Goal: Task Accomplishment & Management: Manage account settings

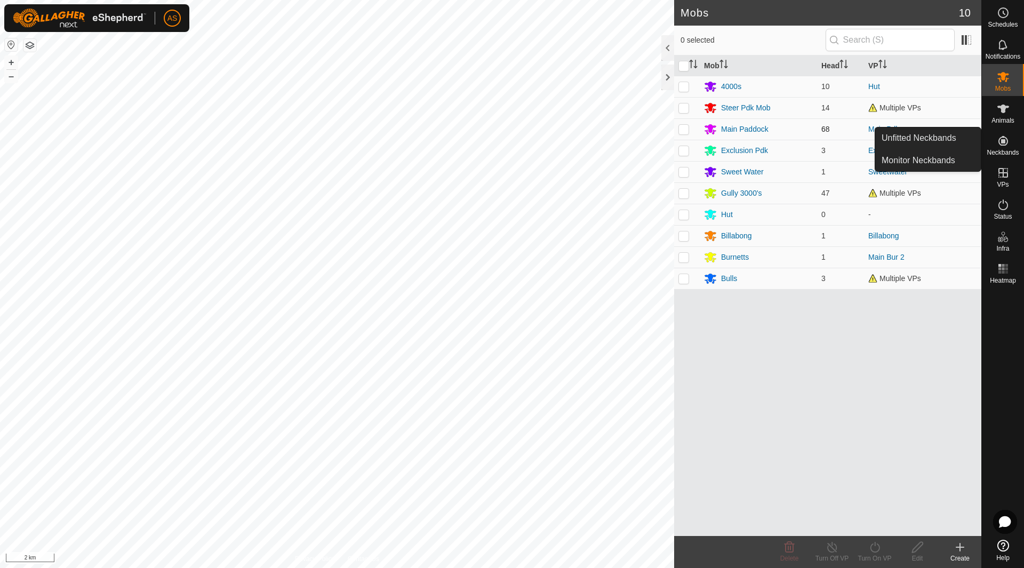
click at [944, 126] on td "Main Pdk" at bounding box center [922, 128] width 117 height 21
click at [948, 135] on link "Unfitted Neckbands" at bounding box center [928, 137] width 106 height 21
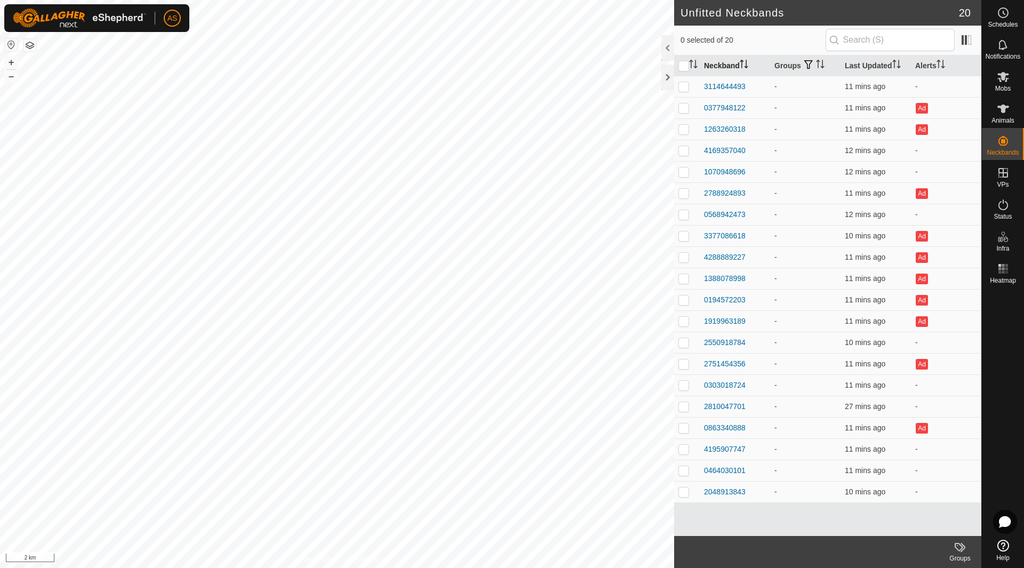
click at [722, 62] on th "Neckband" at bounding box center [734, 65] width 70 height 21
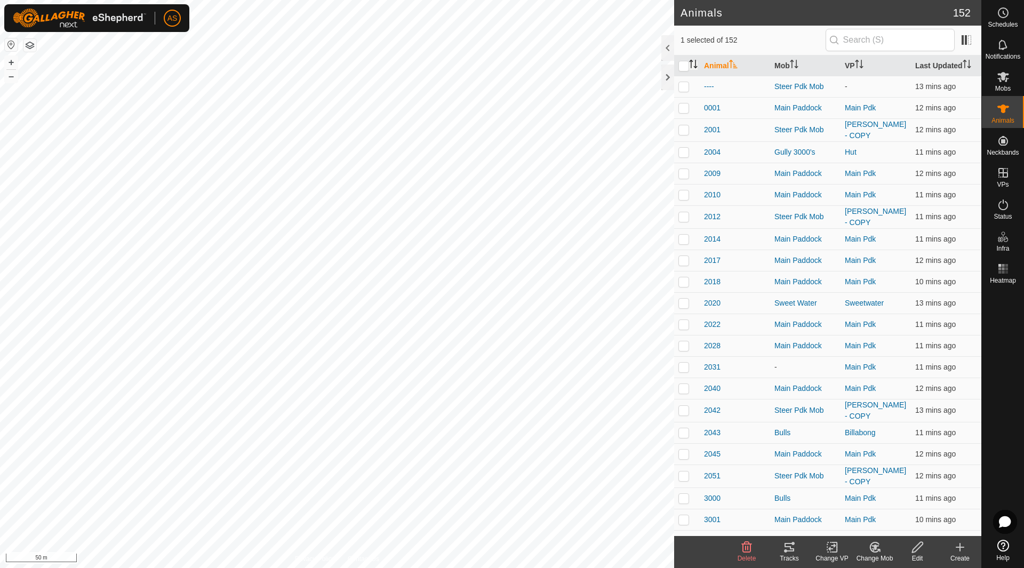
click at [693, 67] on icon "Activate to sort" at bounding box center [693, 64] width 9 height 9
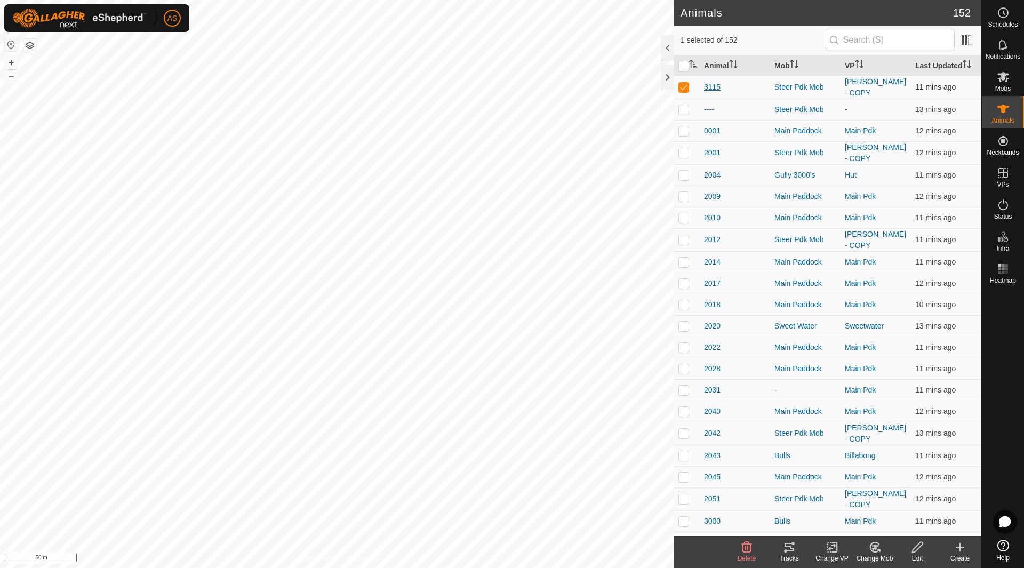
click at [715, 85] on span "3115" at bounding box center [712, 87] width 17 height 11
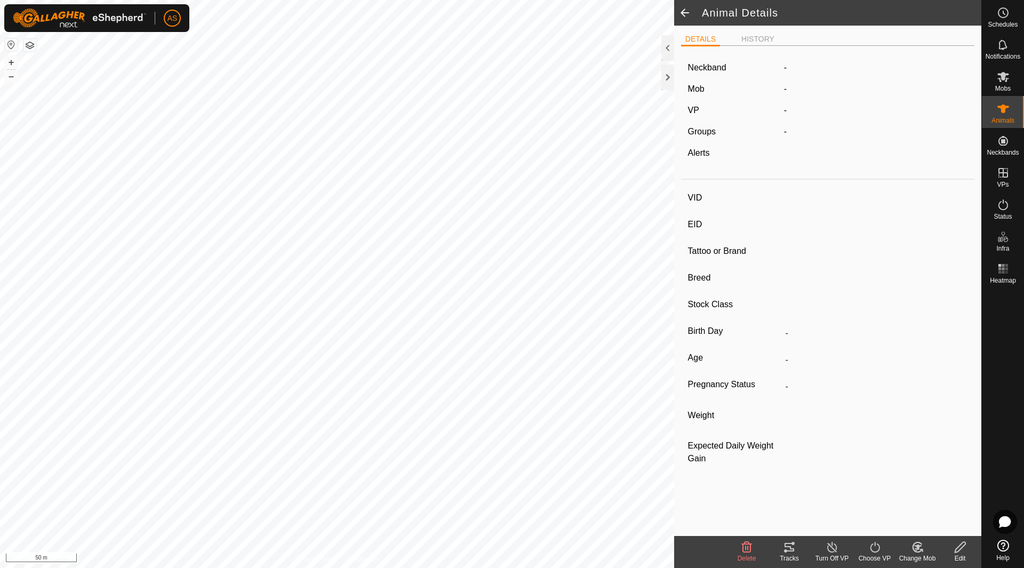
type input "3115"
type input "-"
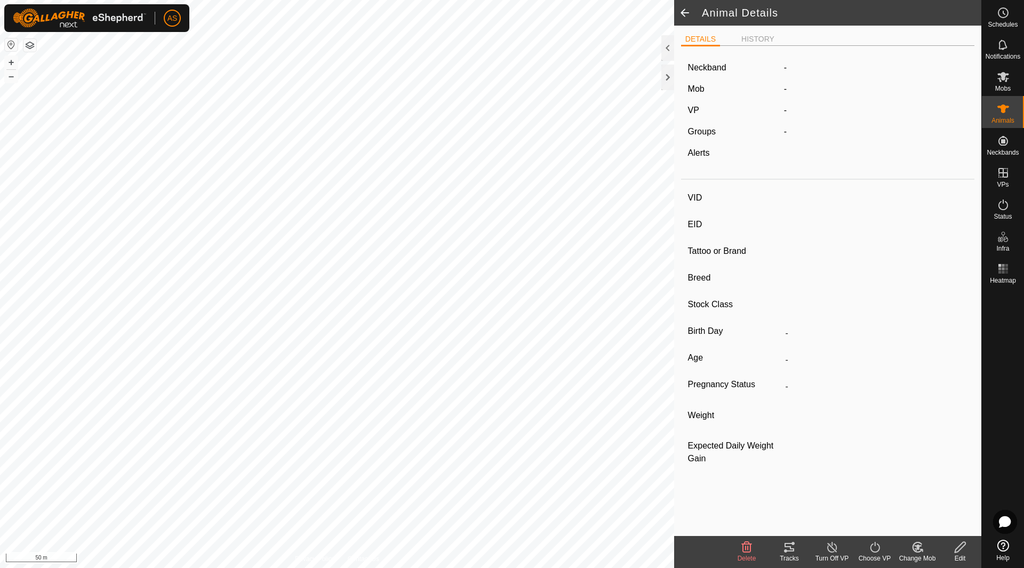
type input "0 kg"
type input "-"
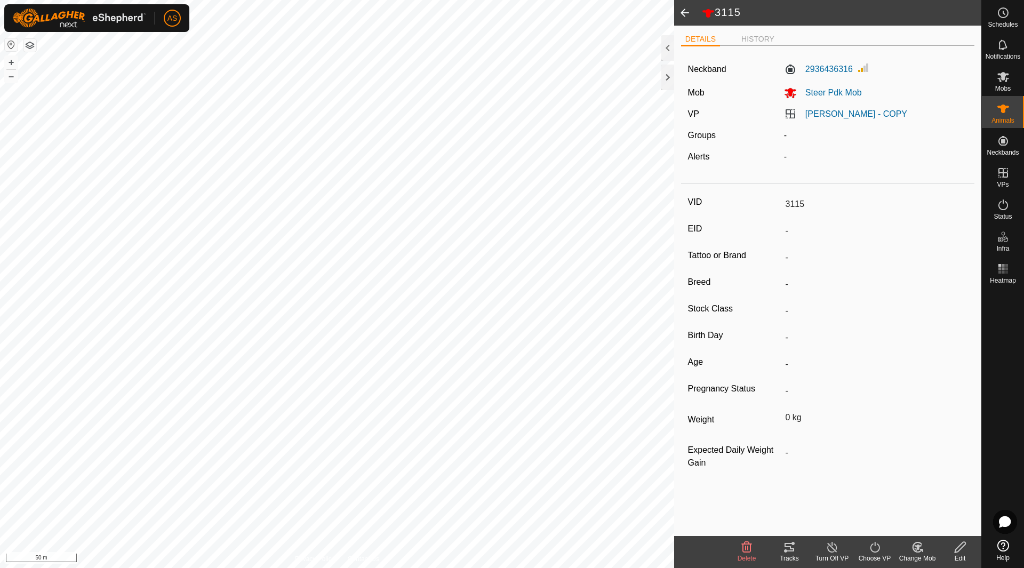
click at [959, 548] on icon at bounding box center [959, 547] width 13 height 13
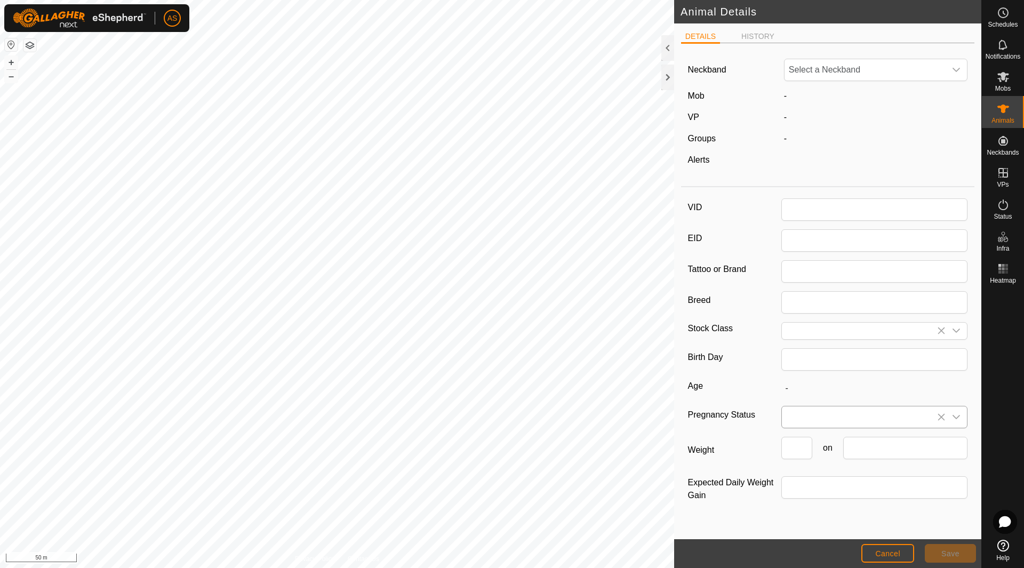
type input "3115"
type input "0"
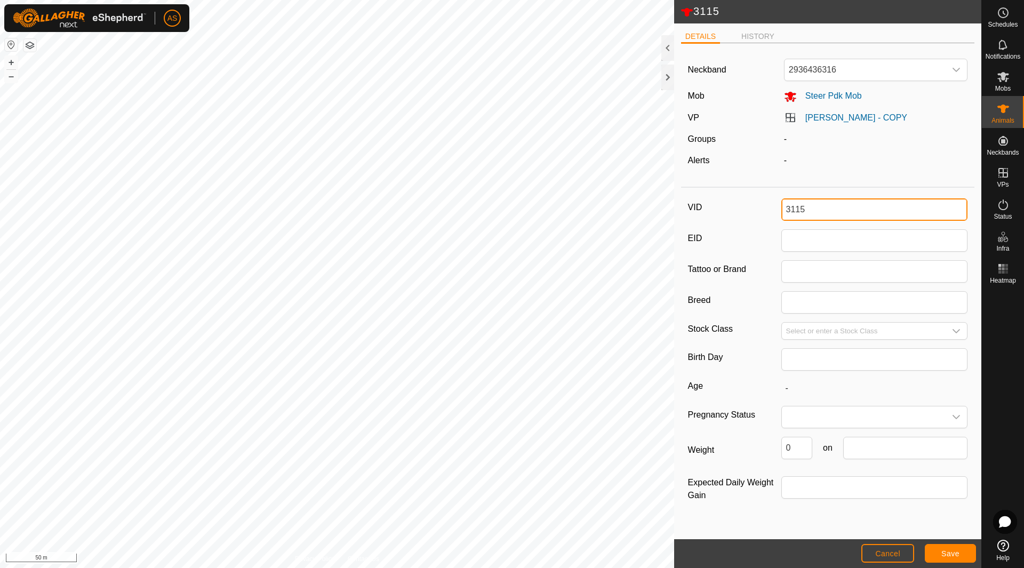
drag, startPoint x: 810, startPoint y: 212, endPoint x: 752, endPoint y: 200, distance: 58.8
click at [752, 200] on div "VID 3115" at bounding box center [828, 209] width 280 height 22
type input "4010"
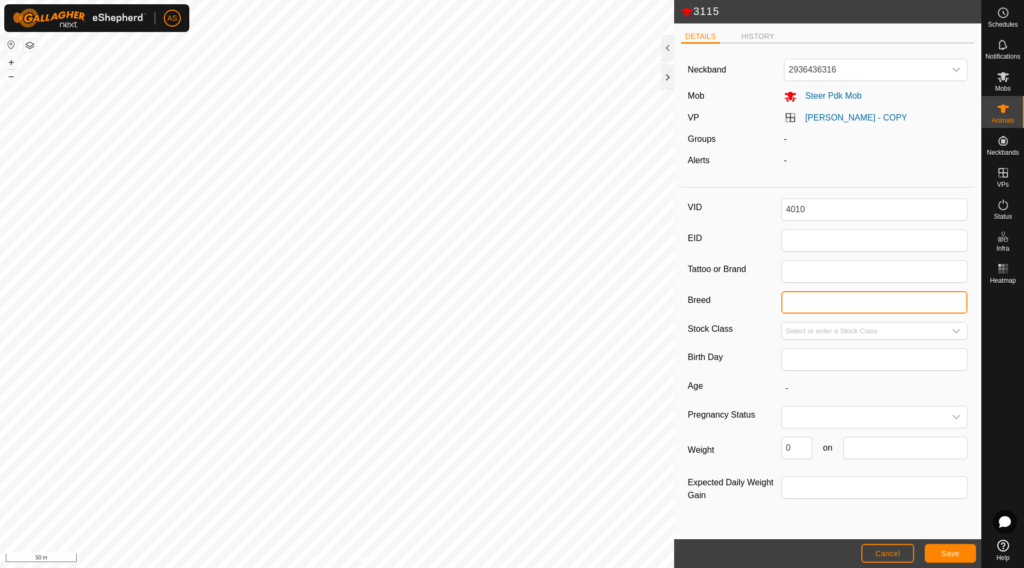
click at [796, 306] on input "Breed" at bounding box center [874, 302] width 187 height 22
type input "Angus x"
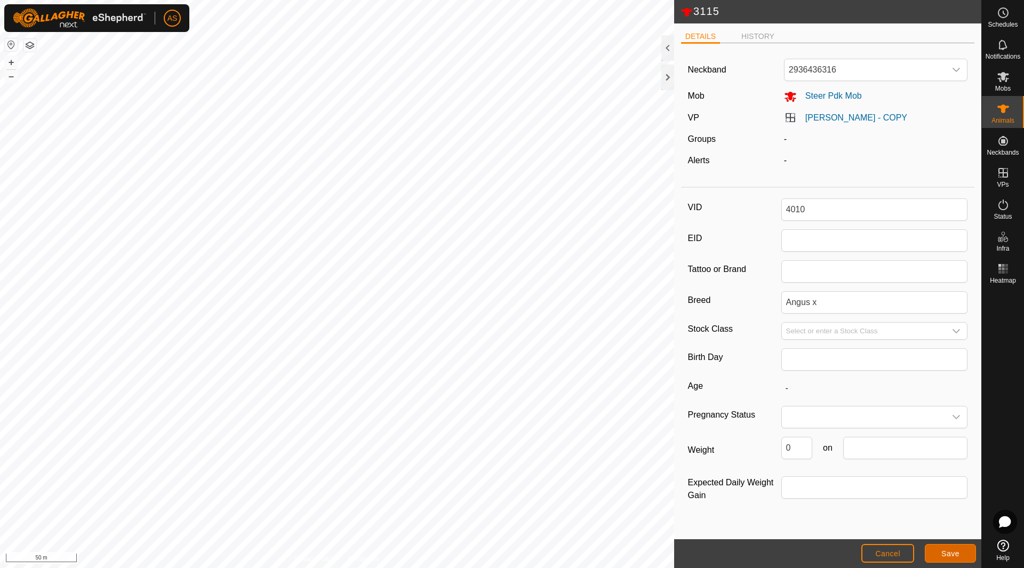
click at [948, 553] on span "Save" at bounding box center [950, 553] width 18 height 9
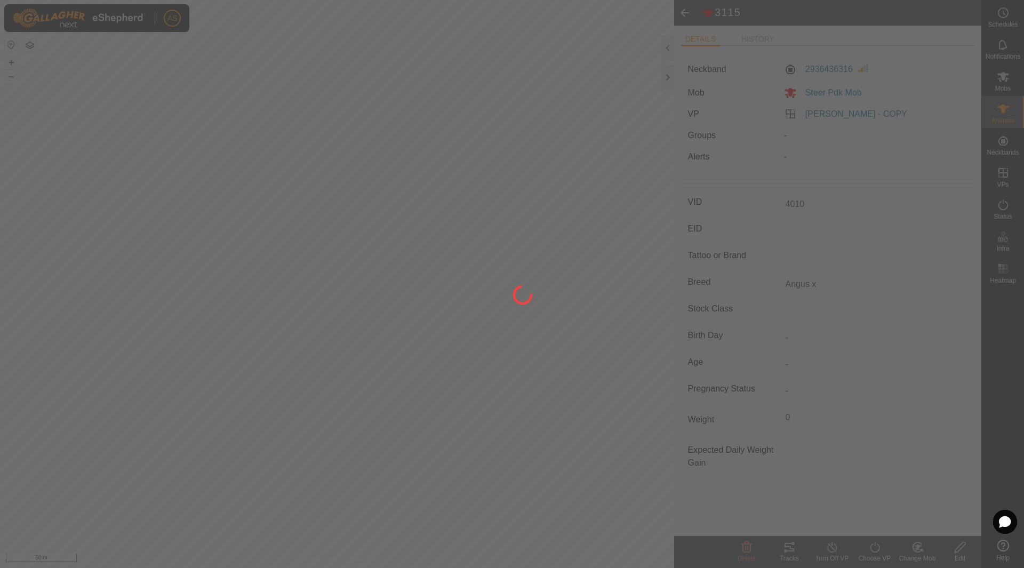
type input "3115"
type input "-"
type input "0 kg"
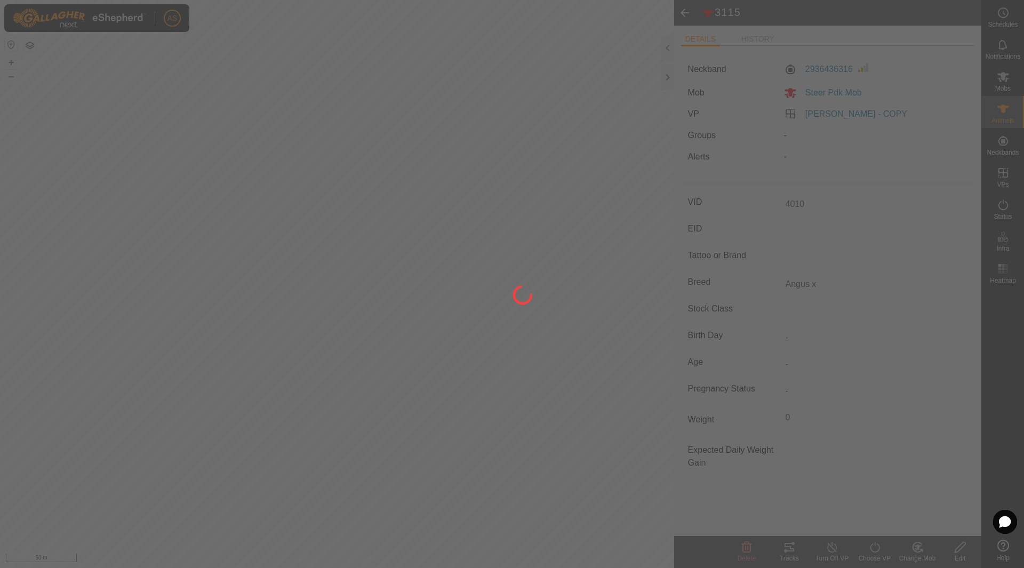
type input "-"
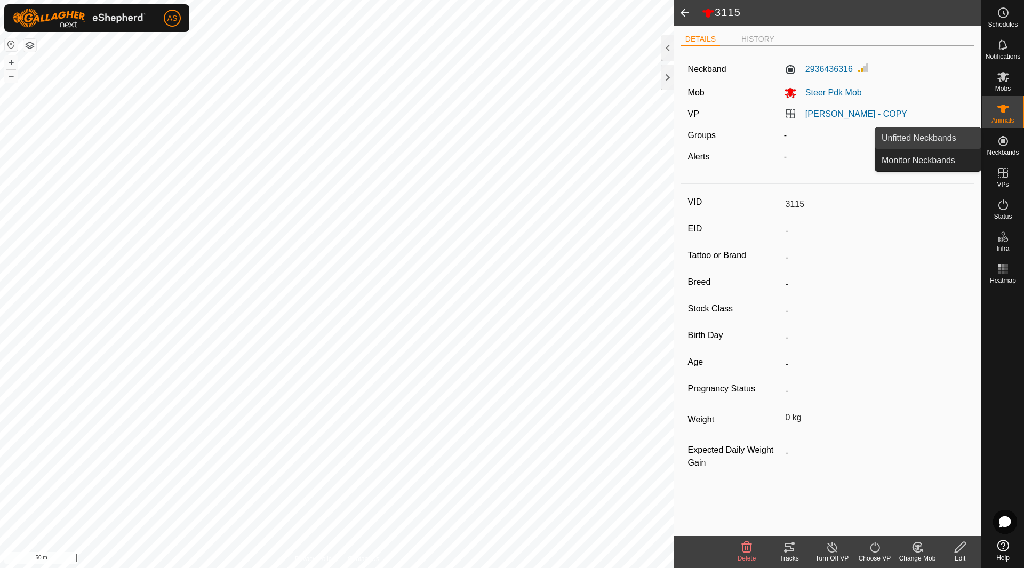
click at [933, 138] on link "Unfitted Neckbands" at bounding box center [928, 137] width 106 height 21
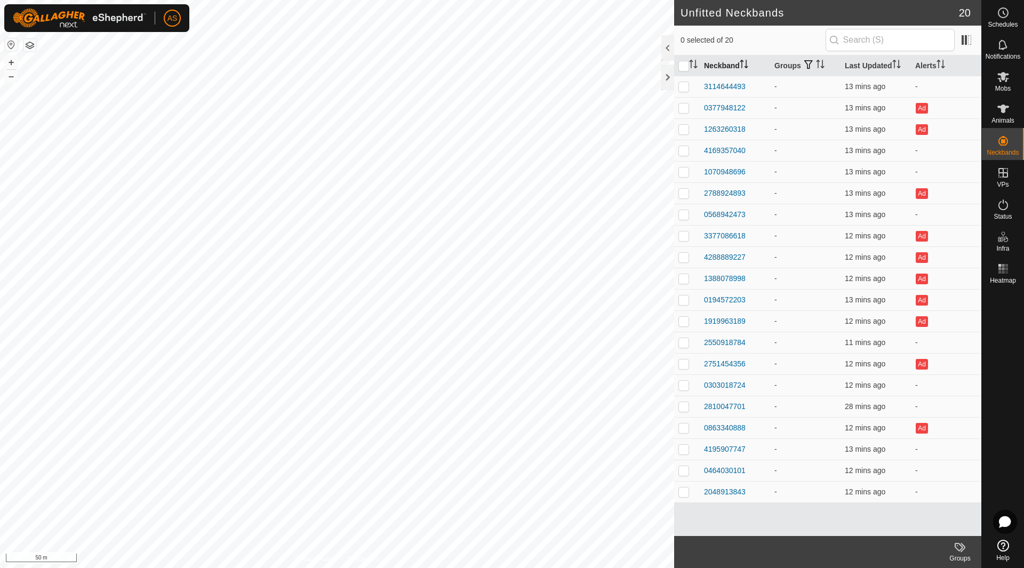
click at [722, 67] on th "Neckband" at bounding box center [734, 65] width 70 height 21
click at [725, 149] on div "0464030101" at bounding box center [725, 150] width 42 height 11
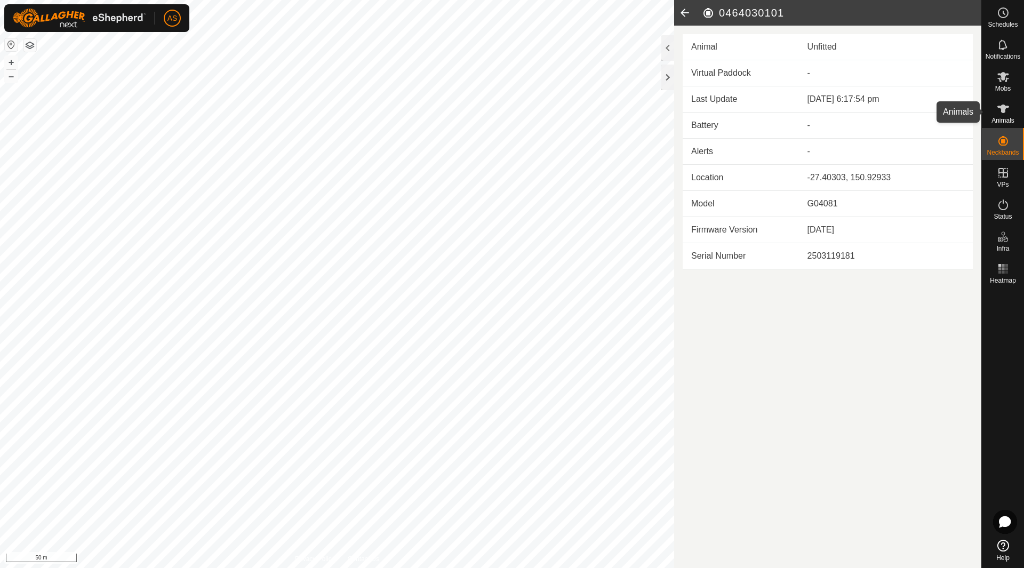
click at [1007, 115] on icon at bounding box center [1002, 108] width 13 height 13
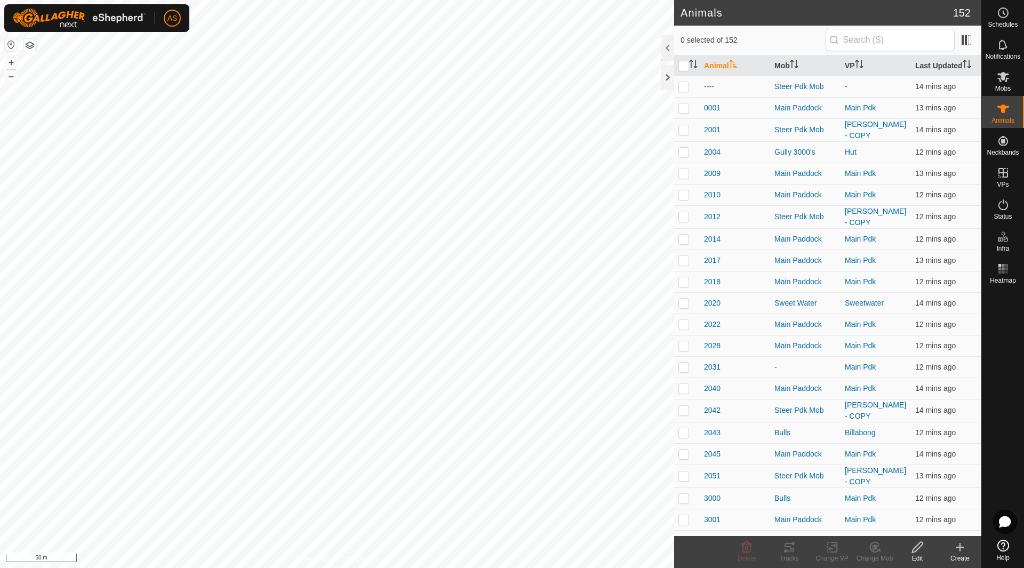
click at [960, 550] on icon at bounding box center [960, 546] width 0 height 7
click at [903, 525] on link "Create Single Animal" at bounding box center [912, 523] width 136 height 21
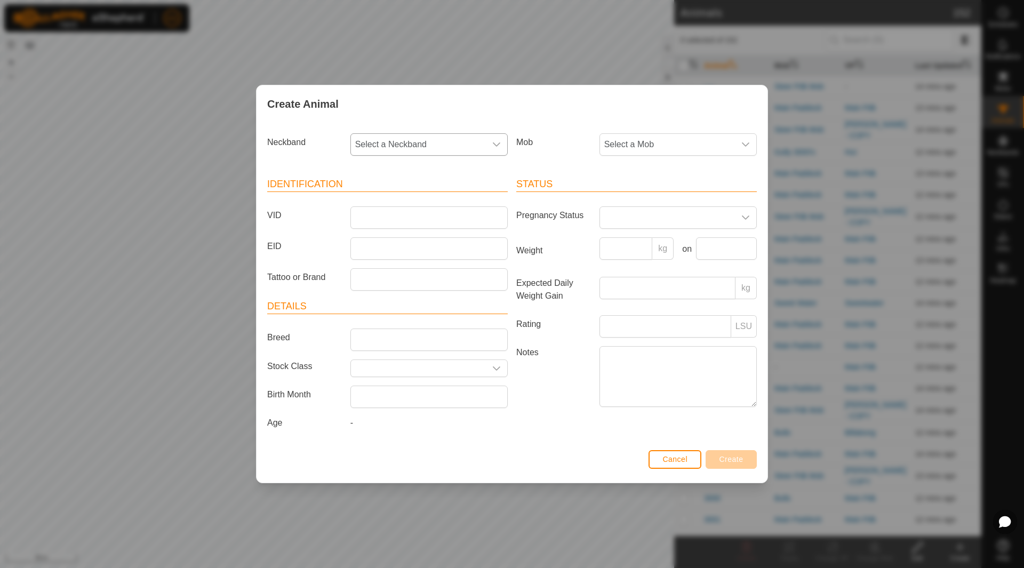
click at [408, 142] on span "Select a Neckband" at bounding box center [418, 144] width 135 height 21
type input "0464"
click at [401, 194] on li "0464030101" at bounding box center [429, 199] width 156 height 21
click at [387, 212] on input "VID" at bounding box center [428, 217] width 157 height 22
type input "4027"
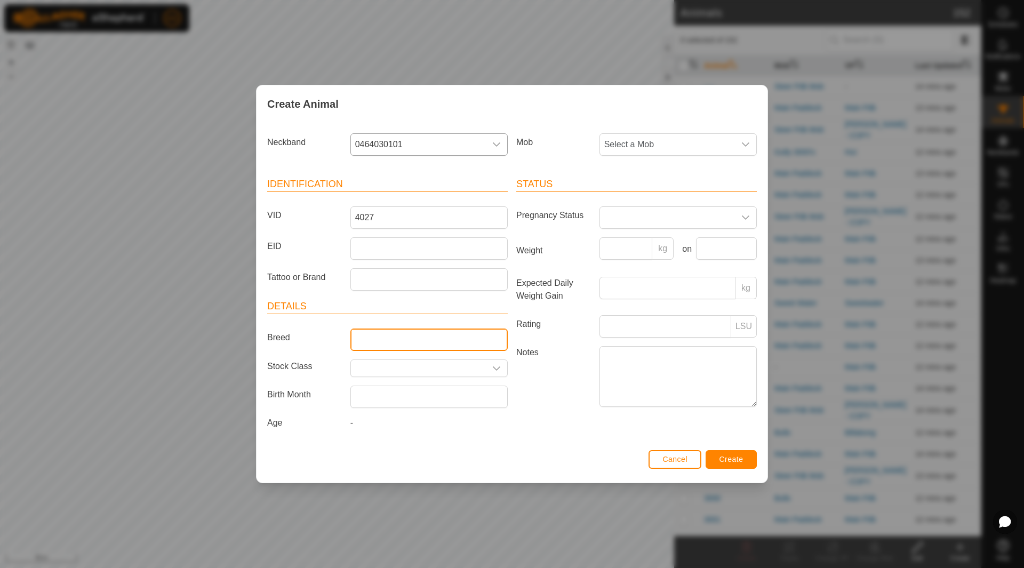
click at [384, 344] on input "Breed" at bounding box center [428, 339] width 157 height 22
type input "Angus x"
click at [725, 459] on span "Create" at bounding box center [731, 459] width 24 height 9
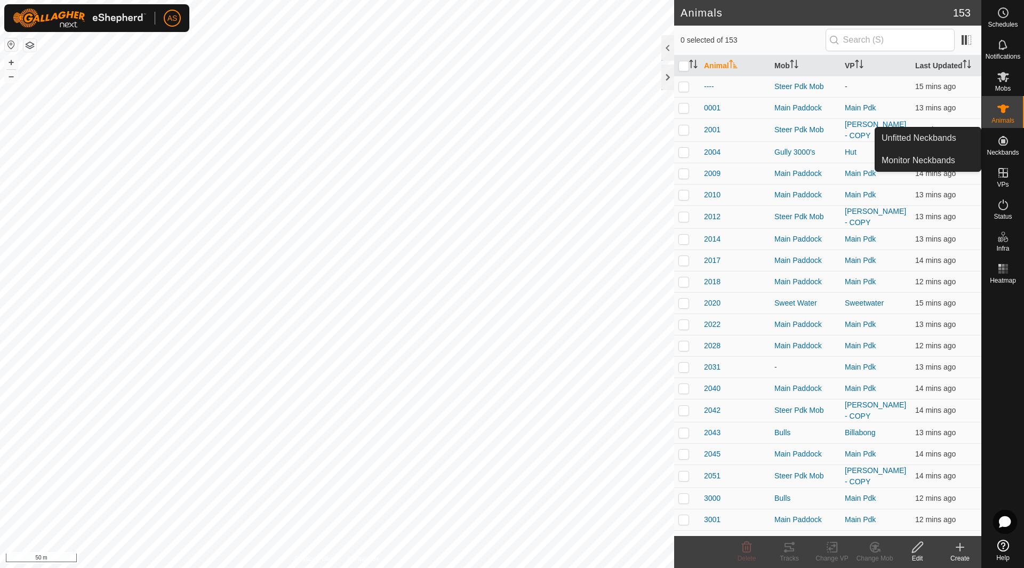
click at [1004, 146] on icon at bounding box center [1003, 141] width 10 height 10
click at [947, 141] on link "Unfitted Neckbands" at bounding box center [928, 137] width 106 height 21
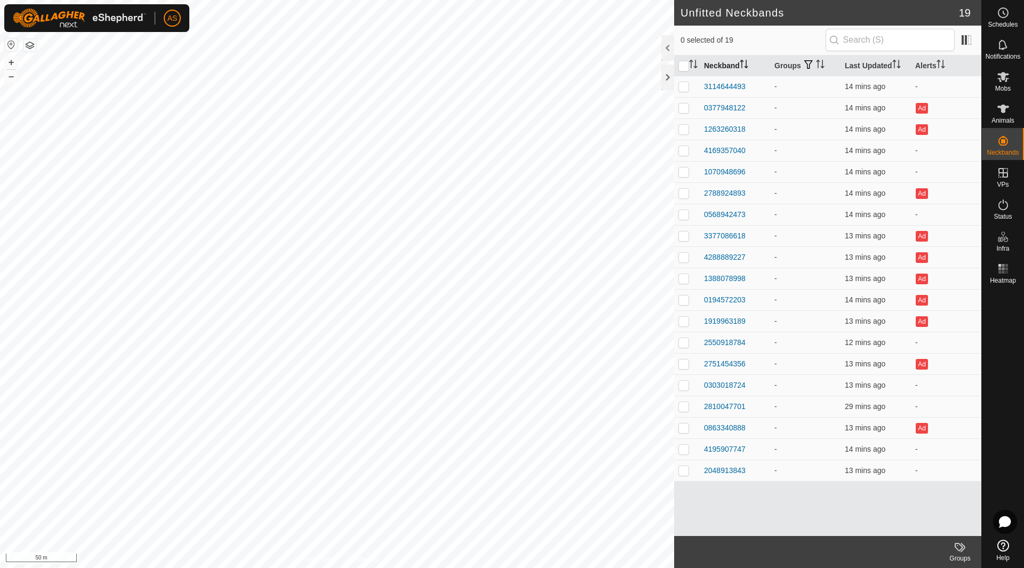
click at [725, 64] on th "Neckband" at bounding box center [734, 65] width 70 height 21
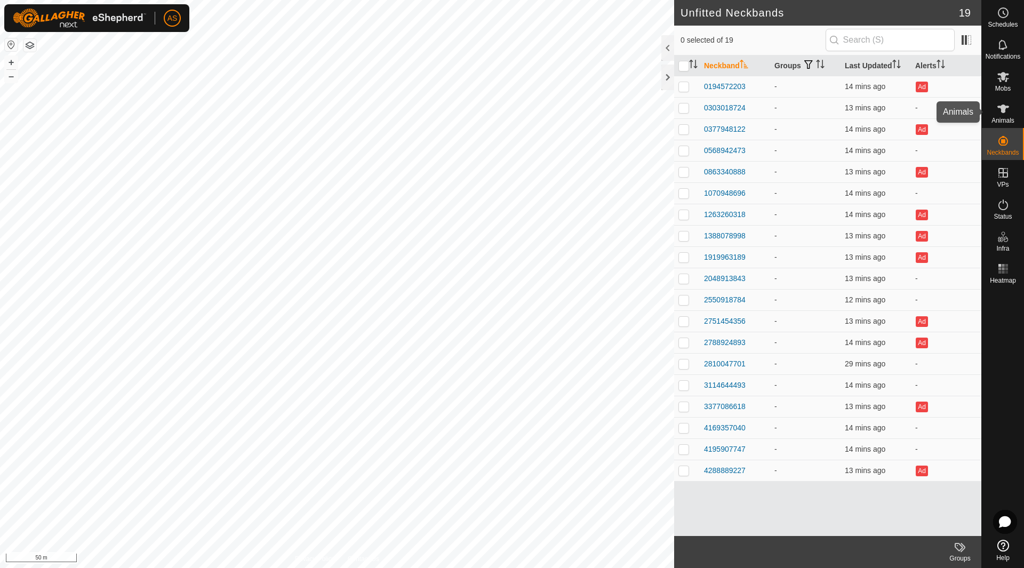
click at [999, 104] on icon at bounding box center [1002, 108] width 13 height 13
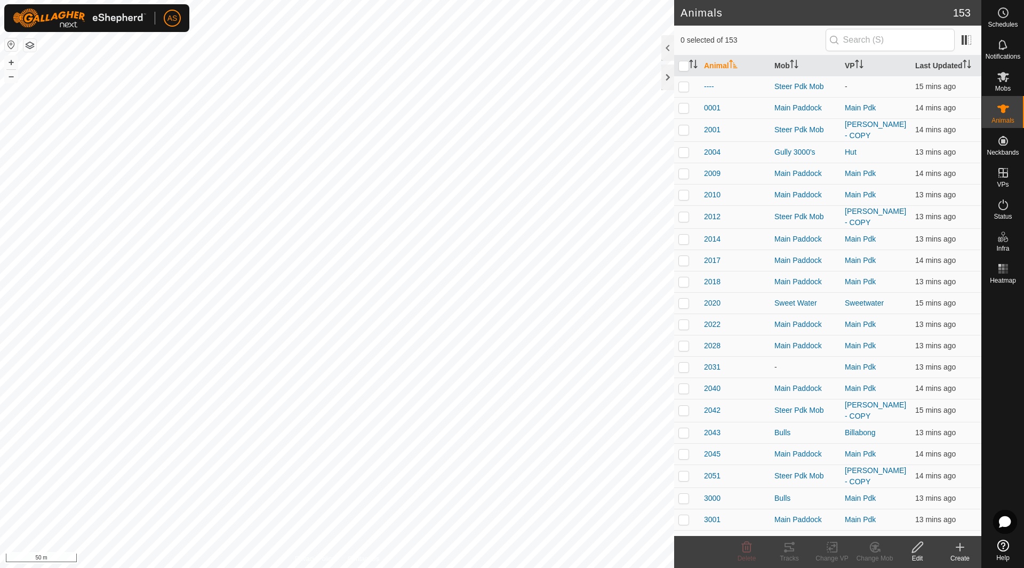
click at [962, 548] on icon at bounding box center [959, 547] width 13 height 13
click at [887, 522] on link "Create Single Animal" at bounding box center [912, 523] width 136 height 21
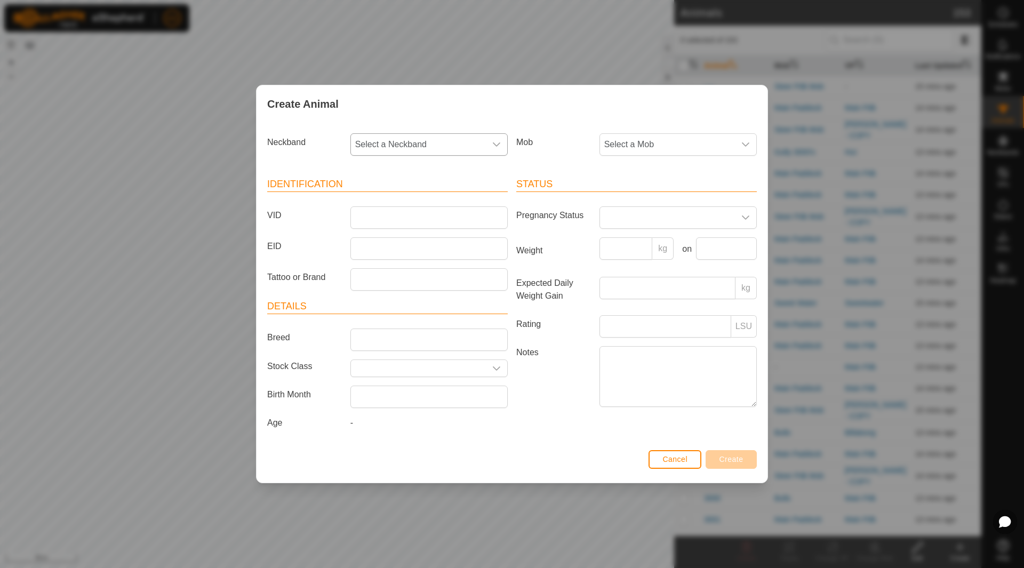
click at [431, 144] on span "Select a Neckband" at bounding box center [418, 144] width 135 height 21
type input "2048"
click at [428, 192] on li "2048913843" at bounding box center [429, 199] width 156 height 21
click at [380, 214] on input "VID" at bounding box center [428, 217] width 157 height 22
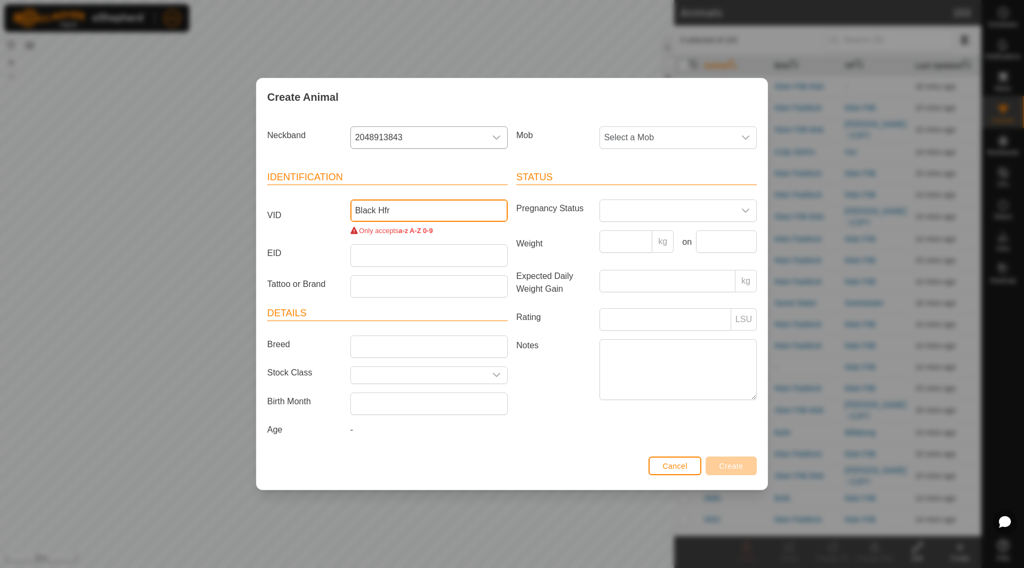
click at [381, 211] on input "Black Hfr" at bounding box center [428, 210] width 157 height 22
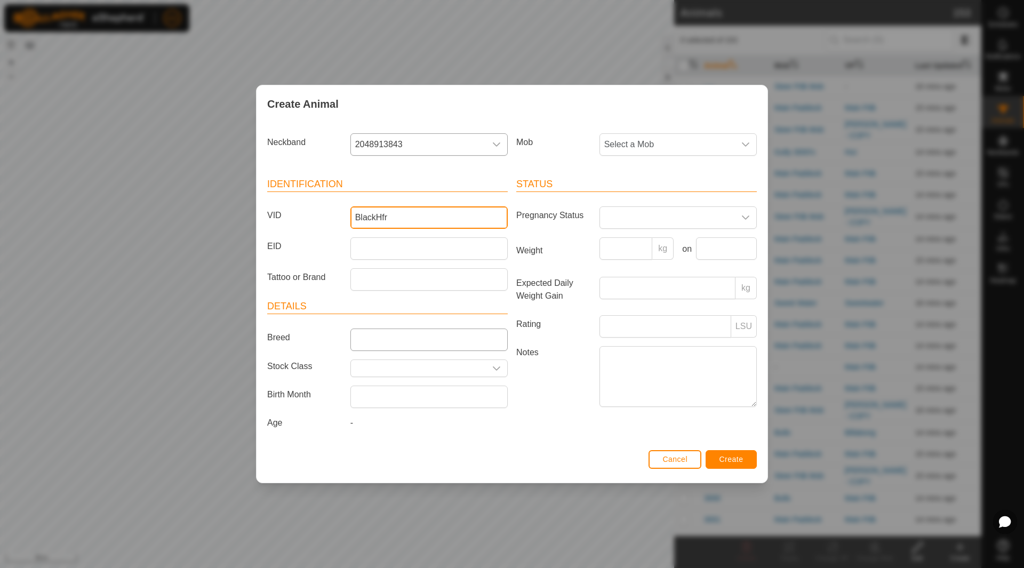
type input "BlackHfr"
click at [400, 341] on input "Breed" at bounding box center [428, 339] width 157 height 22
type input "Red Composite"
drag, startPoint x: 423, startPoint y: 337, endPoint x: 286, endPoint y: 327, distance: 137.9
click at [286, 327] on article "Details Breed Red Composite Stock Class Birth Month Age -" at bounding box center [387, 366] width 240 height 134
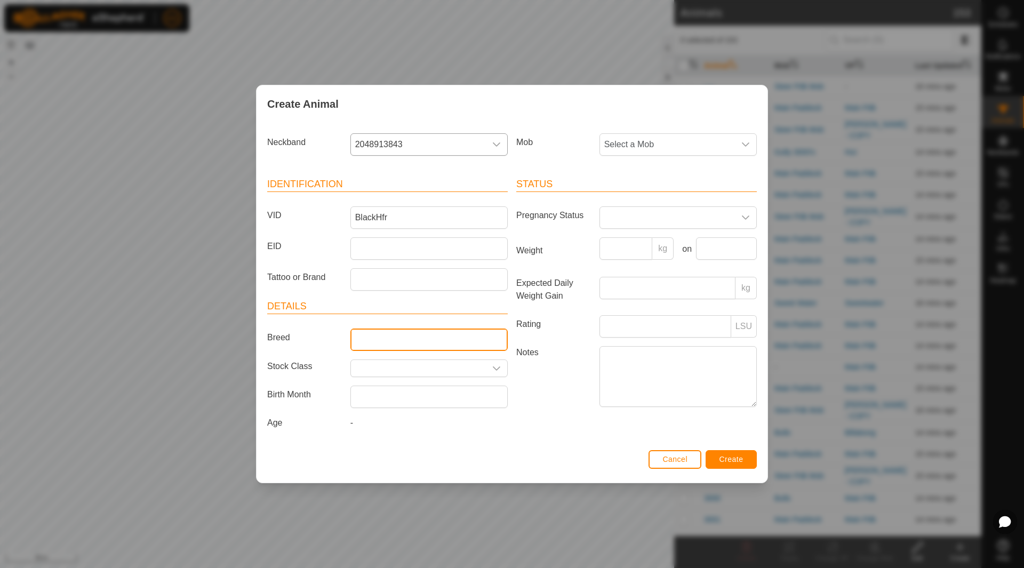
click at [371, 343] on input "Breed" at bounding box center [428, 339] width 157 height 22
type input "Angus x"
click at [741, 466] on button "Create" at bounding box center [730, 459] width 51 height 19
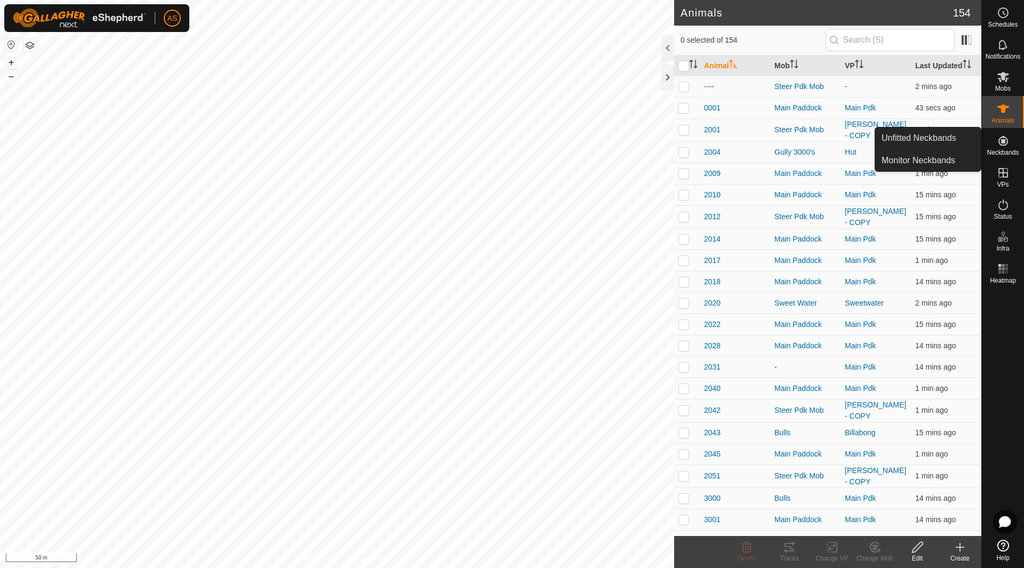
drag, startPoint x: 999, startPoint y: 157, endPoint x: 1000, endPoint y: 144, distance: 12.8
click at [1000, 144] on icon at bounding box center [1003, 141] width 10 height 10
click at [944, 136] on link "Unfitted Neckbands" at bounding box center [928, 137] width 106 height 21
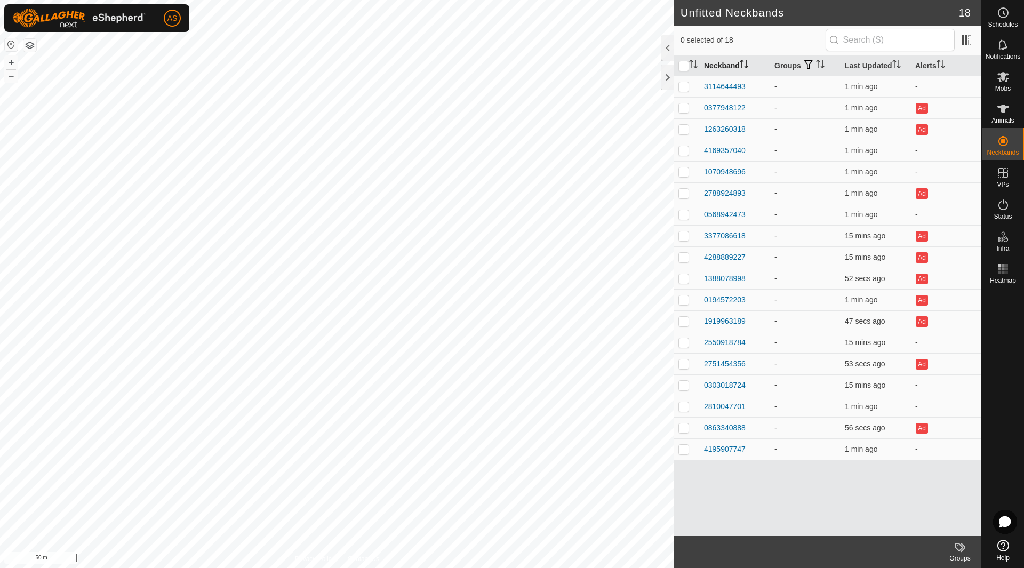
click at [730, 67] on th "Neckband" at bounding box center [734, 65] width 70 height 21
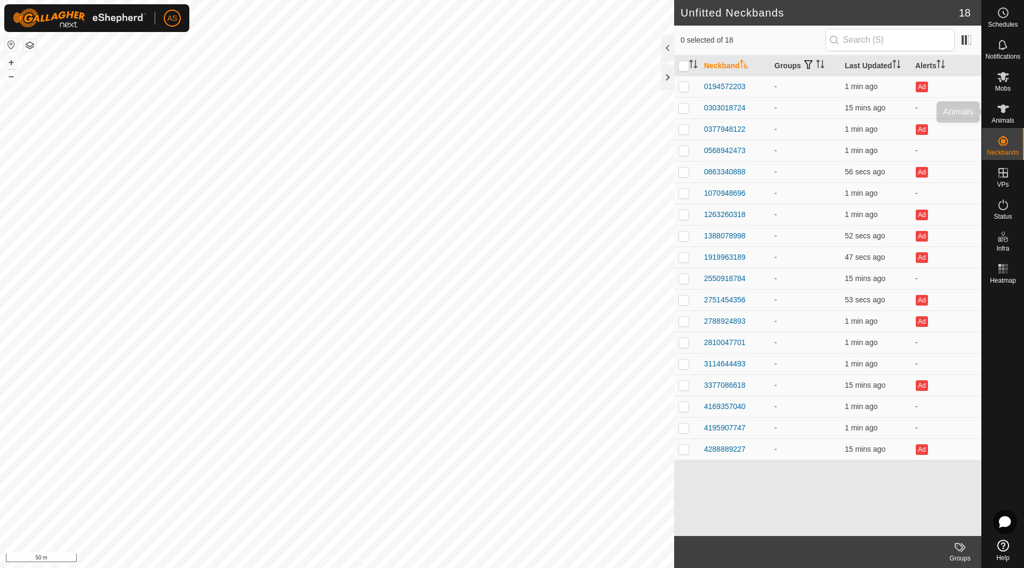
click at [1003, 107] on icon at bounding box center [1003, 108] width 12 height 9
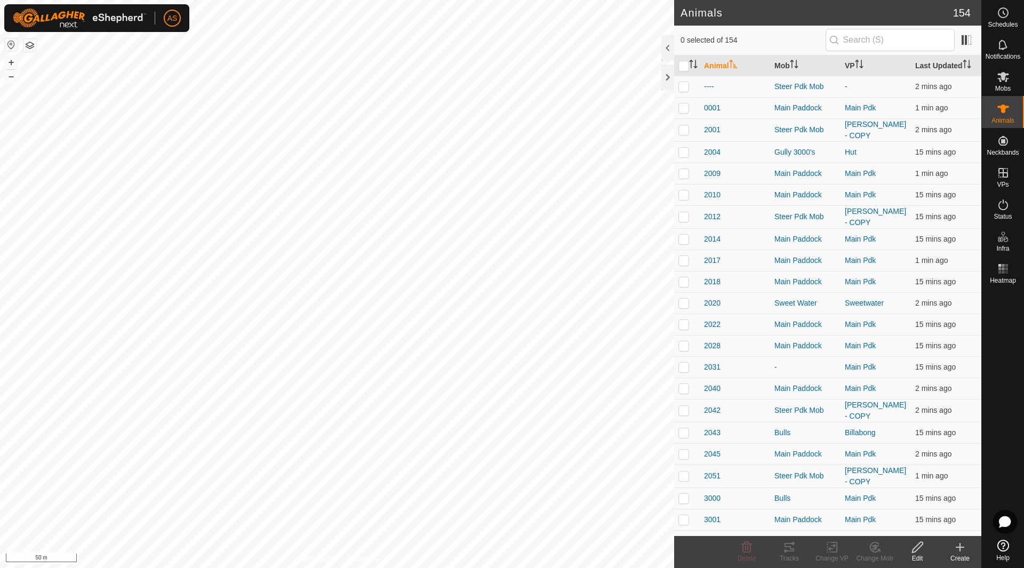
click at [956, 544] on icon at bounding box center [959, 547] width 13 height 13
click at [895, 522] on link "Create Single Animal" at bounding box center [912, 523] width 136 height 21
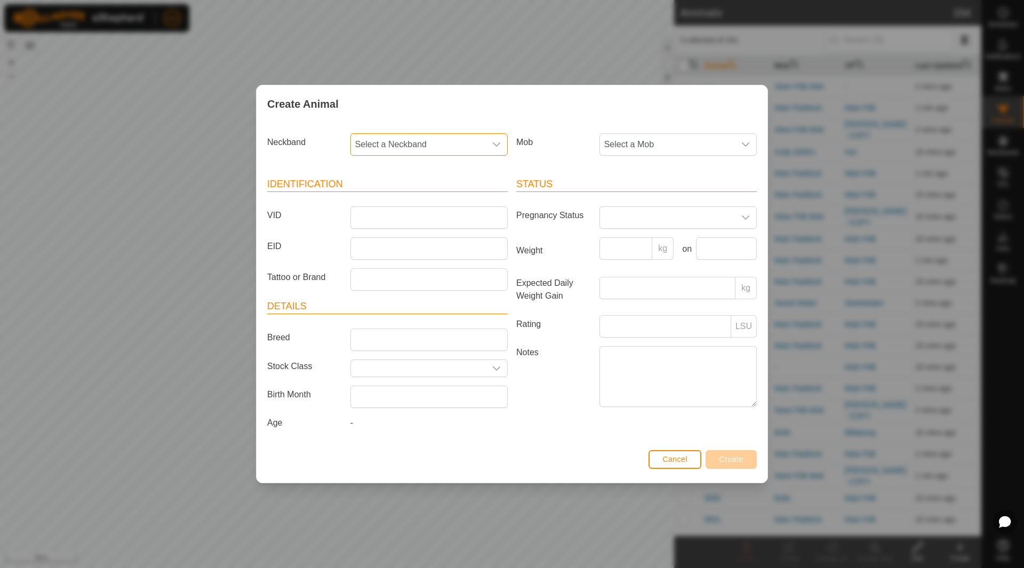
click at [402, 139] on span "Select a Neckband" at bounding box center [418, 144] width 135 height 21
type input "419590"
click at [403, 203] on li "4195907747" at bounding box center [429, 199] width 156 height 21
click at [385, 219] on input "VID" at bounding box center [428, 217] width 157 height 22
type input "4025"
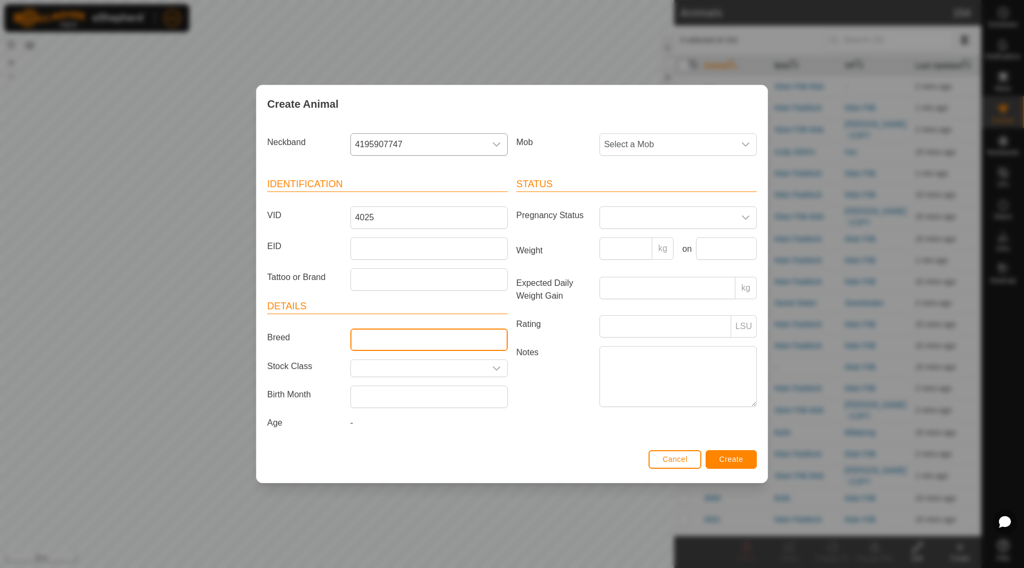
click at [420, 340] on input "Breed" at bounding box center [428, 339] width 157 height 22
type input "Angus x"
click at [727, 458] on span "Create" at bounding box center [731, 459] width 24 height 9
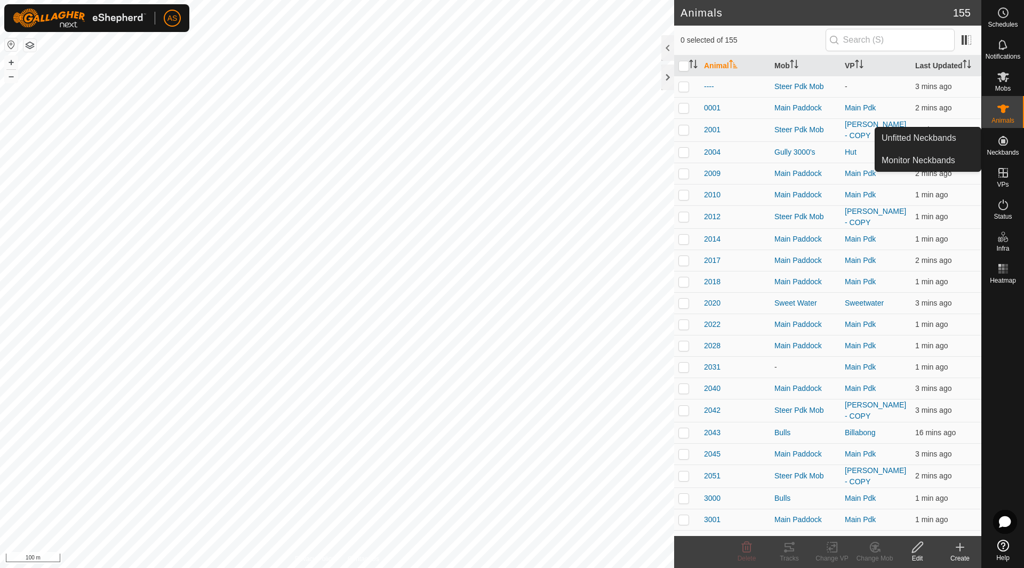
click at [999, 142] on icon at bounding box center [1002, 140] width 13 height 13
click at [953, 140] on link "Unfitted Neckbands" at bounding box center [928, 137] width 106 height 21
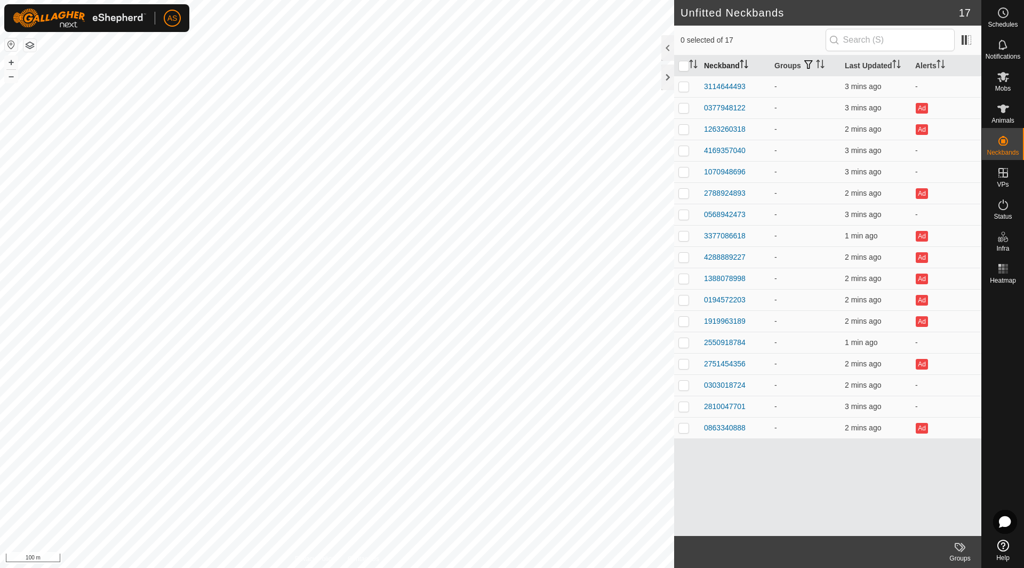
click at [719, 67] on th "Neckband" at bounding box center [734, 65] width 70 height 21
click at [996, 115] on icon at bounding box center [1002, 108] width 13 height 13
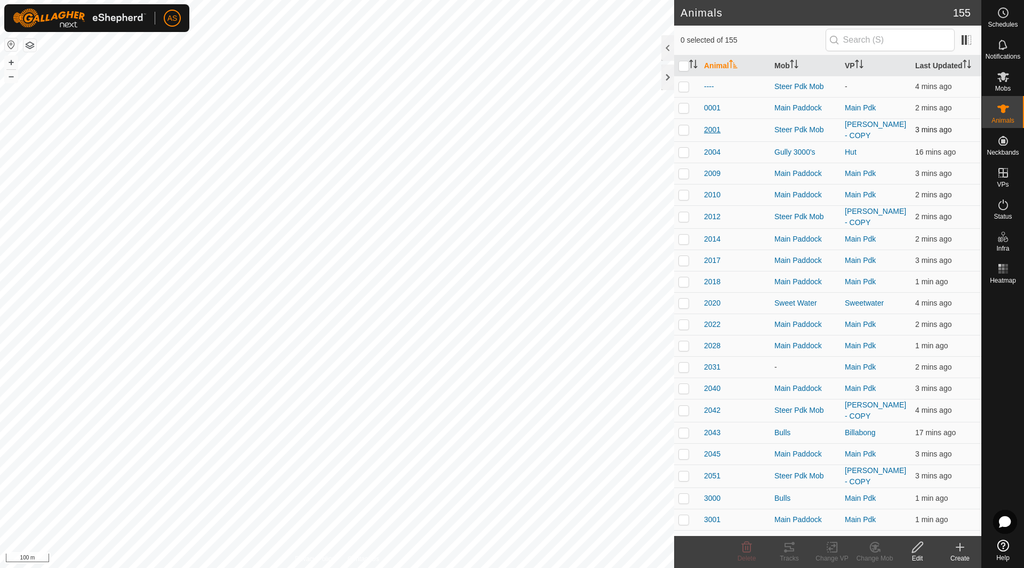
click at [709, 128] on span "2001" at bounding box center [712, 129] width 17 height 11
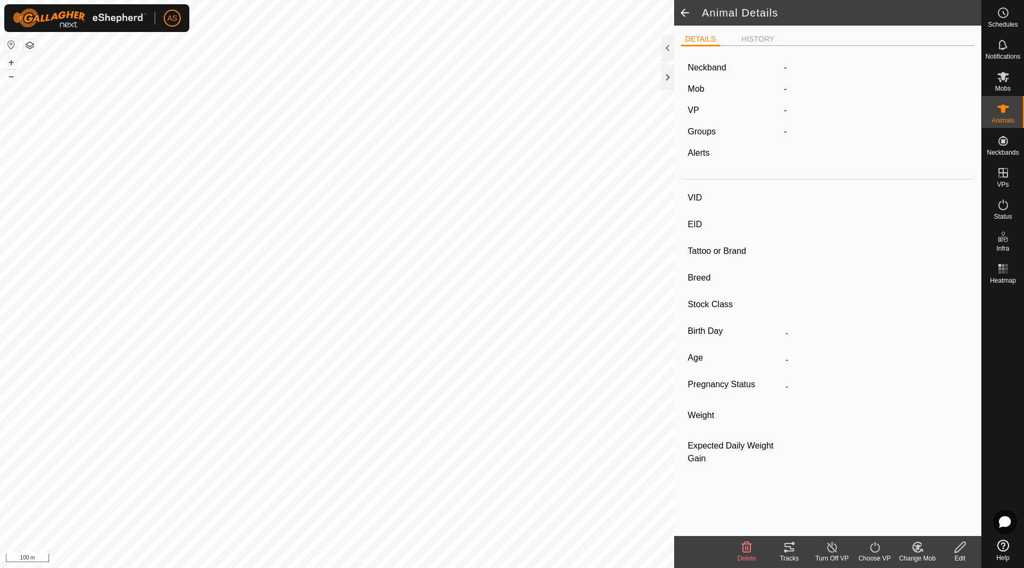
type input "2001"
type input "-"
type input "Senegus"
type input "Bull"
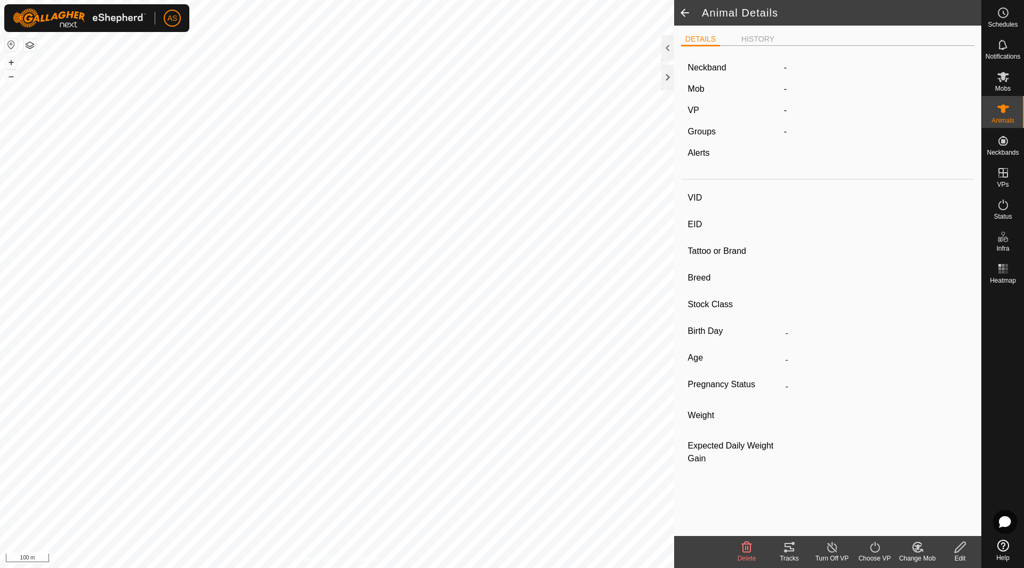
type input "0 kg"
type input "-"
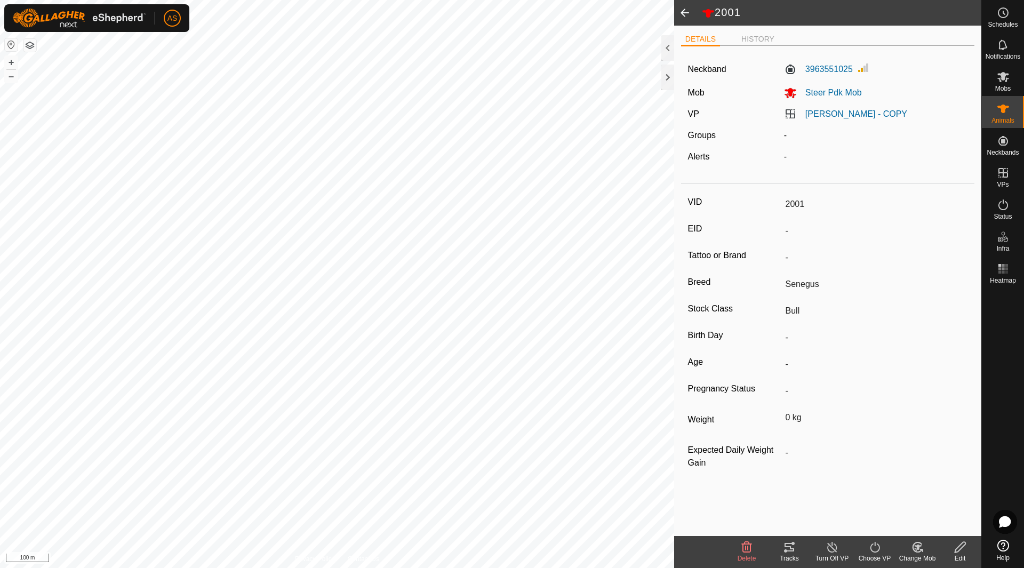
click at [961, 541] on icon at bounding box center [959, 547] width 13 height 13
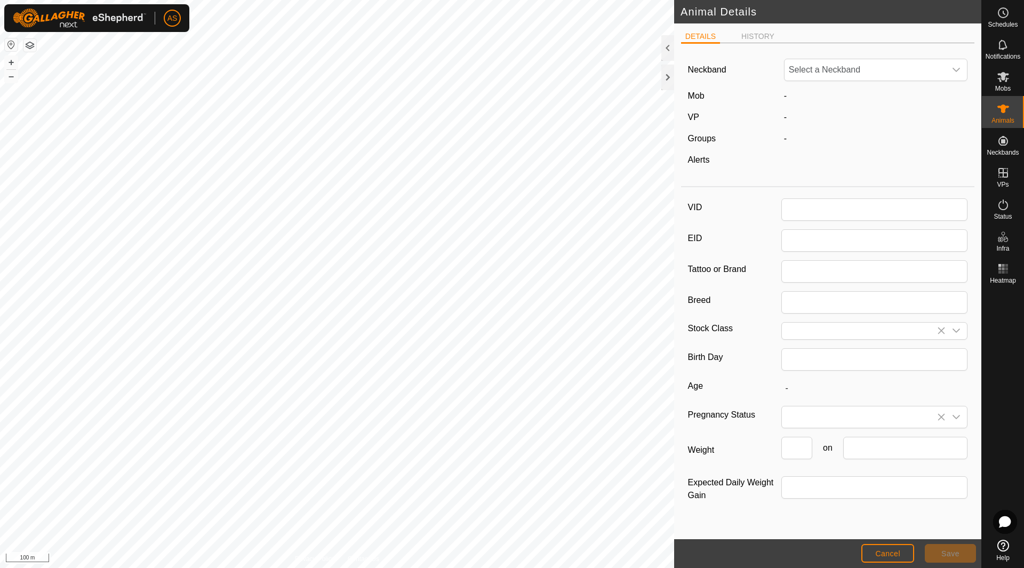
type input "2001"
type input "Senegus"
type input "Bull"
type input "0"
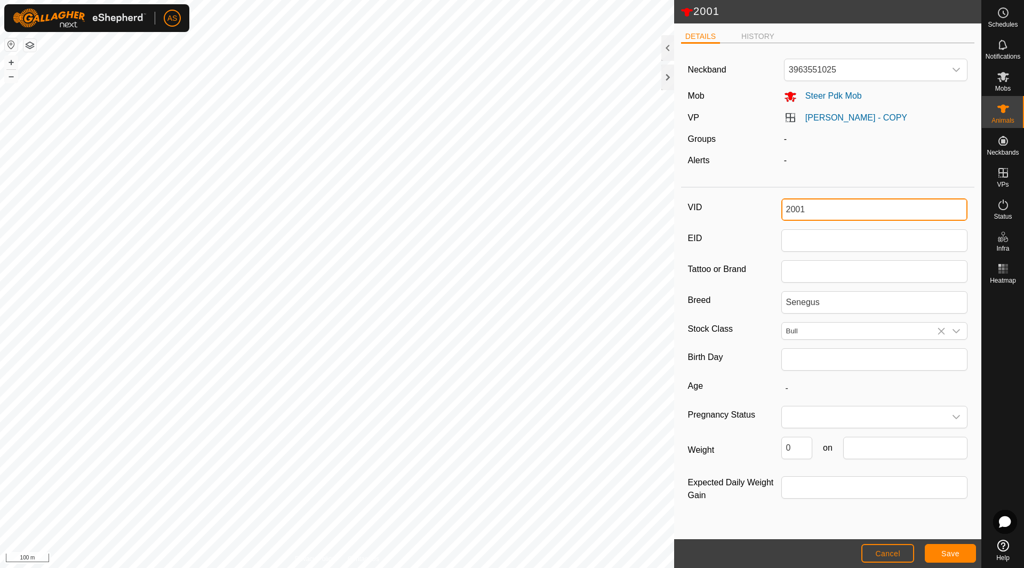
drag, startPoint x: 818, startPoint y: 212, endPoint x: 720, endPoint y: 195, distance: 99.0
click at [720, 195] on div "VID 2001 EID Tattoo or Brand Breed Senegus Stock Class Bull Birth Day Age - Pre…" at bounding box center [827, 357] width 293 height 330
type input "2041"
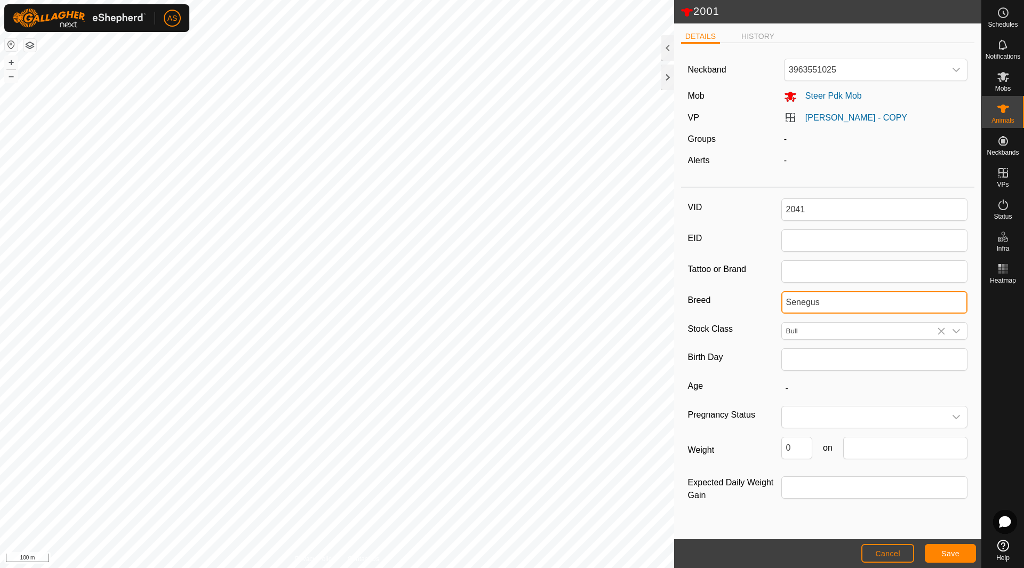
drag, startPoint x: 820, startPoint y: 302, endPoint x: 754, endPoint y: 298, distance: 65.7
click at [754, 298] on div "Breed Senegus" at bounding box center [828, 302] width 280 height 22
type input "Angus x"
click at [957, 330] on icon "dropdown trigger" at bounding box center [956, 331] width 9 height 9
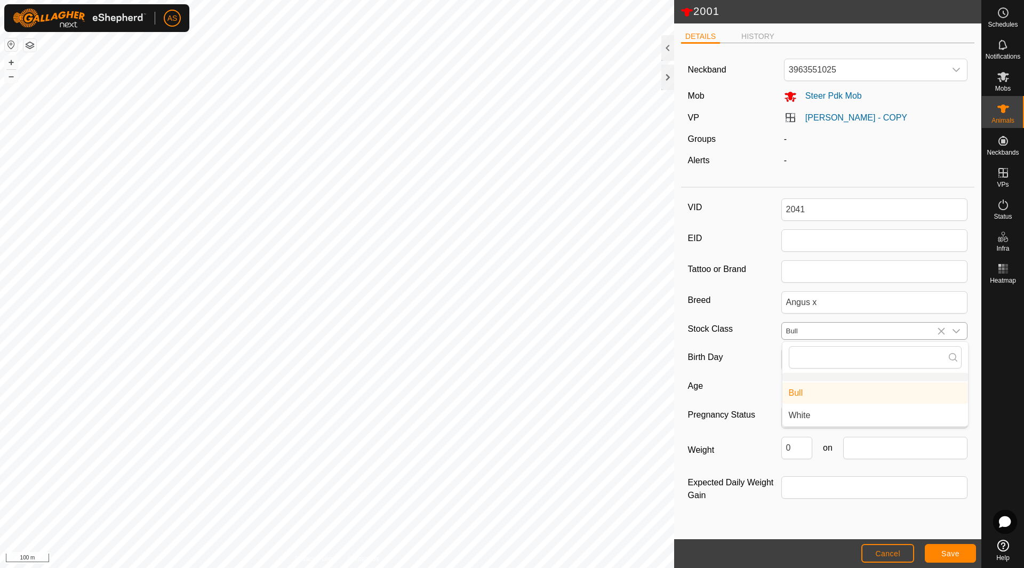
click at [937, 329] on icon at bounding box center [941, 331] width 9 height 9
click at [941, 554] on span "Save" at bounding box center [950, 553] width 18 height 9
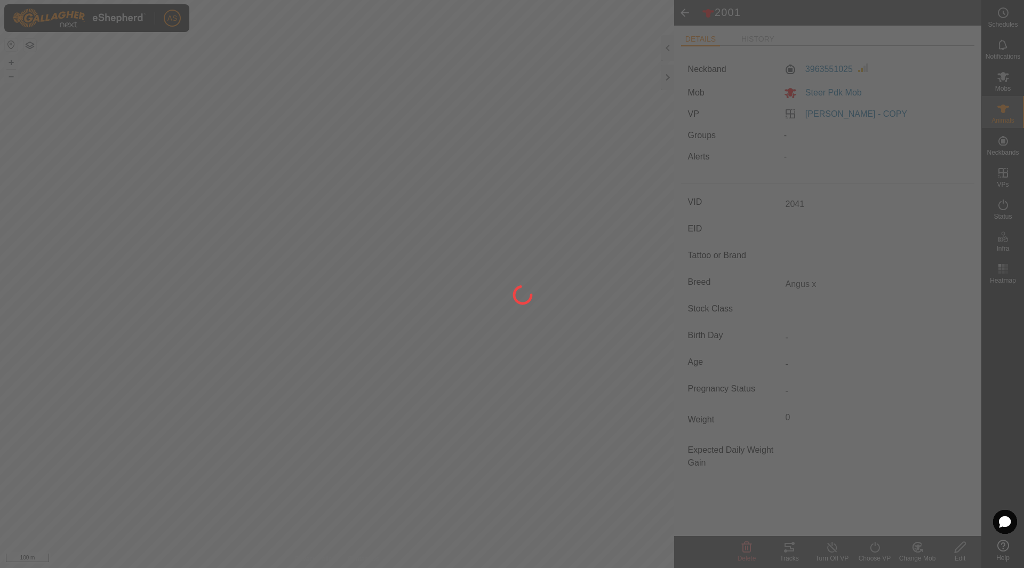
type input "2001"
type input "-"
type input "Senegus"
type input "0 kg"
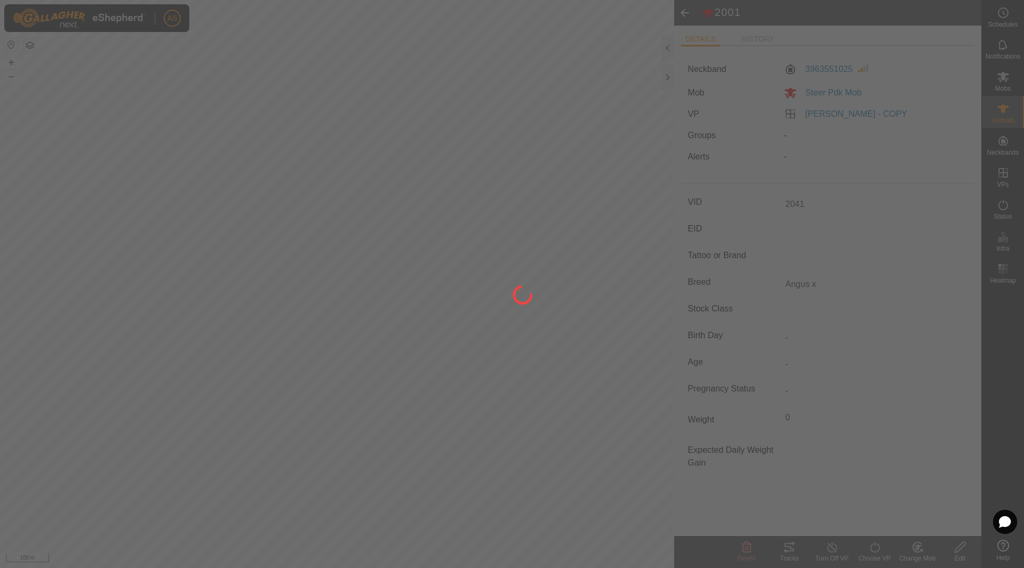
type input "-"
type input "Bull"
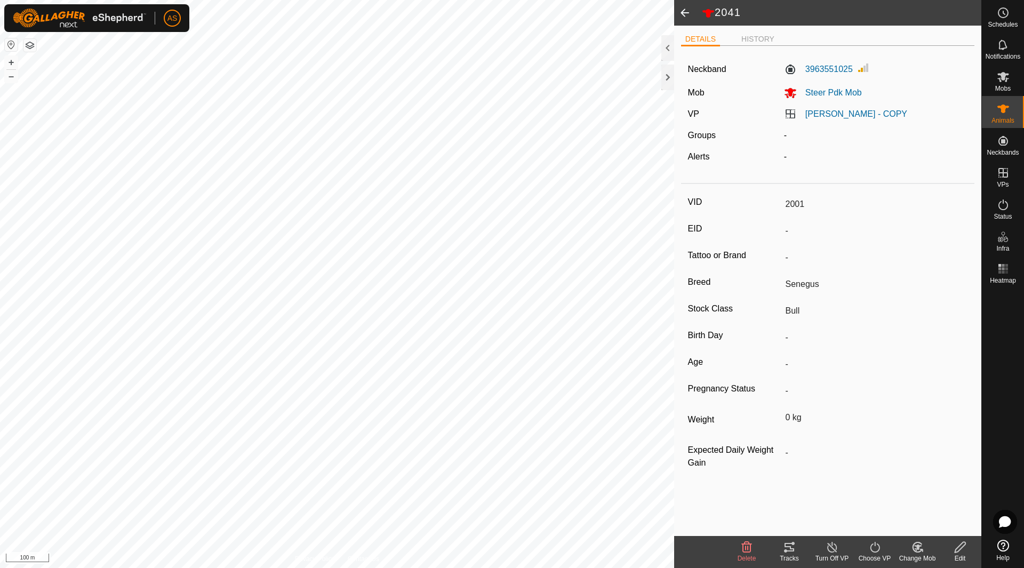
type input "2041"
type input "Angus x"
type input "-"
click at [1001, 113] on icon at bounding box center [1002, 108] width 13 height 13
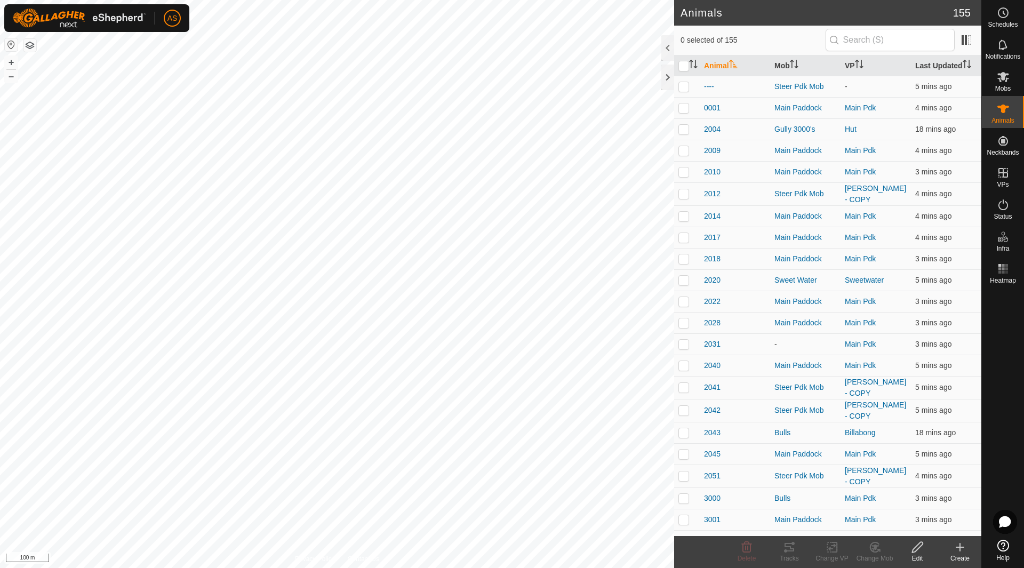
click at [961, 551] on icon at bounding box center [959, 547] width 13 height 13
click at [884, 522] on span "Create Single Animal" at bounding box center [907, 523] width 79 height 13
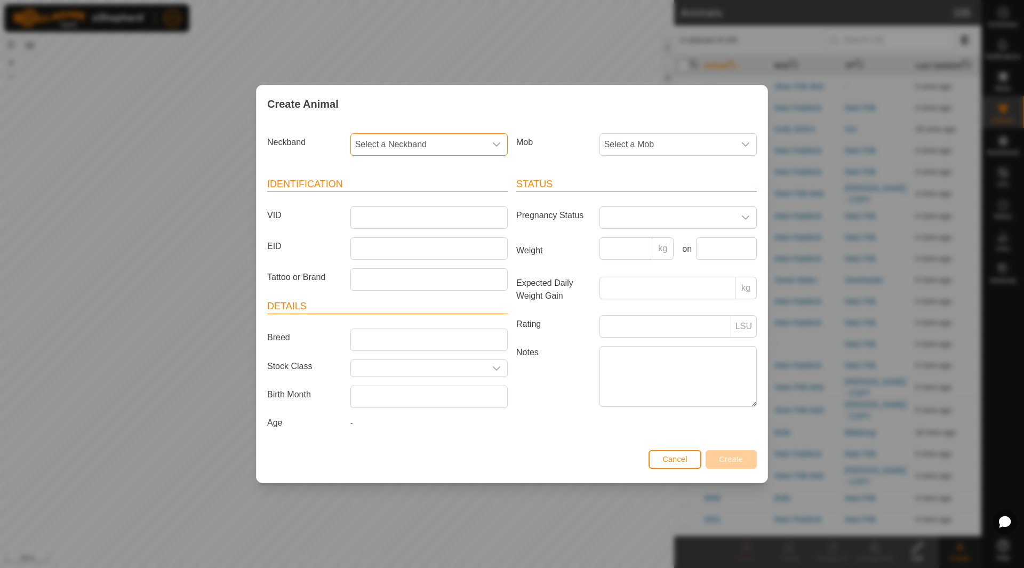
click at [450, 141] on span "Select a Neckband" at bounding box center [418, 144] width 135 height 21
type input "030301"
click at [408, 195] on li "0303018724" at bounding box center [429, 199] width 156 height 21
click at [395, 219] on input "VID" at bounding box center [428, 217] width 157 height 22
type input "2011"
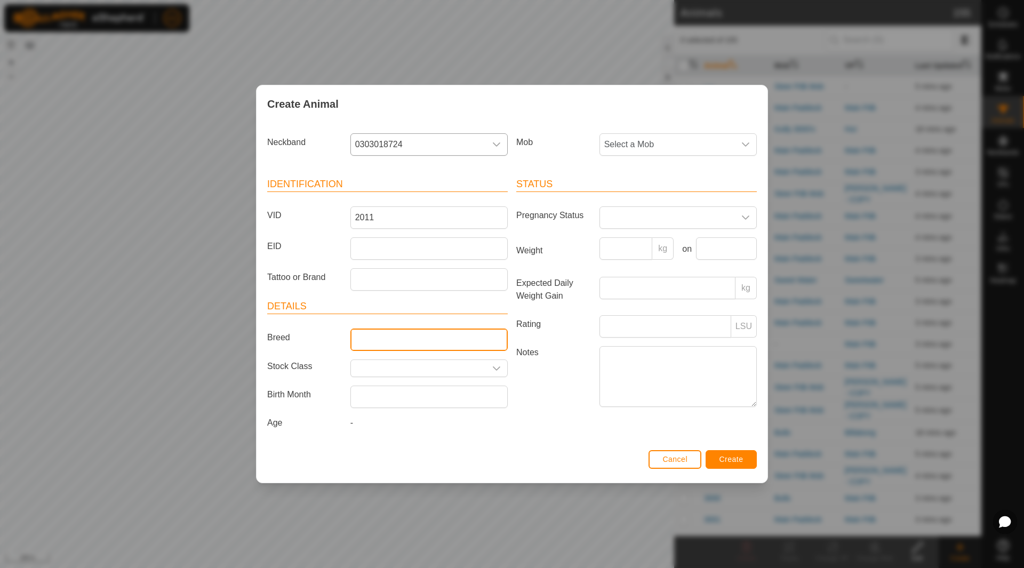
click at [386, 339] on input "Breed" at bounding box center [428, 339] width 157 height 22
type input "Angus x"
click at [724, 459] on span "Create" at bounding box center [731, 459] width 24 height 9
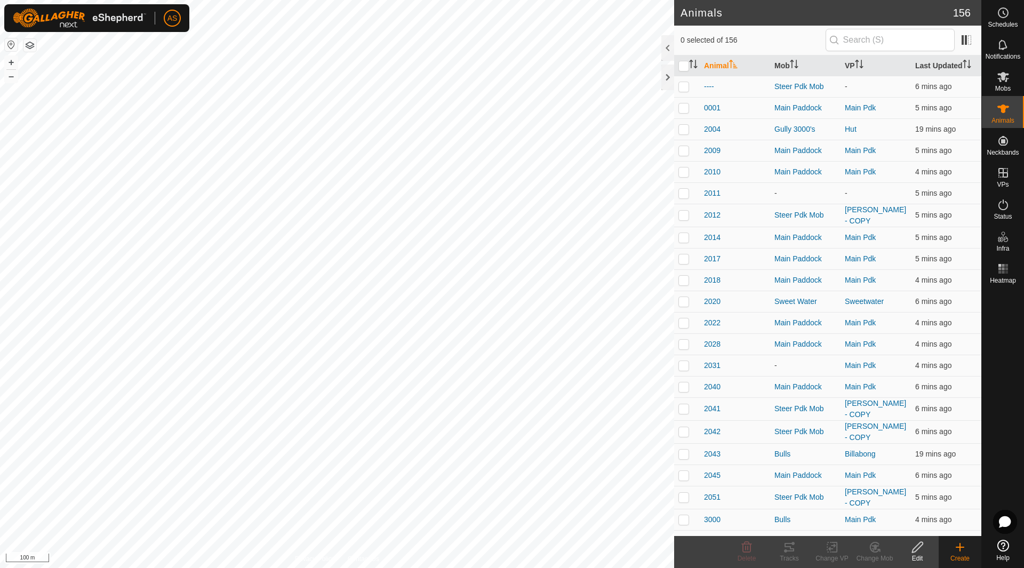
click at [958, 554] on div "Create" at bounding box center [959, 558] width 43 height 10
click at [891, 520] on link "Create Single Animal" at bounding box center [912, 523] width 136 height 21
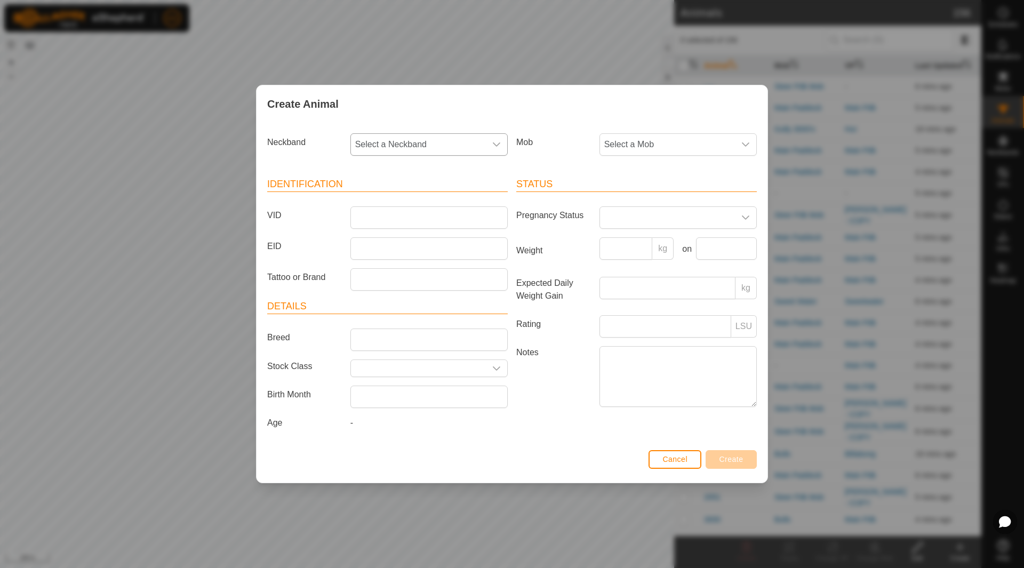
click at [395, 141] on span "Select a Neckband" at bounding box center [418, 144] width 135 height 21
type input "2810047701"
click at [400, 200] on li "2810047701" at bounding box center [429, 199] width 156 height 21
click at [398, 215] on input "VID" at bounding box center [428, 217] width 157 height 22
type input "9005"
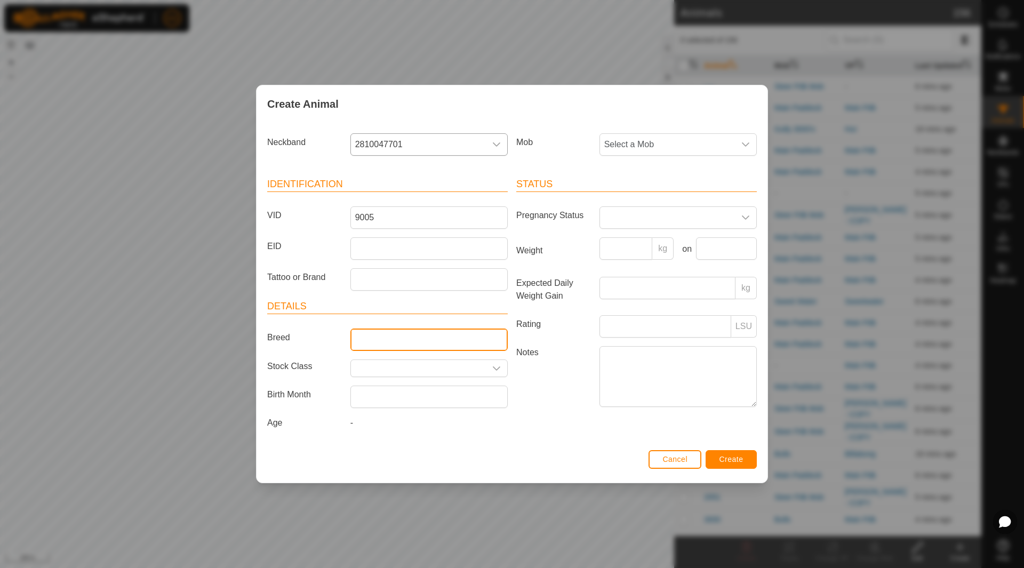
click at [440, 333] on input "Breed" at bounding box center [428, 339] width 157 height 22
drag, startPoint x: 428, startPoint y: 339, endPoint x: 310, endPoint y: 331, distance: 118.1
click at [310, 331] on div "Breed Red Composite" at bounding box center [387, 339] width 249 height 22
type input "Angus x"
click at [727, 464] on button "Create" at bounding box center [730, 459] width 51 height 19
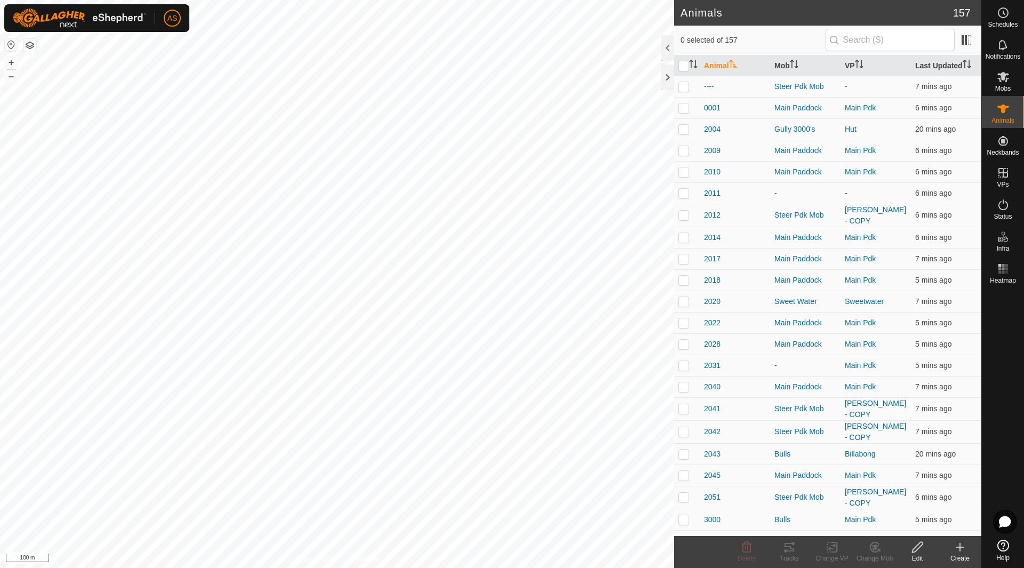
click at [961, 554] on div "Create" at bounding box center [959, 558] width 43 height 10
click at [924, 528] on link "Create Single Animal" at bounding box center [912, 523] width 136 height 21
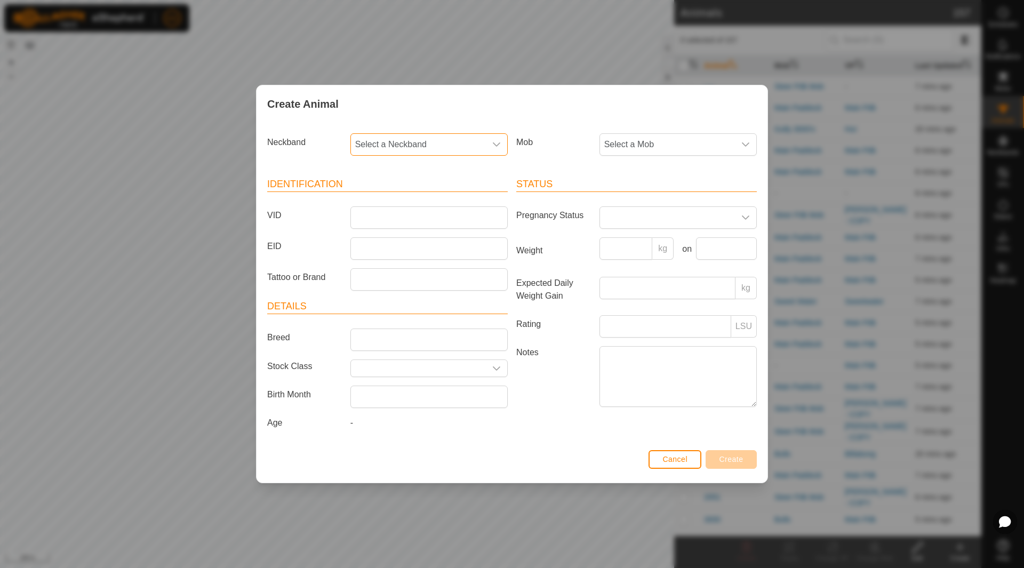
click at [389, 148] on span "Select a Neckband" at bounding box center [418, 144] width 135 height 21
type input "416935"
click at [402, 200] on li "4169357040" at bounding box center [429, 199] width 156 height 21
click at [388, 224] on input "VID" at bounding box center [428, 217] width 157 height 22
type input "3238"
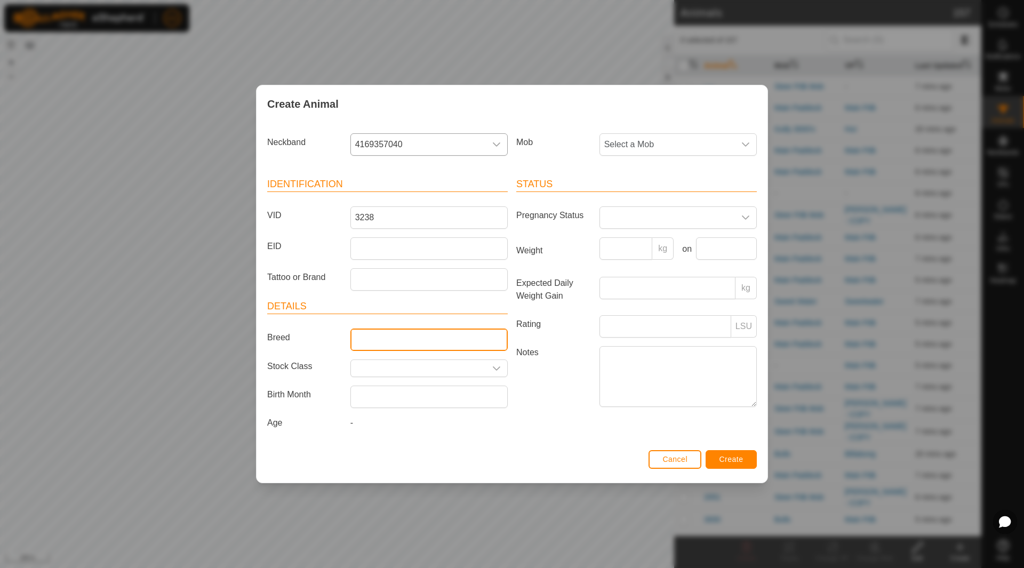
click at [397, 343] on input "Breed" at bounding box center [428, 339] width 157 height 22
type input "Angus"
click at [729, 458] on span "Create" at bounding box center [731, 459] width 24 height 9
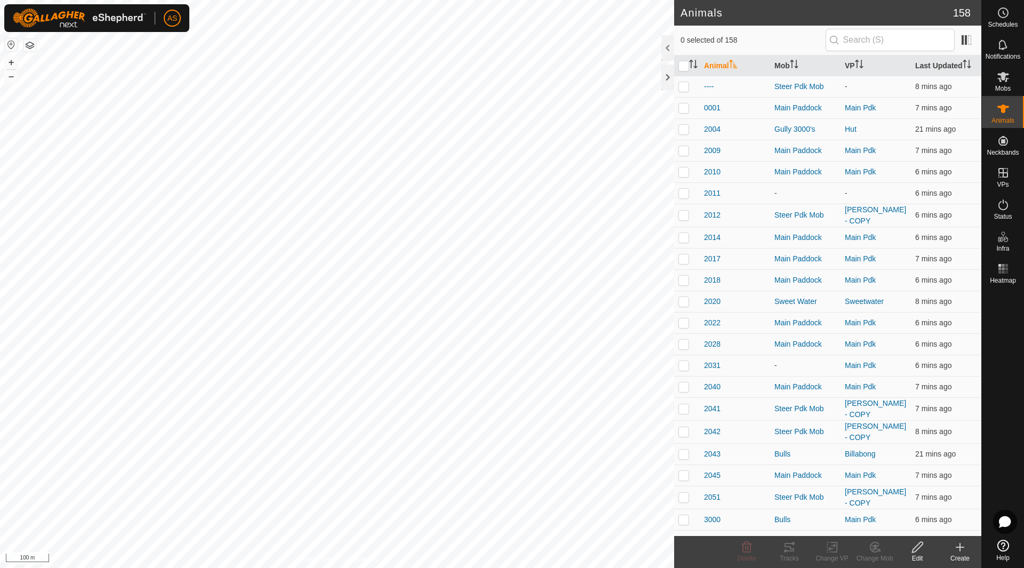
click at [961, 552] on icon at bounding box center [959, 547] width 13 height 13
click at [916, 521] on link "Create Single Animal" at bounding box center [912, 523] width 136 height 21
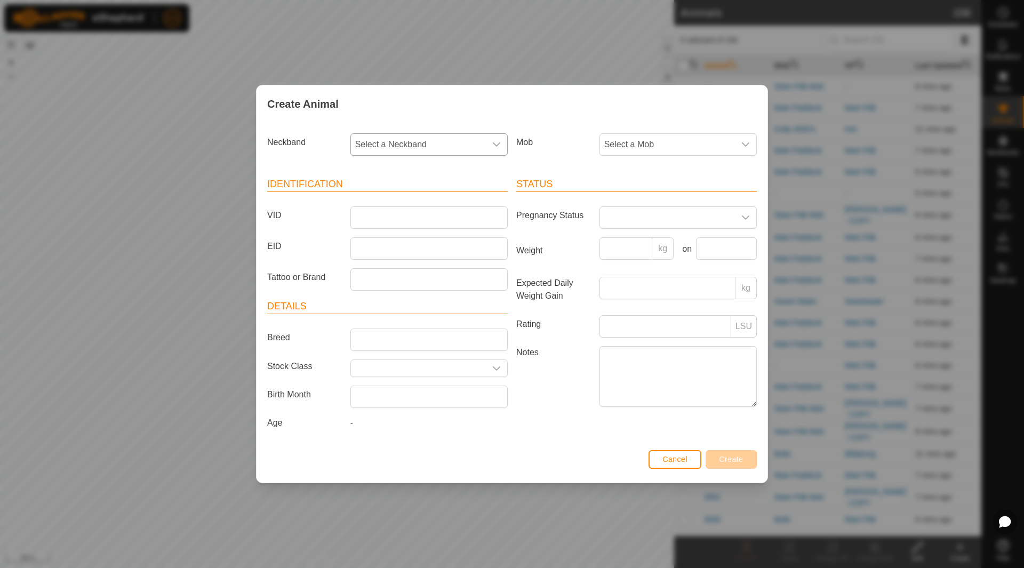
click at [421, 141] on span "Select a Neckband" at bounding box center [418, 144] width 135 height 21
type input "107094"
click at [411, 195] on li "1070948696" at bounding box center [429, 199] width 156 height 21
click at [399, 220] on input "VID" at bounding box center [428, 217] width 157 height 22
type input "0003"
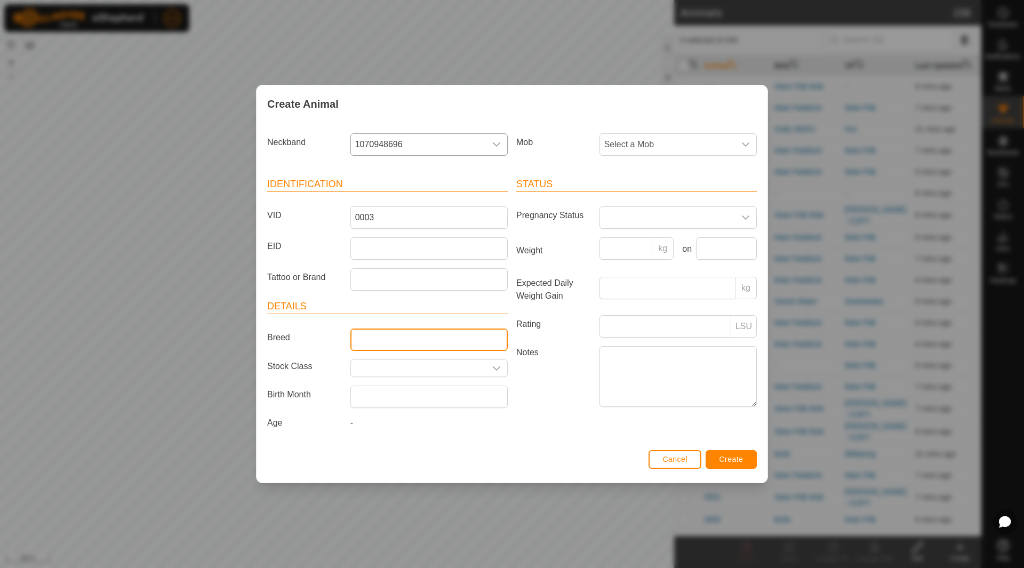
click at [425, 339] on input "Breed" at bounding box center [428, 339] width 157 height 22
type input "Angus"
click at [745, 458] on button "Create" at bounding box center [730, 459] width 51 height 19
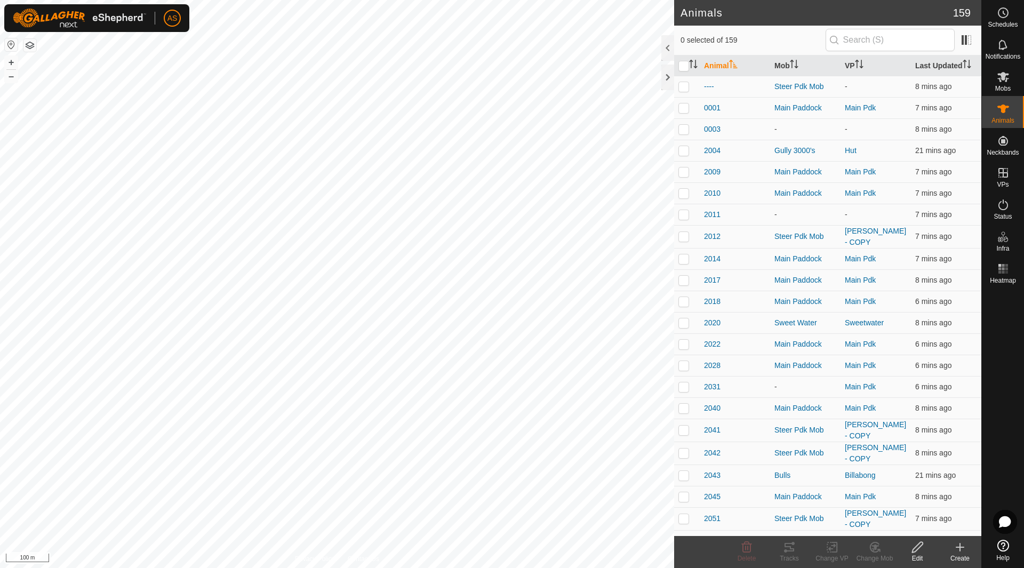
click at [960, 549] on icon at bounding box center [960, 546] width 0 height 7
click at [919, 527] on link "Create Single Animal" at bounding box center [912, 523] width 136 height 21
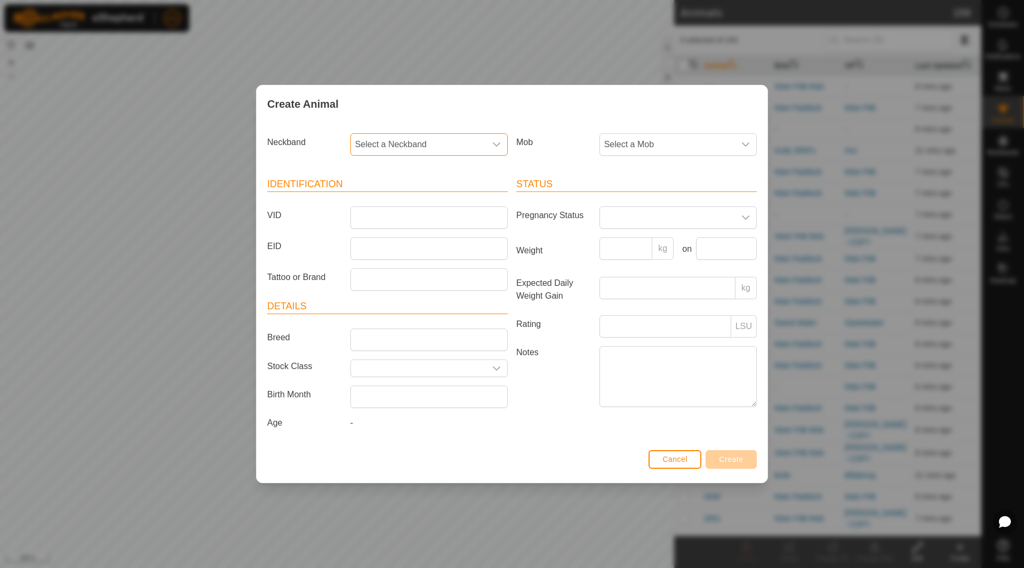
click at [411, 142] on span "Select a Neckband" at bounding box center [418, 144] width 135 height 21
type input "0568942"
click at [429, 193] on li "0568942473" at bounding box center [429, 199] width 156 height 21
click at [415, 224] on input "VID" at bounding box center [428, 217] width 157 height 22
type input "3216"
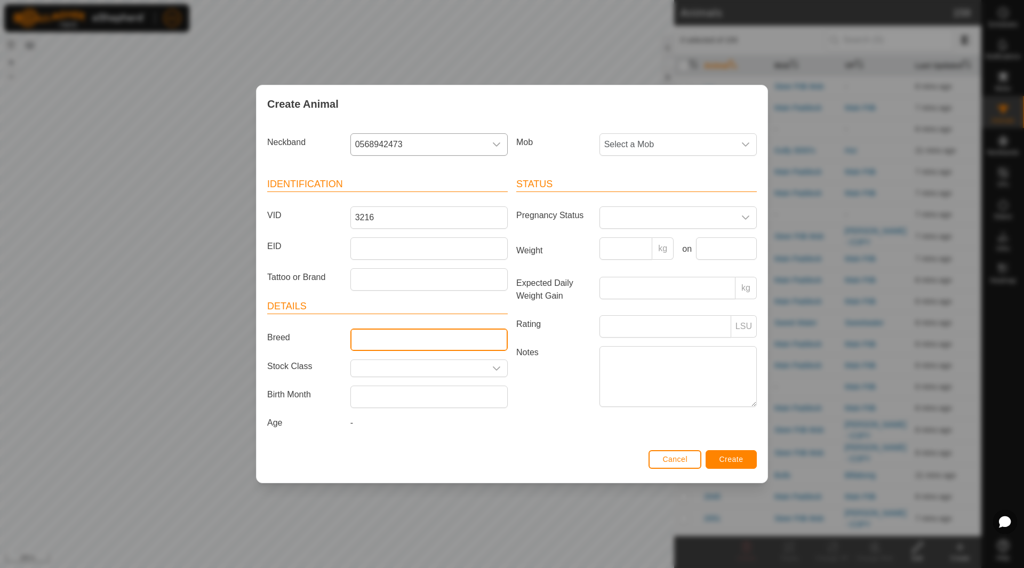
drag, startPoint x: 392, startPoint y: 334, endPoint x: 394, endPoint y: 341, distance: 6.7
click at [392, 335] on input "Breed" at bounding box center [428, 339] width 157 height 22
type input "Angus"
click at [738, 460] on span "Create" at bounding box center [731, 459] width 24 height 9
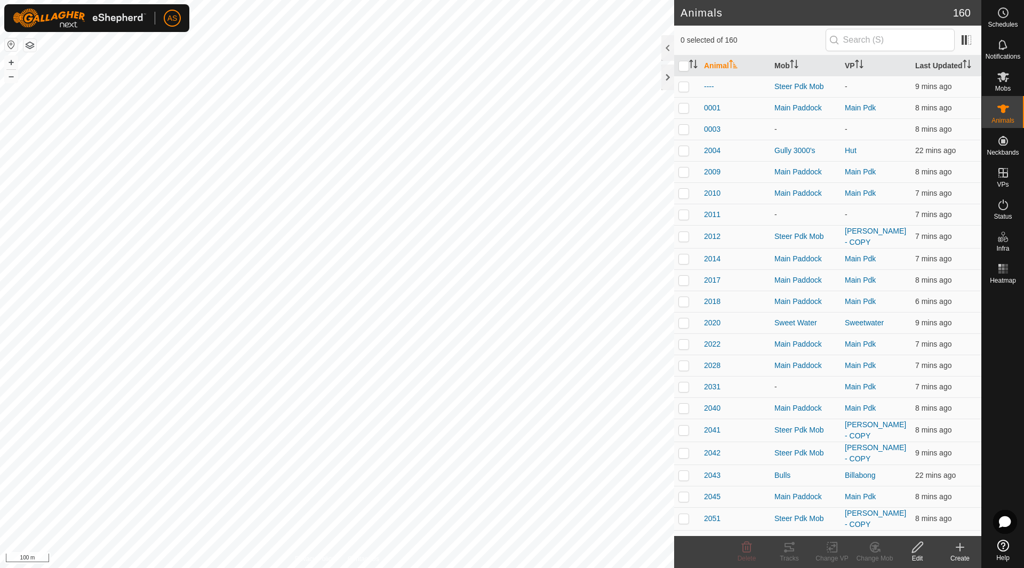
click at [963, 550] on icon at bounding box center [959, 547] width 13 height 13
click at [921, 520] on link "Create Single Animal" at bounding box center [912, 523] width 136 height 21
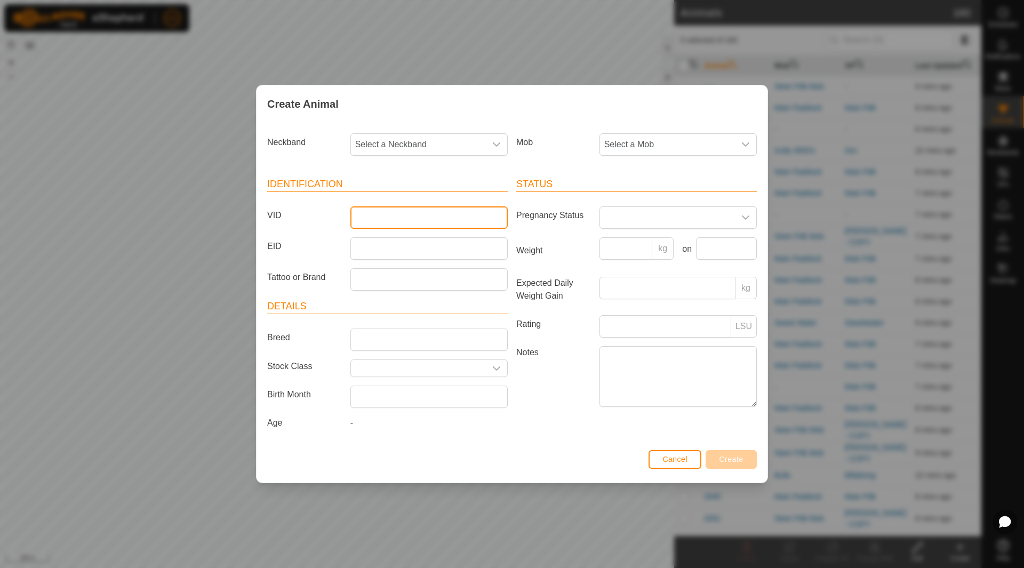
click at [379, 222] on input "VID" at bounding box center [428, 217] width 157 height 22
type input "0002"
click at [382, 149] on span "Select a Neckband" at bounding box center [418, 144] width 135 height 21
type input "255"
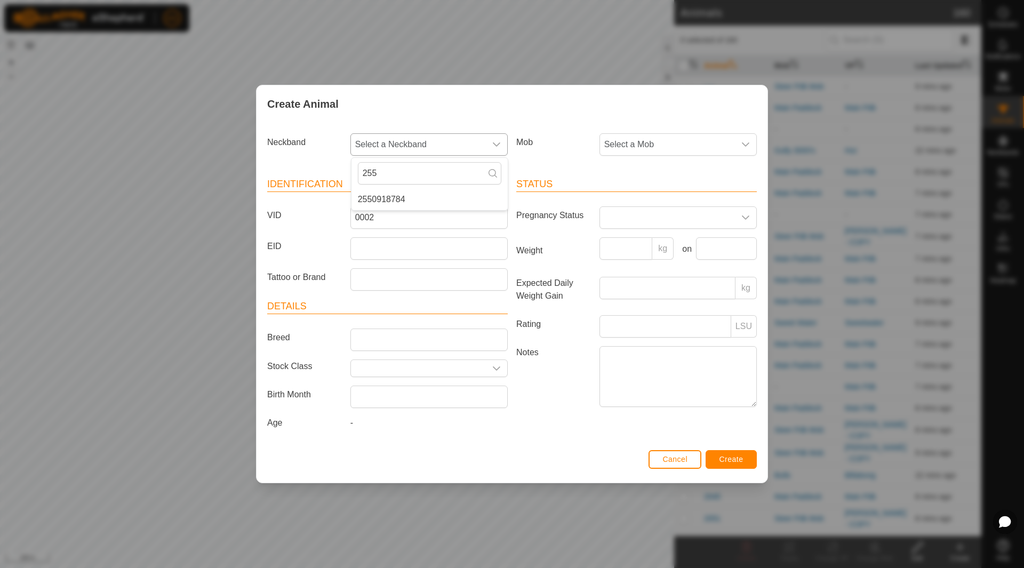
click at [388, 198] on li "2550918784" at bounding box center [429, 199] width 156 height 21
click at [723, 460] on span "Create" at bounding box center [731, 459] width 24 height 9
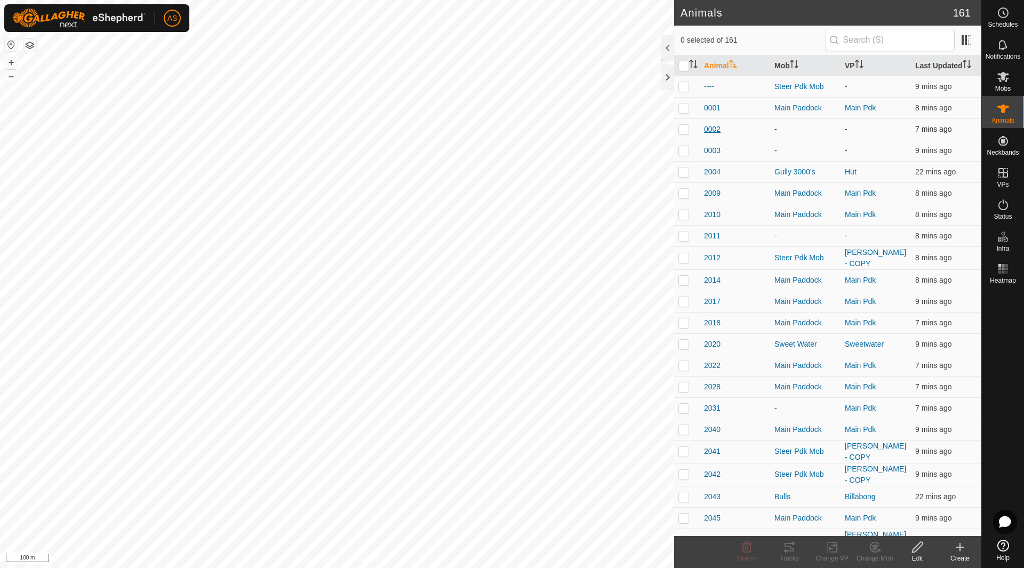
click at [708, 134] on span "0002" at bounding box center [712, 129] width 17 height 11
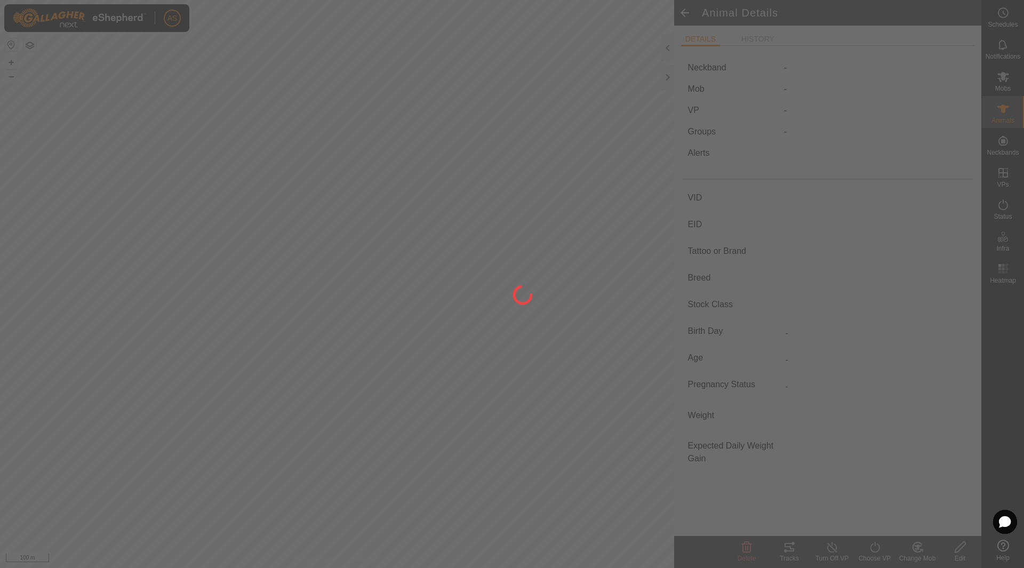
type input "0002"
type input "-"
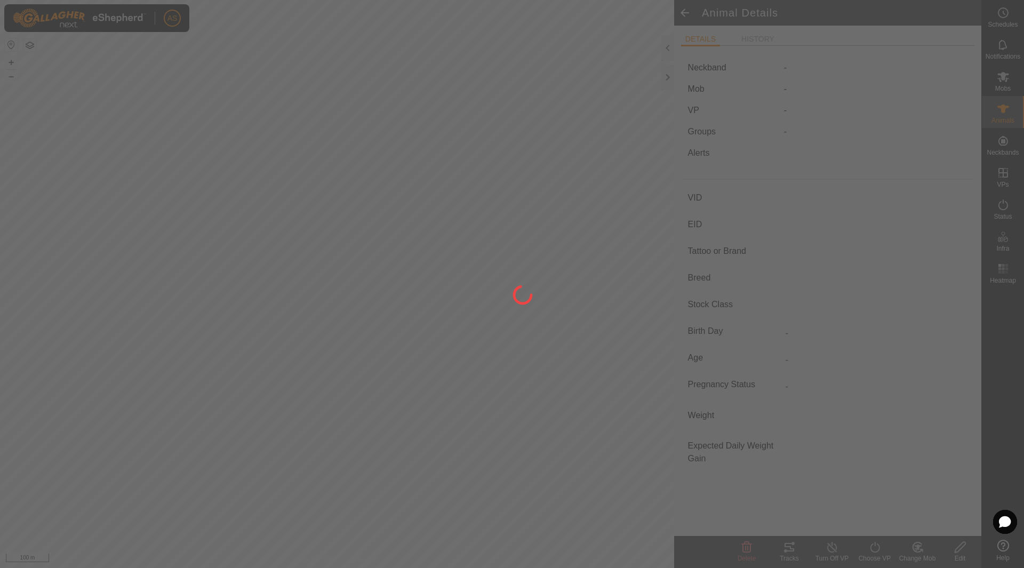
type input "0 kg"
type input "-"
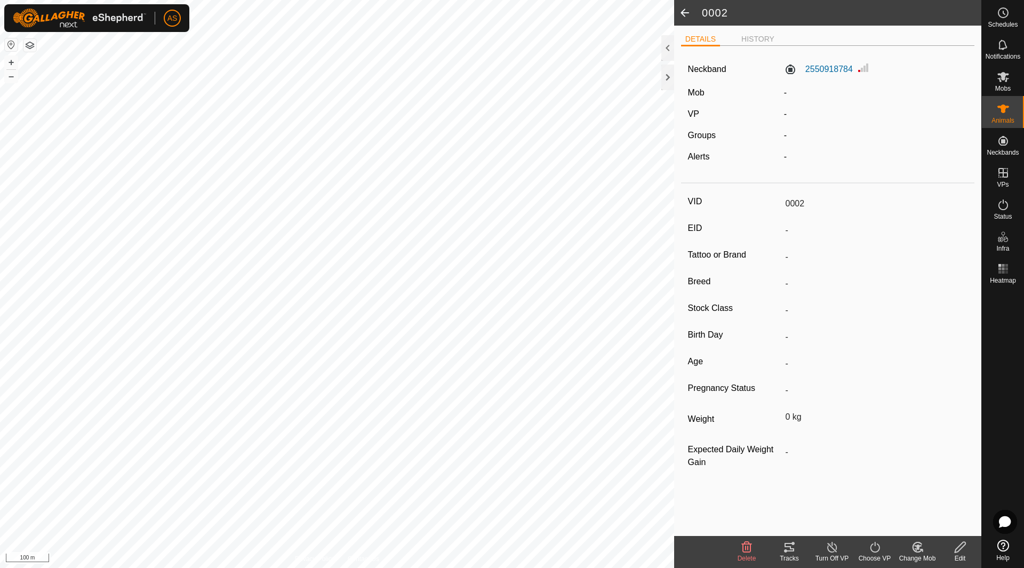
click at [959, 547] on icon at bounding box center [959, 547] width 13 height 13
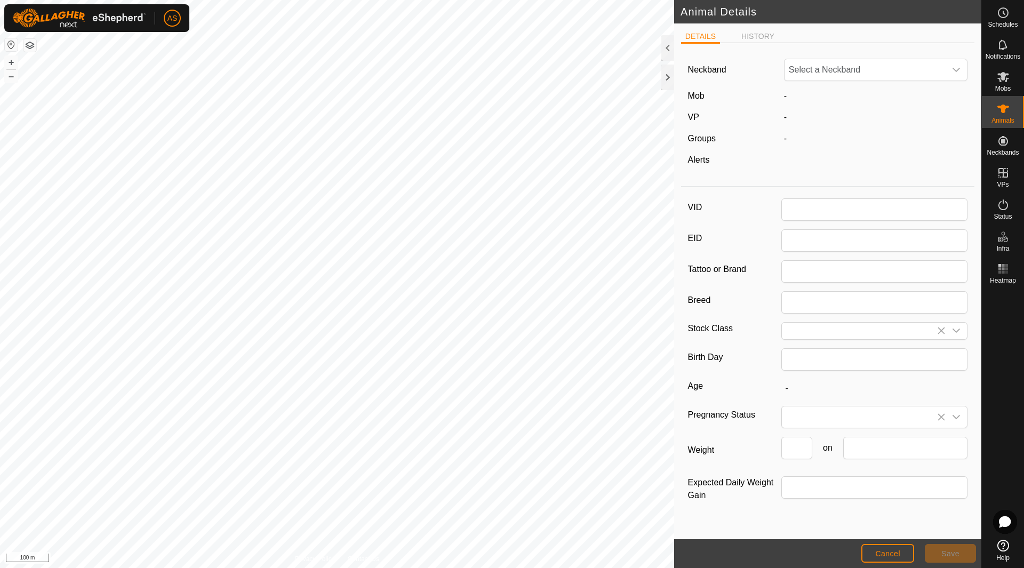
type input "0002"
type input "0"
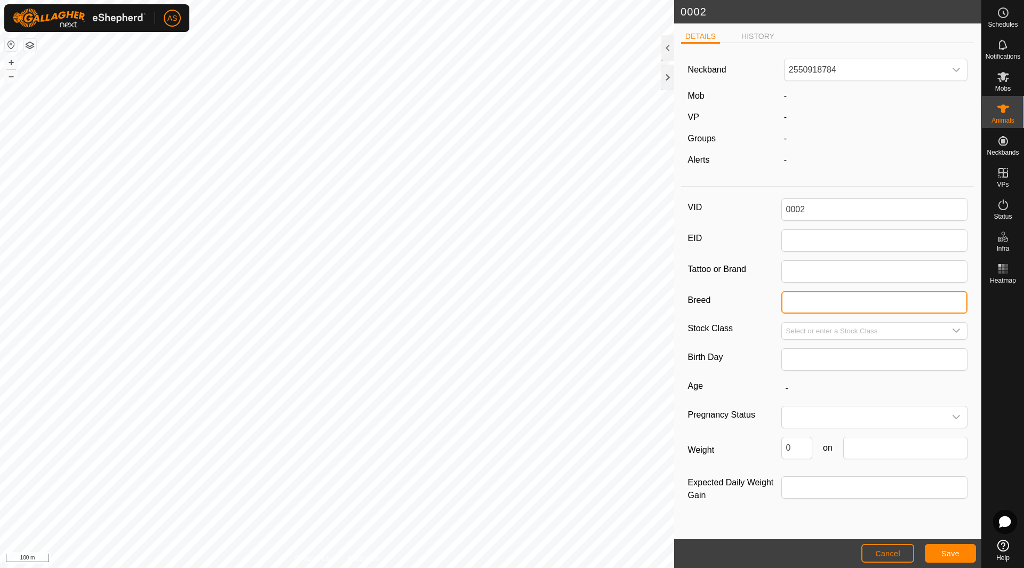
click at [808, 307] on input "Breed" at bounding box center [874, 302] width 187 height 22
type input "Angus"
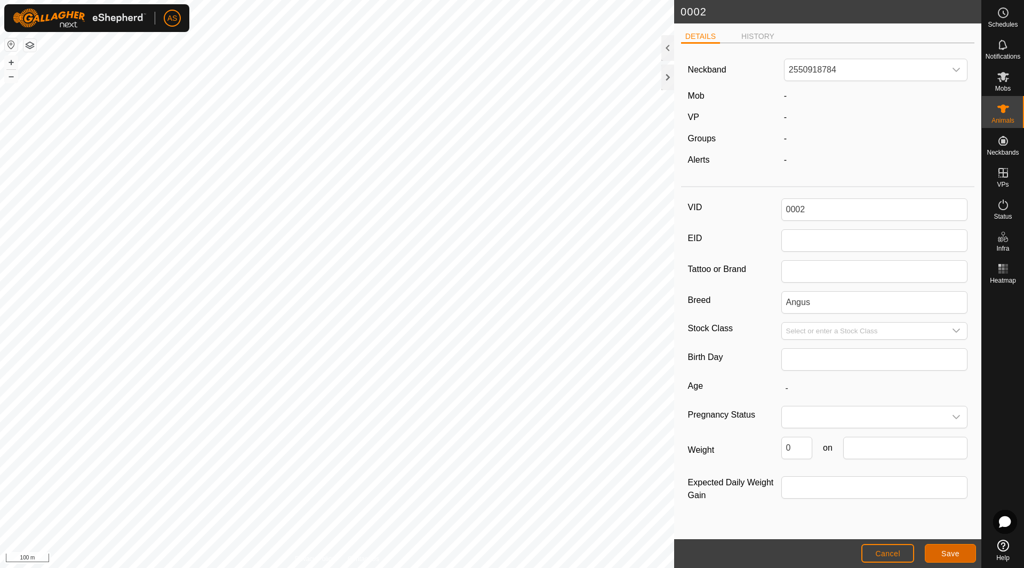
click at [941, 556] on span "Save" at bounding box center [950, 553] width 18 height 9
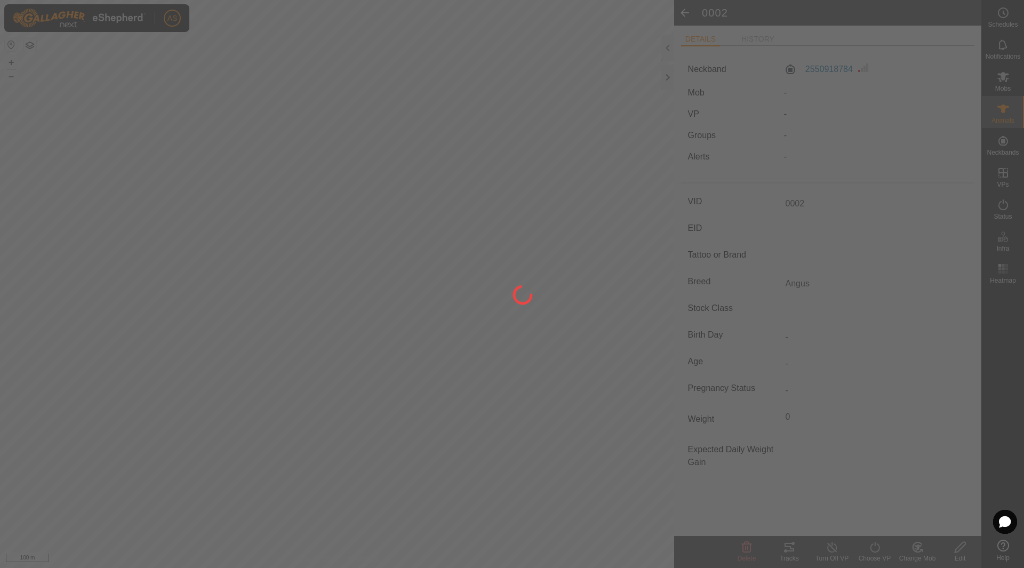
type input "-"
type input "Angus"
type input "0 kg"
type input "-"
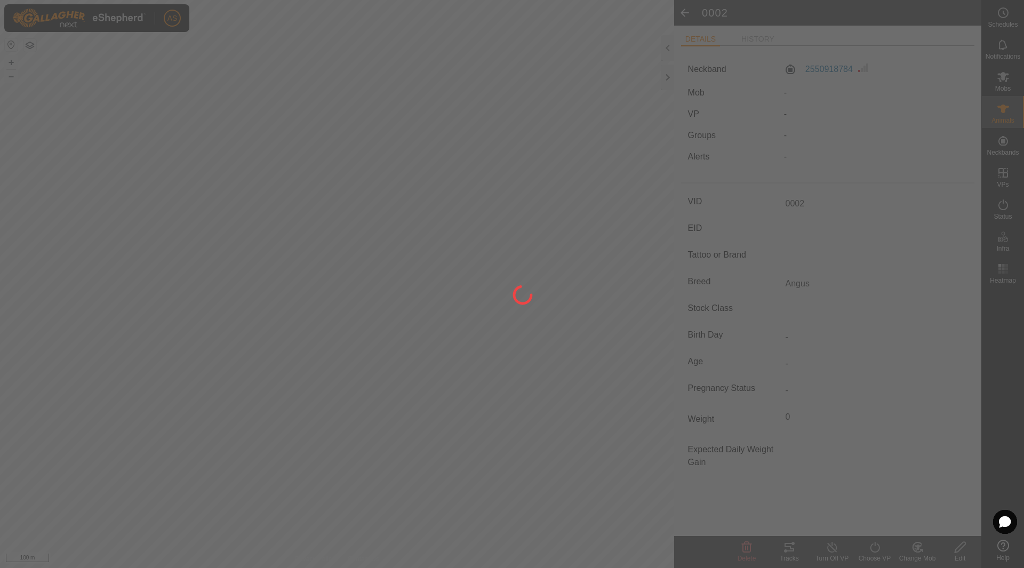
type input "-"
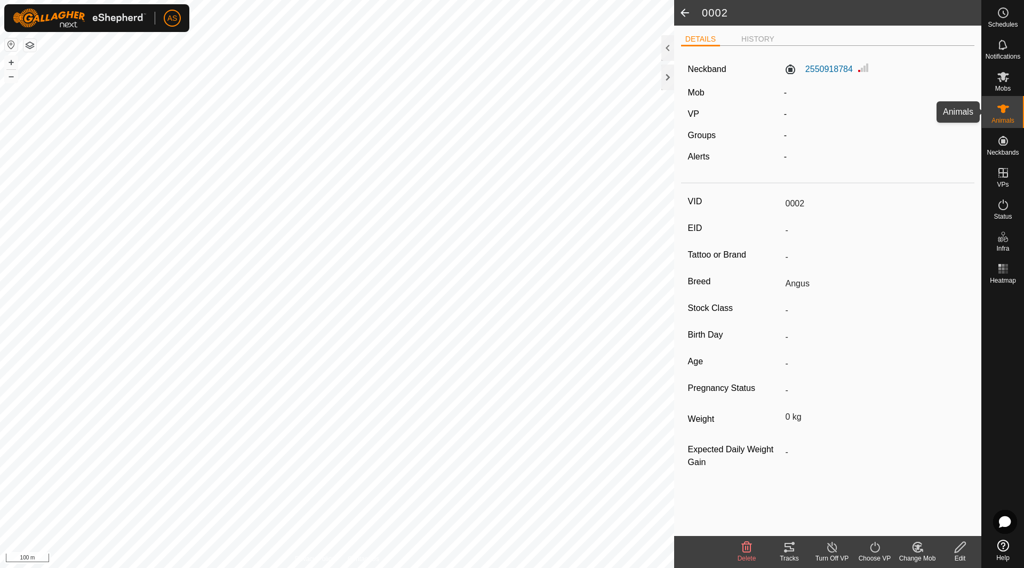
click at [1004, 110] on icon at bounding box center [1003, 108] width 12 height 9
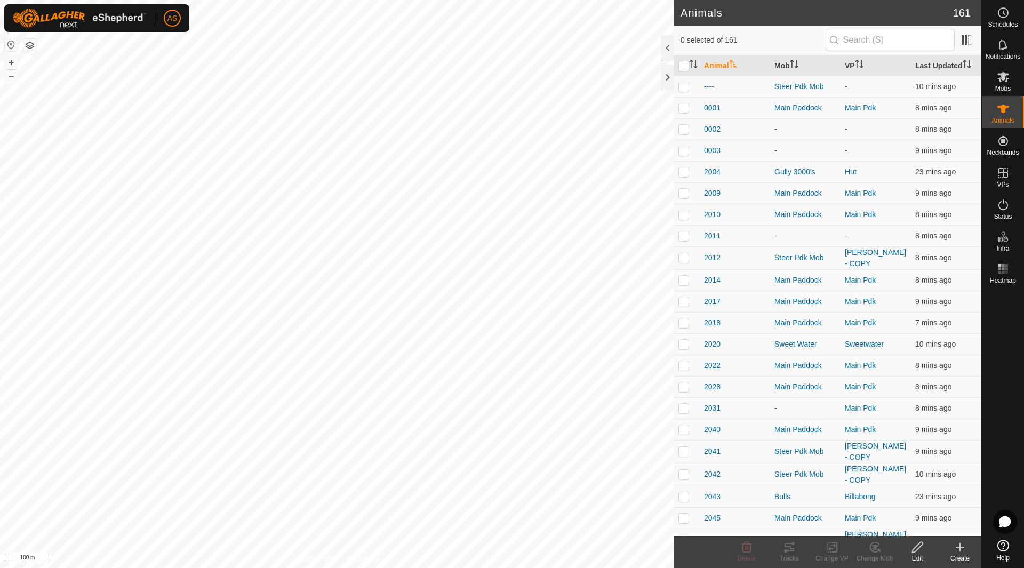
click at [955, 546] on icon at bounding box center [959, 547] width 13 height 13
click at [891, 522] on link "Create Single Animal" at bounding box center [912, 523] width 136 height 21
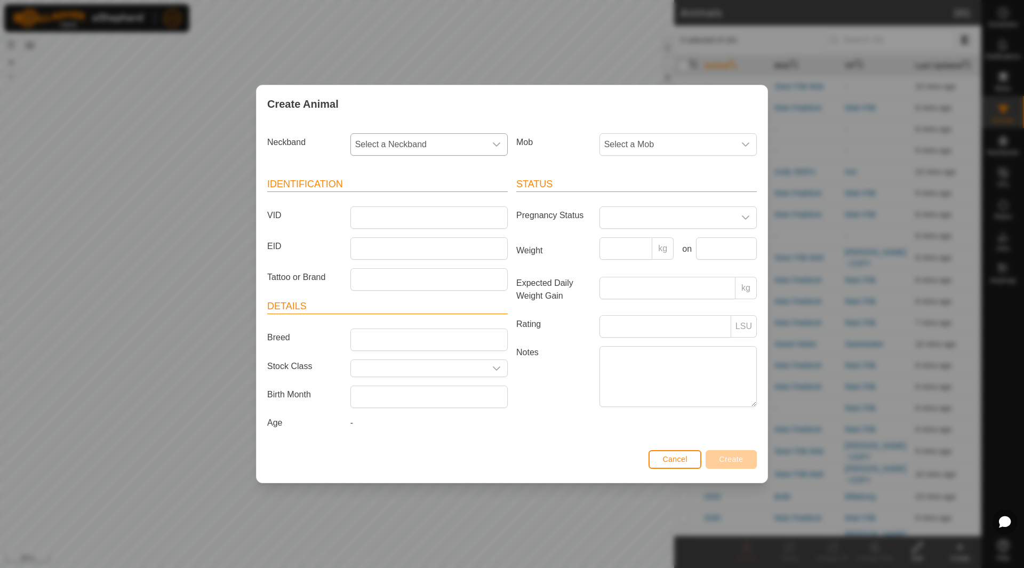
click at [386, 147] on span "Select a Neckband" at bounding box center [418, 144] width 135 height 21
click at [389, 222] on li "3114644493" at bounding box center [429, 221] width 156 height 21
click at [376, 220] on input "VID" at bounding box center [428, 217] width 157 height 22
type input "4000"
click at [380, 341] on input "Breed" at bounding box center [428, 339] width 157 height 22
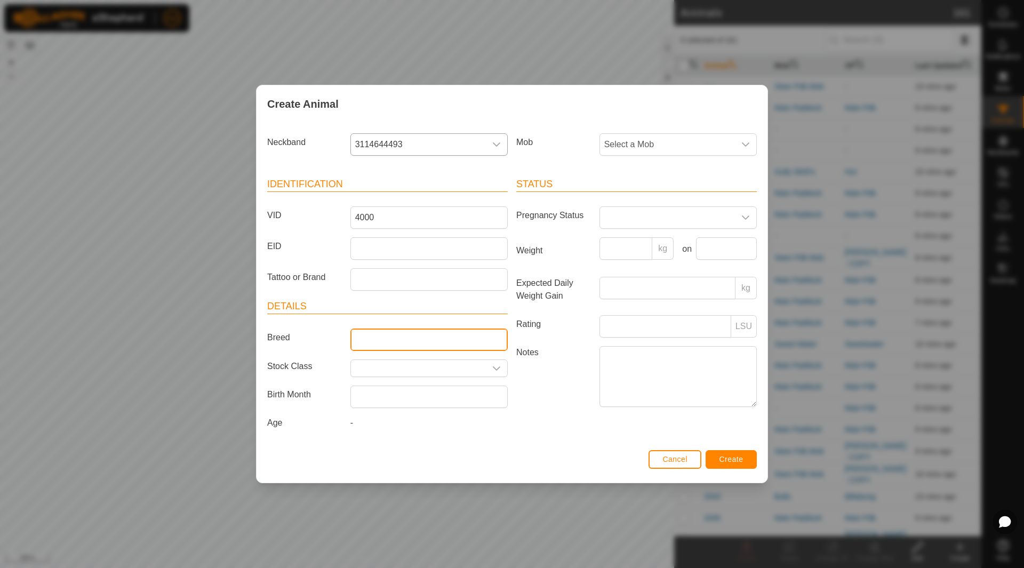
type input "Angus x"
click at [390, 367] on input "text" at bounding box center [418, 368] width 135 height 17
click at [497, 366] on icon "dropdown trigger" at bounding box center [496, 368] width 9 height 9
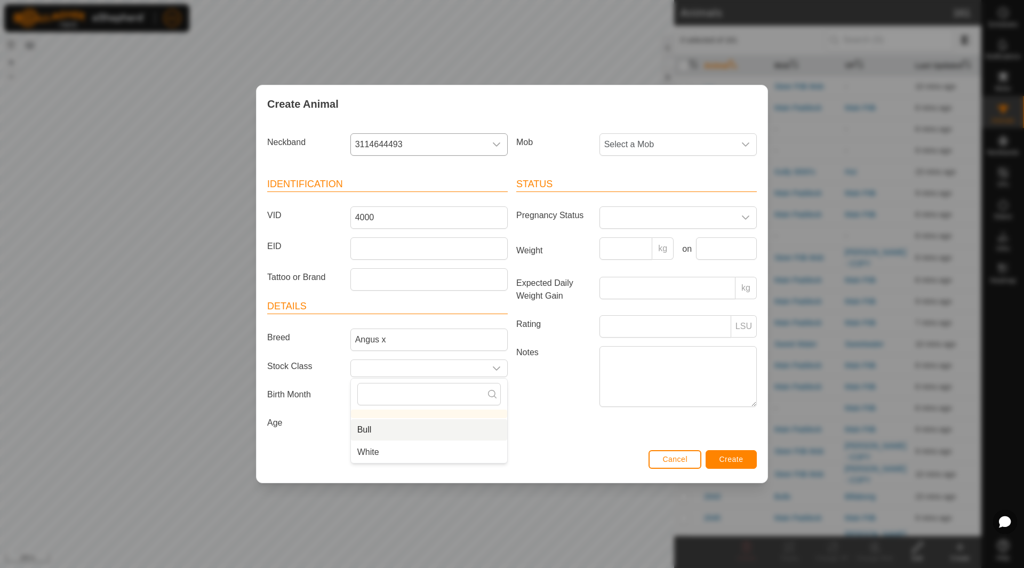
click at [384, 431] on li "Bull" at bounding box center [429, 429] width 156 height 21
type input "Bull"
click at [723, 460] on span "Create" at bounding box center [731, 459] width 24 height 9
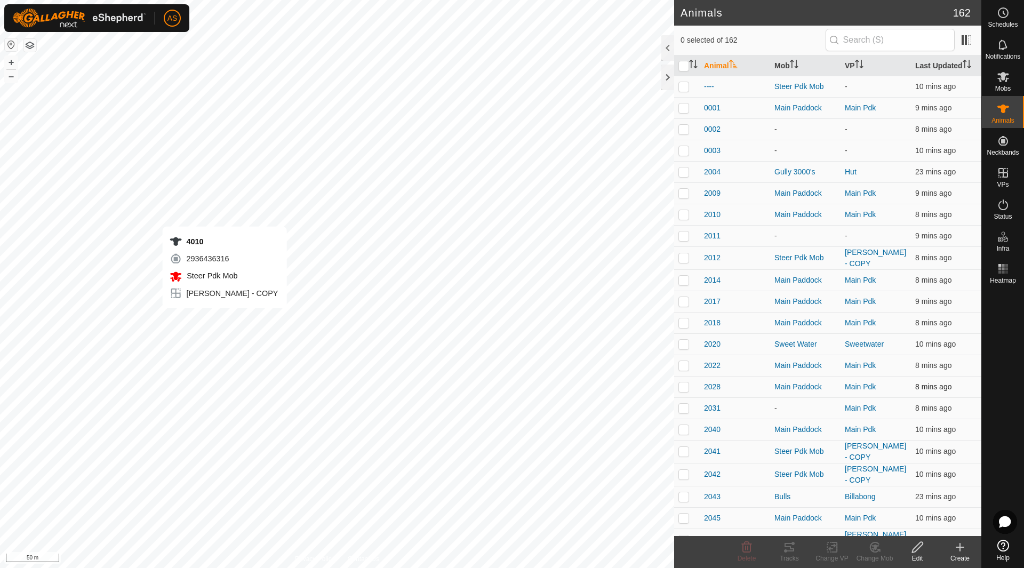
checkbox input "true"
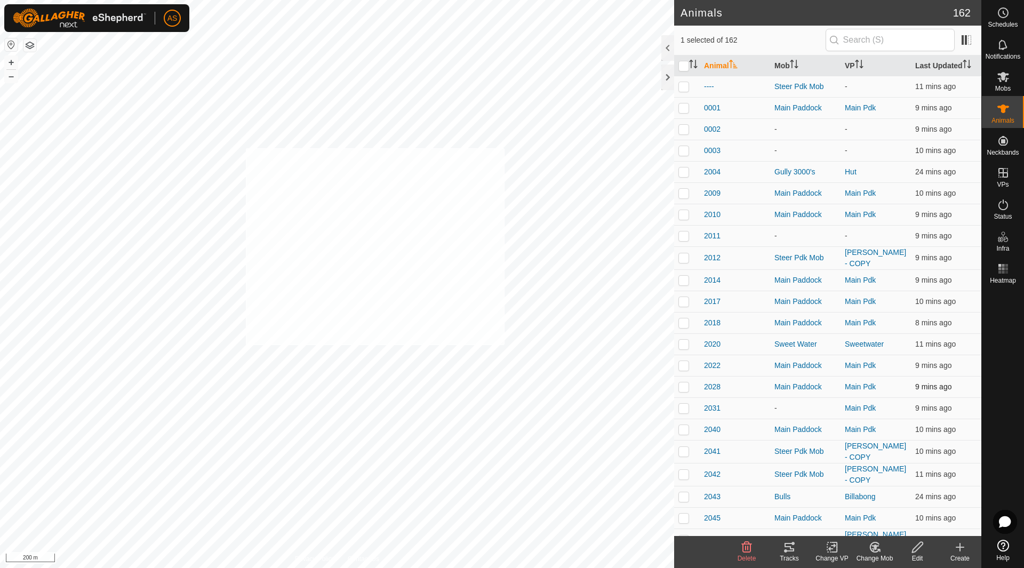
checkbox input "true"
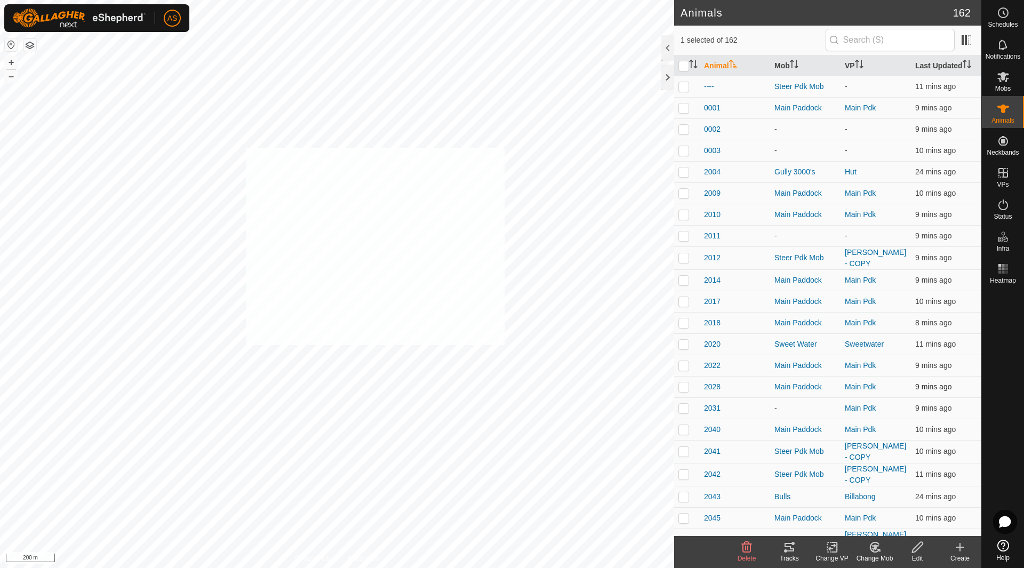
checkbox input "true"
click at [694, 65] on icon "Activate to sort" at bounding box center [693, 64] width 9 height 9
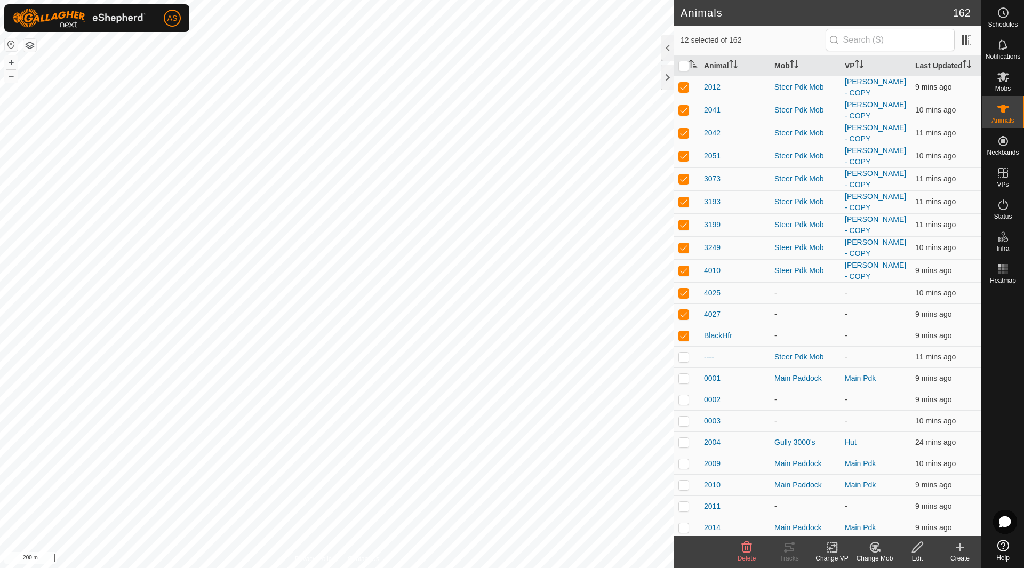
click at [682, 84] on p-checkbox at bounding box center [683, 87] width 11 height 9
checkbox input "false"
click at [682, 84] on p-checkbox at bounding box center [683, 87] width 11 height 9
checkbox input "false"
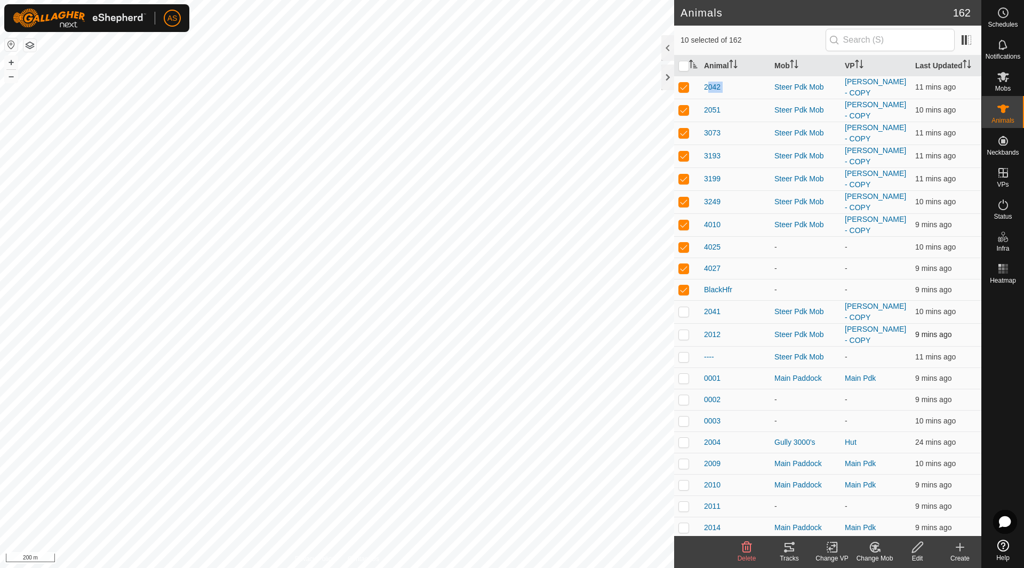
click at [682, 84] on p-checkbox at bounding box center [683, 87] width 11 height 9
checkbox input "false"
click at [682, 84] on p-checkbox at bounding box center [683, 87] width 11 height 9
checkbox input "false"
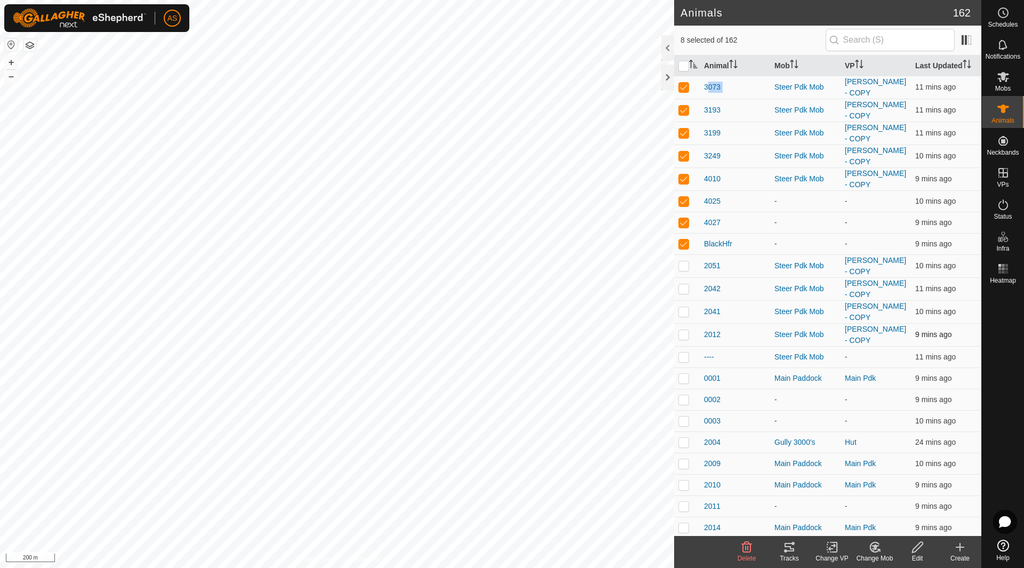
click at [682, 84] on p-checkbox at bounding box center [683, 87] width 11 height 9
checkbox input "false"
click at [682, 84] on p-checkbox at bounding box center [683, 87] width 11 height 9
checkbox input "false"
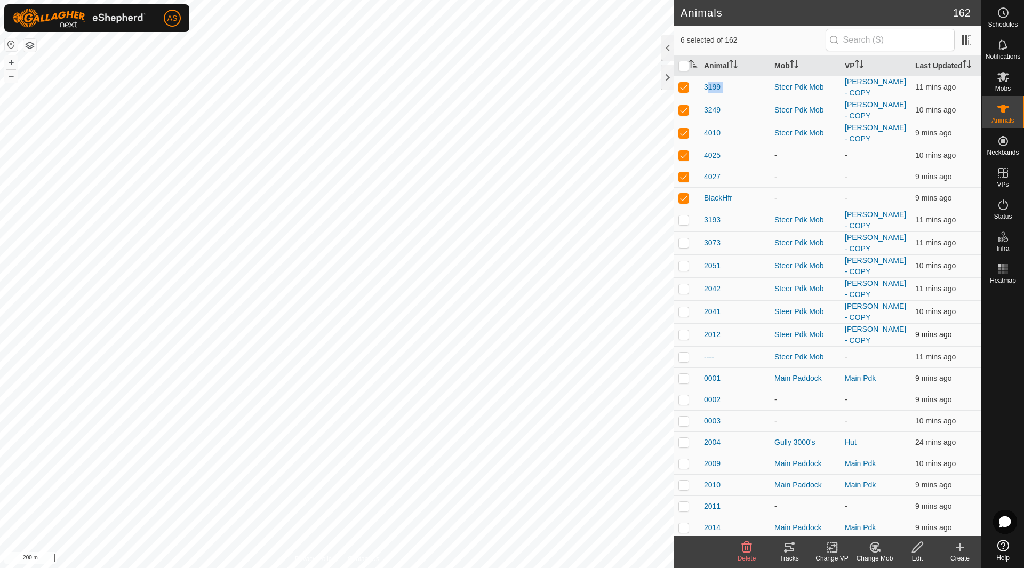
click at [682, 84] on p-checkbox at bounding box center [683, 87] width 11 height 9
checkbox input "false"
click at [682, 84] on p-checkbox at bounding box center [683, 87] width 11 height 9
checkbox input "false"
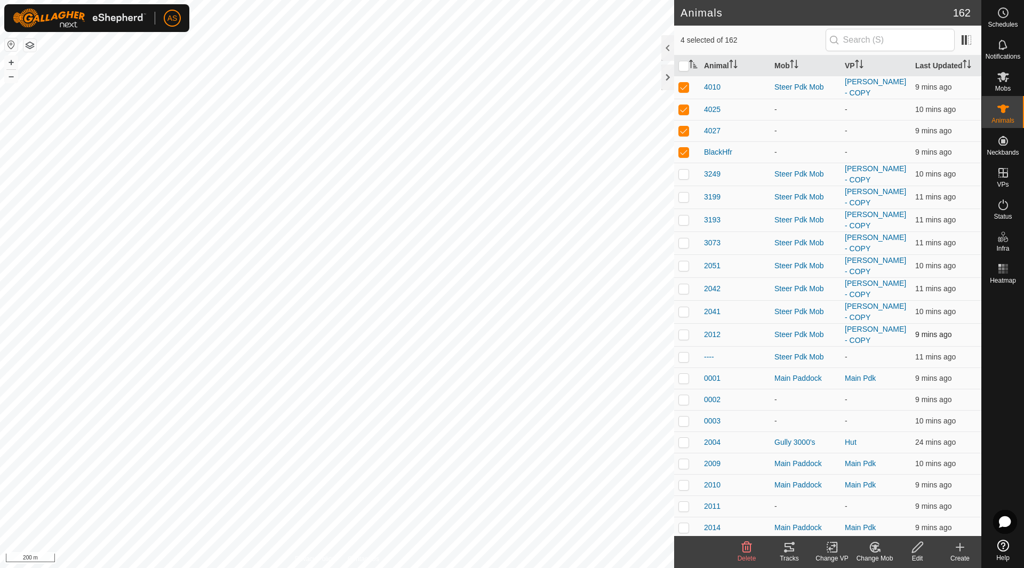
click at [682, 84] on p-checkbox at bounding box center [683, 87] width 11 height 9
checkbox input "false"
click at [829, 546] on icon at bounding box center [831, 547] width 13 height 13
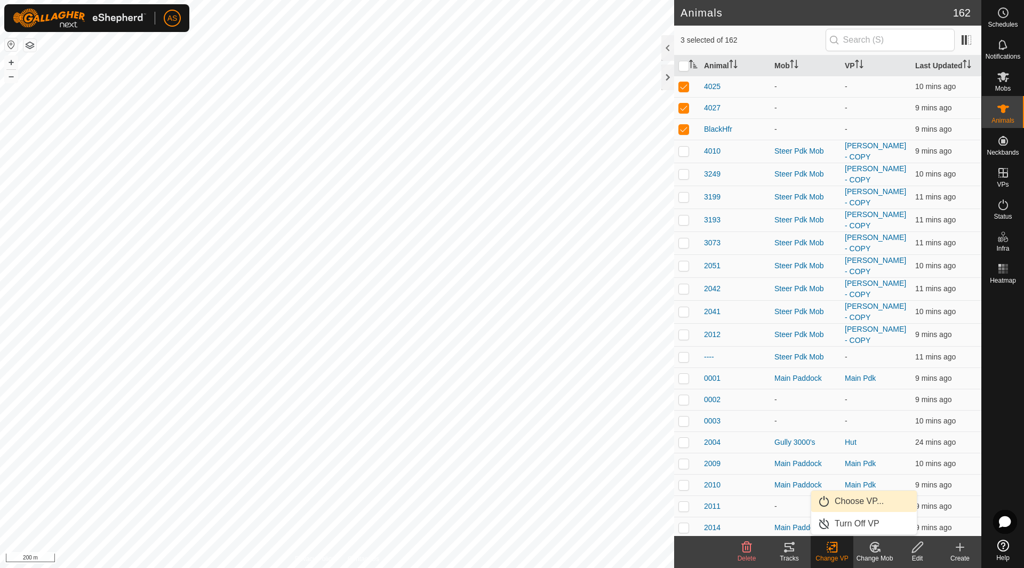
click at [847, 504] on link "Choose VP..." at bounding box center [864, 500] width 106 height 21
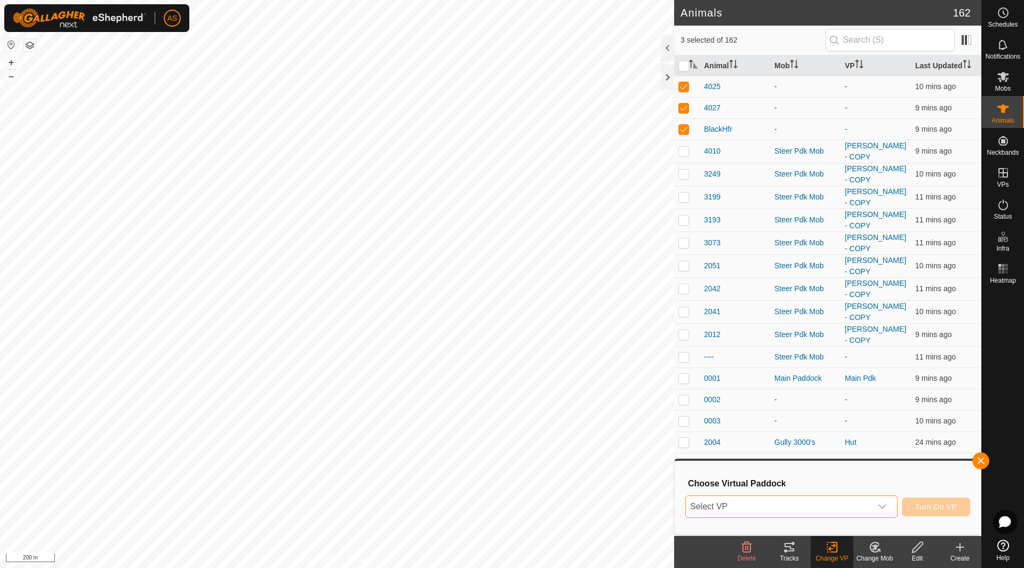
click at [782, 502] on span "Select VP" at bounding box center [779, 506] width 186 height 21
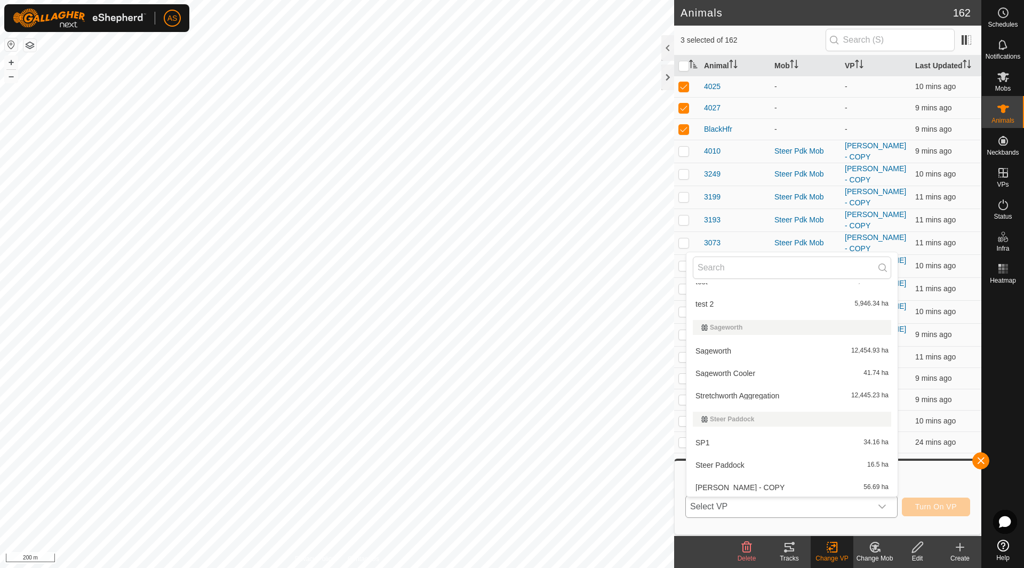
scroll to position [906, 0]
click at [741, 482] on li "[PERSON_NAME] - COPY 56.69 ha" at bounding box center [791, 485] width 211 height 21
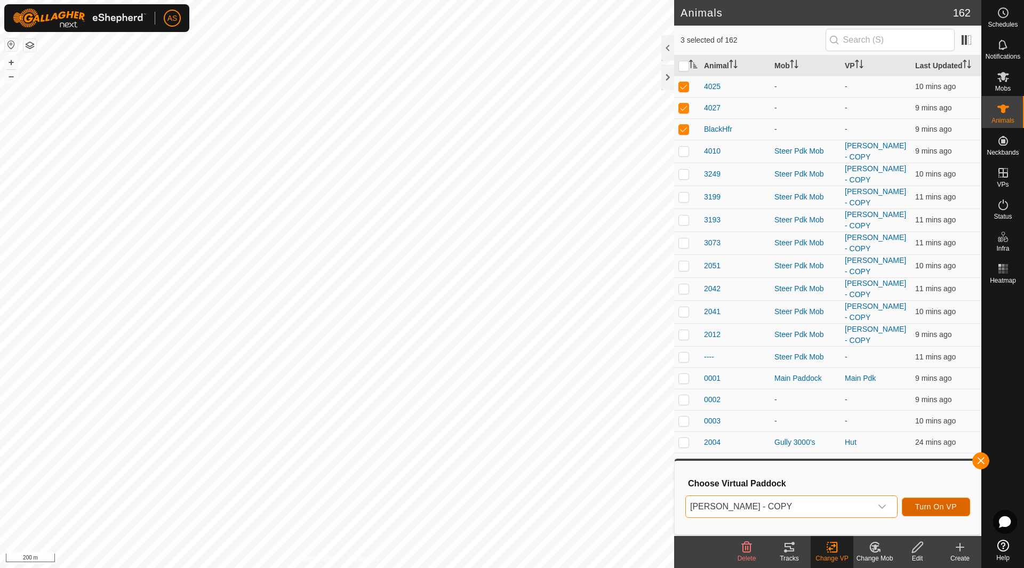
click at [921, 506] on span "Turn On VP" at bounding box center [936, 506] width 42 height 9
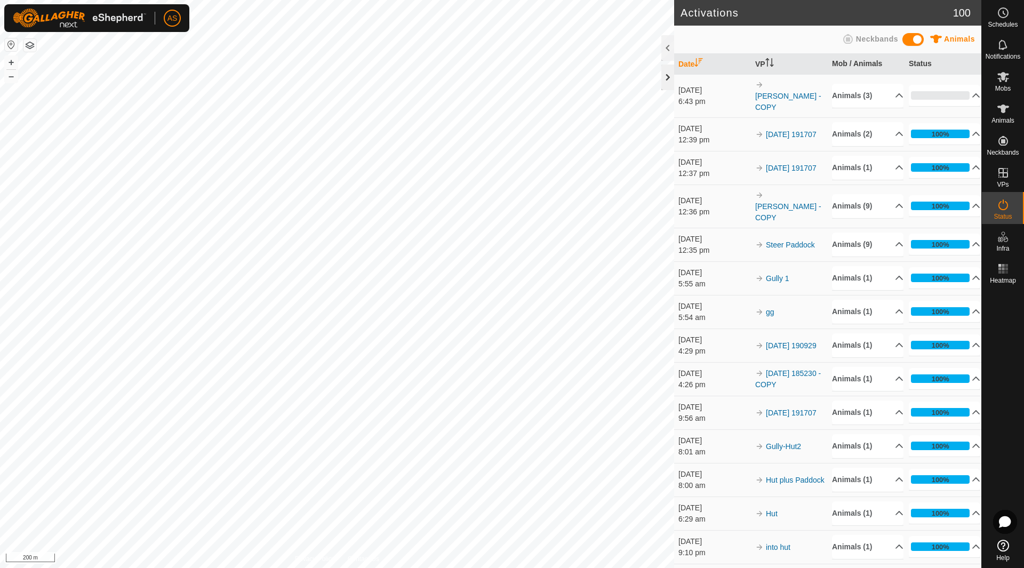
click at [666, 85] on div at bounding box center [667, 78] width 13 height 26
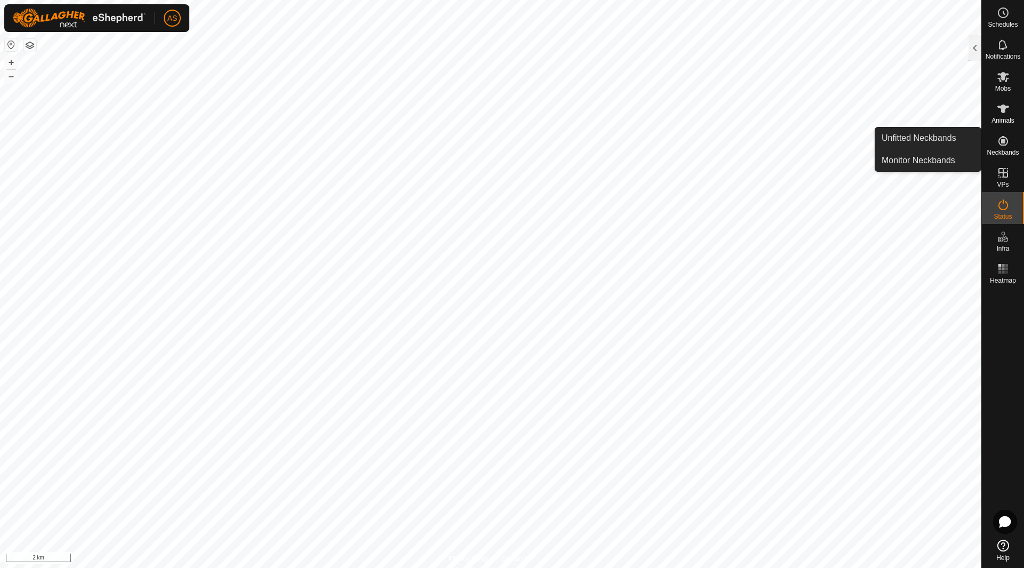
click at [1012, 148] on div "Neckbands" at bounding box center [1002, 144] width 42 height 32
click at [935, 135] on link "Unfitted Neckbands" at bounding box center [928, 137] width 106 height 21
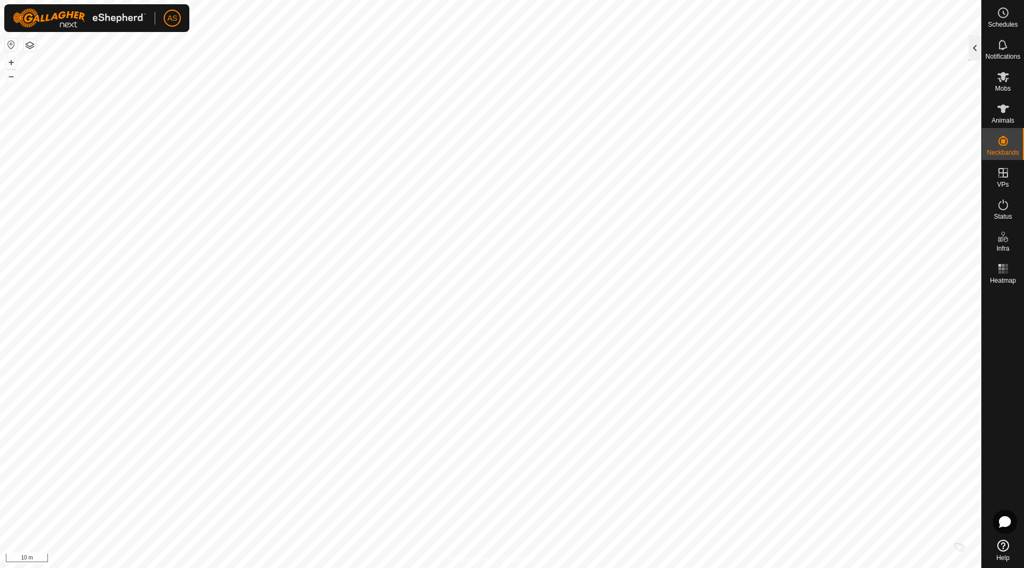
click at [970, 51] on div at bounding box center [974, 48] width 13 height 26
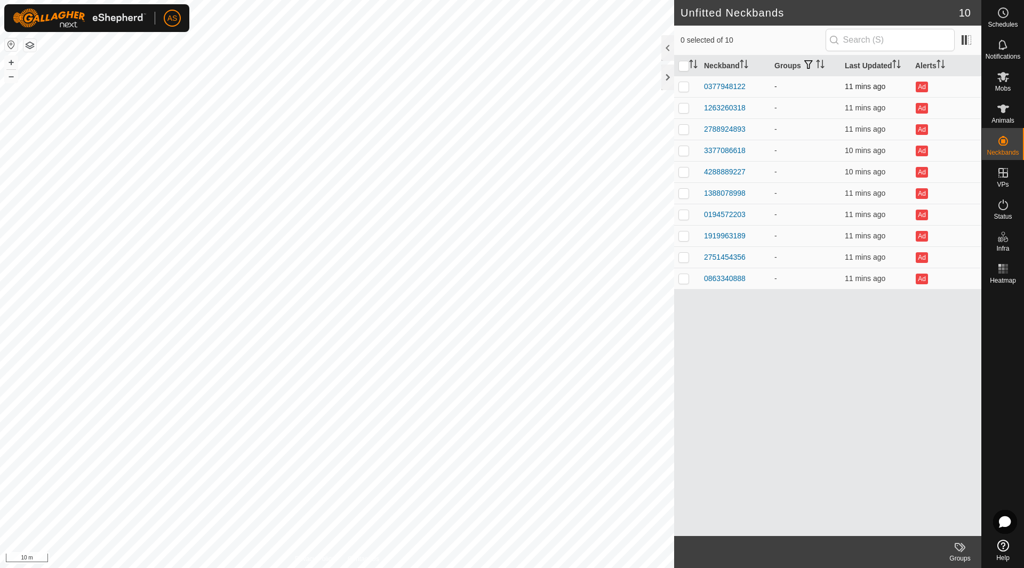
click at [682, 86] on p-checkbox at bounding box center [683, 86] width 11 height 9
checkbox input "true"
click at [687, 115] on td at bounding box center [687, 107] width 26 height 21
checkbox input "true"
click at [686, 125] on p-checkbox at bounding box center [683, 129] width 11 height 9
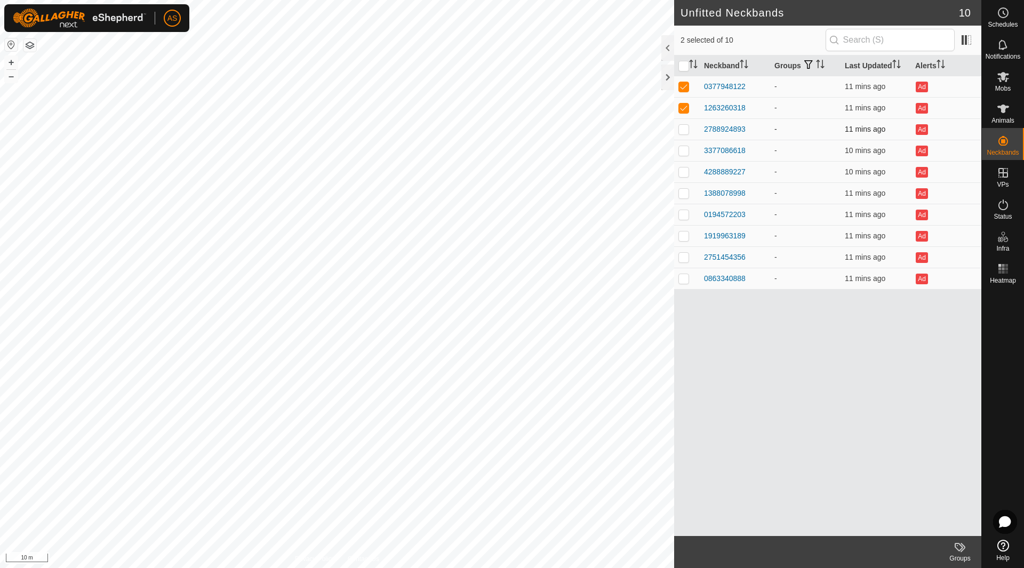
checkbox input "true"
click at [684, 141] on td at bounding box center [687, 150] width 26 height 21
checkbox input "true"
click at [685, 169] on p-checkbox at bounding box center [683, 171] width 11 height 9
checkbox input "true"
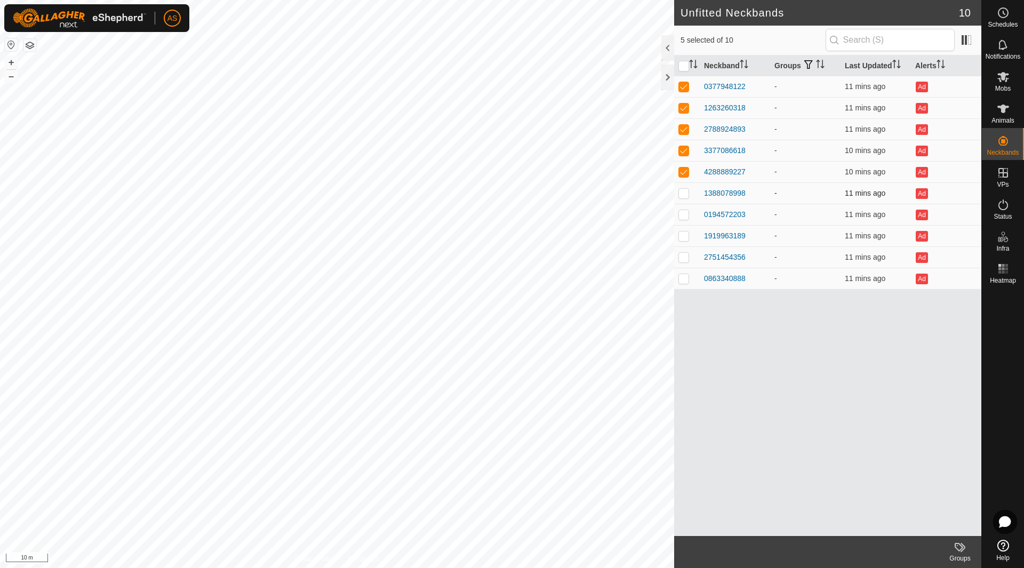
click at [686, 190] on p-checkbox at bounding box center [683, 193] width 11 height 9
checkbox input "true"
click at [685, 220] on td at bounding box center [687, 214] width 26 height 21
checkbox input "true"
drag, startPoint x: 685, startPoint y: 240, endPoint x: 683, endPoint y: 253, distance: 12.8
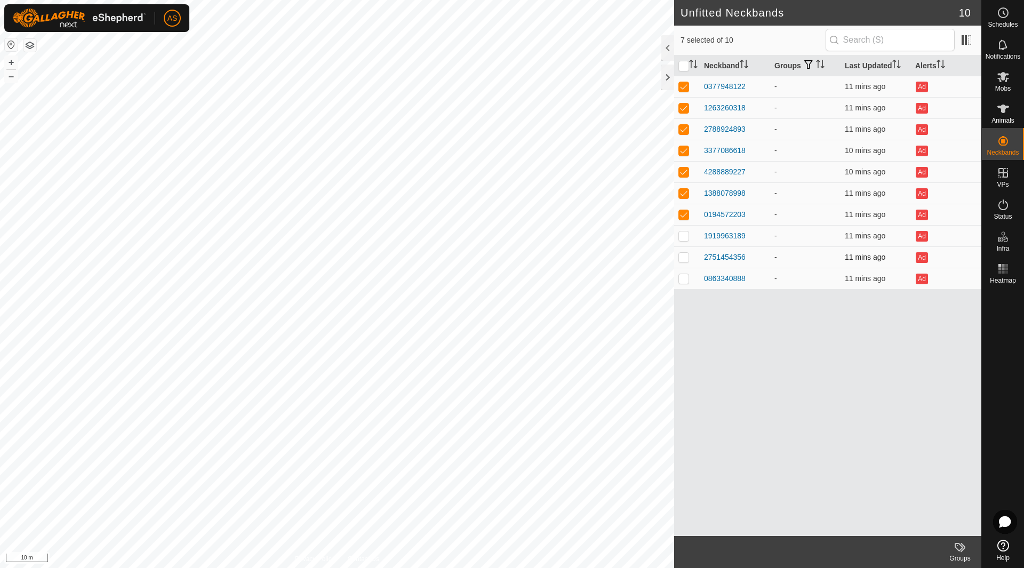
click at [685, 241] on td at bounding box center [687, 235] width 26 height 21
checkbox input "true"
drag, startPoint x: 683, startPoint y: 258, endPoint x: 682, endPoint y: 272, distance: 13.9
click at [684, 259] on p-checkbox at bounding box center [683, 257] width 11 height 9
checkbox input "true"
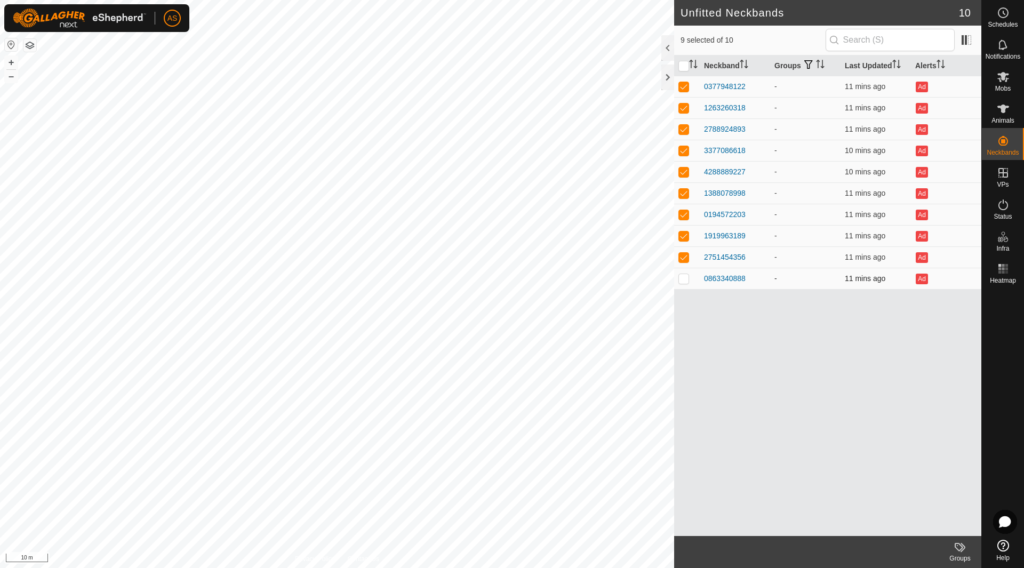
click at [683, 280] on p-checkbox at bounding box center [683, 278] width 11 height 9
checkbox input "true"
click at [685, 66] on input "checkbox" at bounding box center [683, 66] width 11 height 11
checkbox input "false"
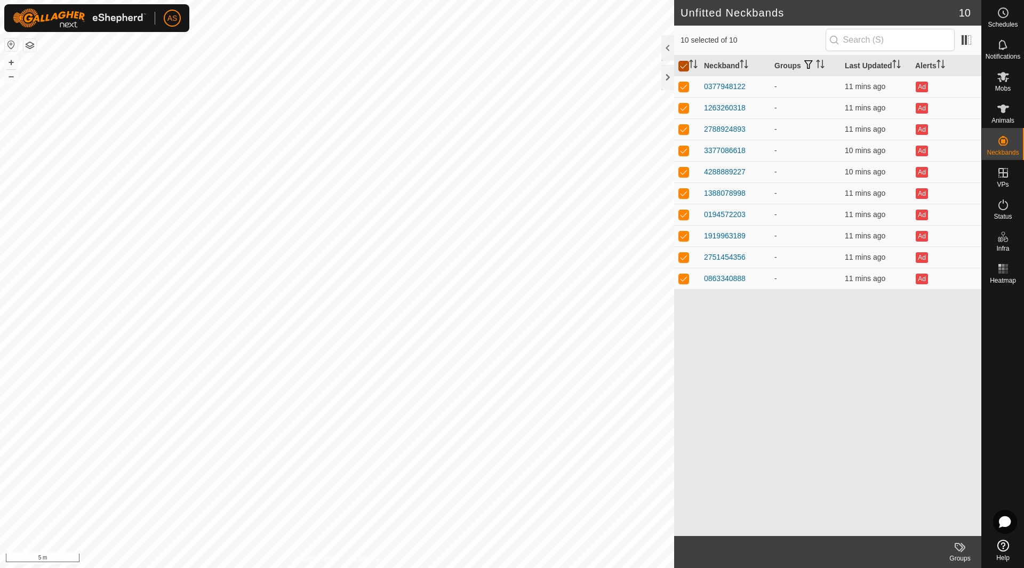
checkbox input "false"
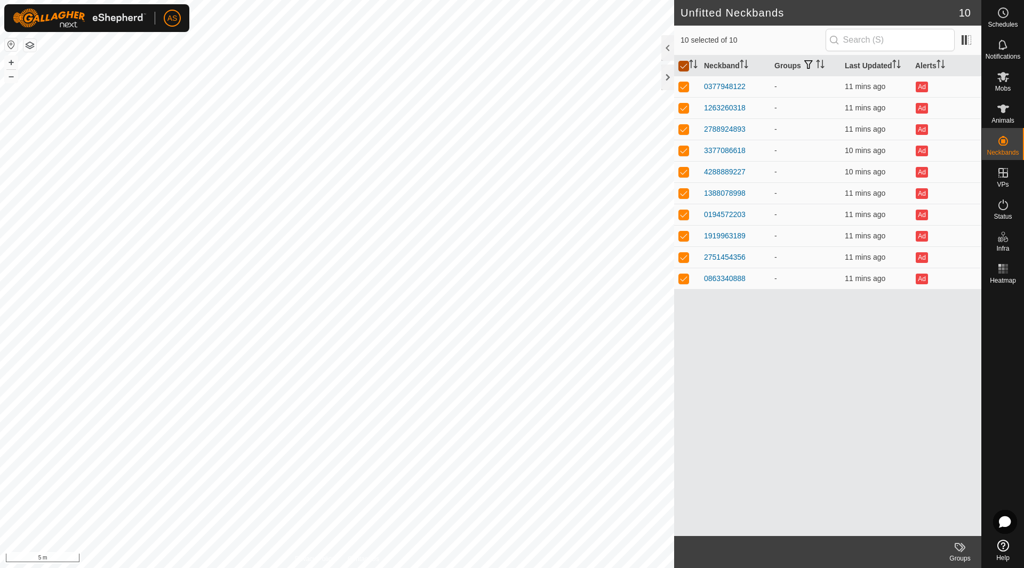
checkbox input "false"
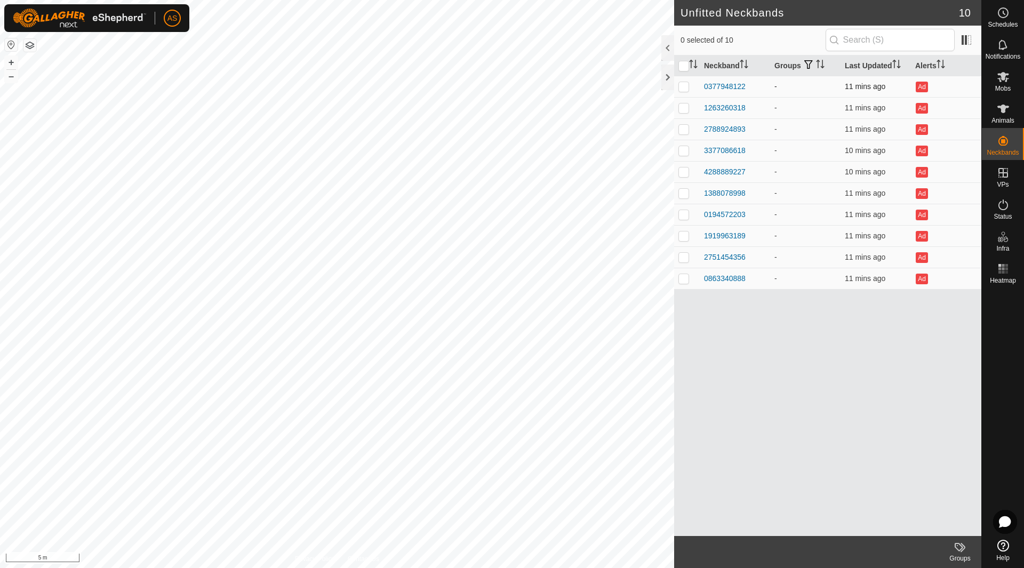
click at [683, 87] on p-checkbox at bounding box center [683, 86] width 11 height 9
checkbox input "true"
click at [684, 108] on p-checkbox at bounding box center [683, 107] width 11 height 9
checkbox input "true"
click at [683, 129] on p-checkbox at bounding box center [683, 129] width 11 height 9
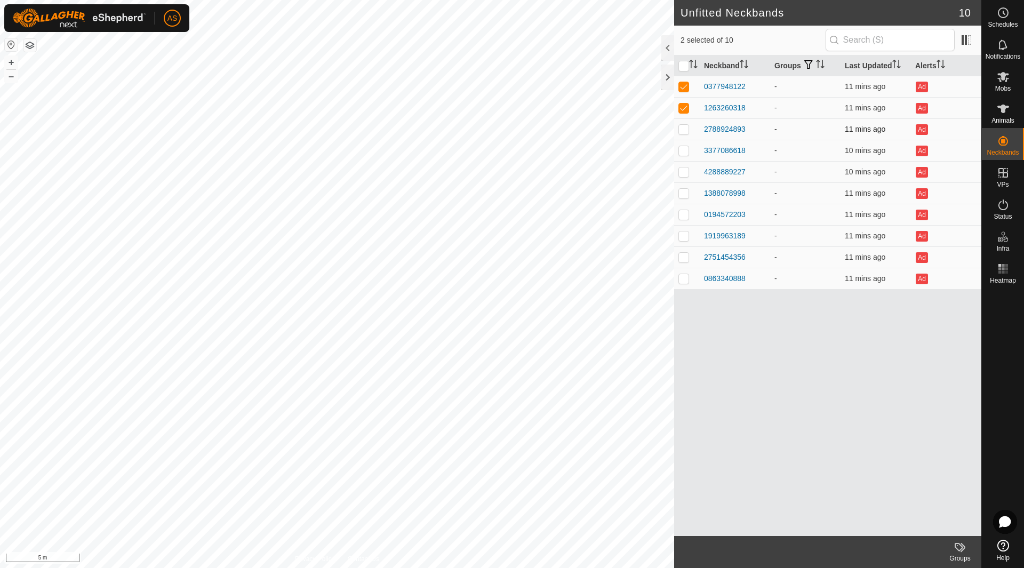
checkbox input "true"
click at [683, 156] on td at bounding box center [687, 150] width 26 height 21
checkbox input "true"
click at [682, 175] on p-checkbox at bounding box center [683, 171] width 11 height 9
checkbox input "true"
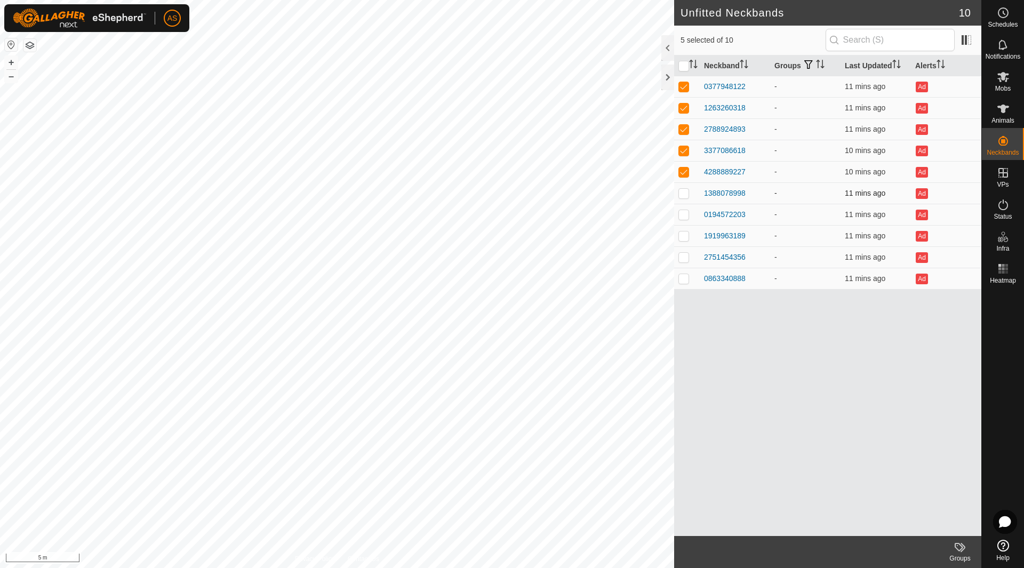
click at [683, 196] on p-checkbox at bounding box center [683, 193] width 11 height 9
checkbox input "true"
click at [684, 216] on p-checkbox at bounding box center [683, 214] width 11 height 9
checkbox input "true"
click at [684, 237] on p-checkbox at bounding box center [683, 235] width 11 height 9
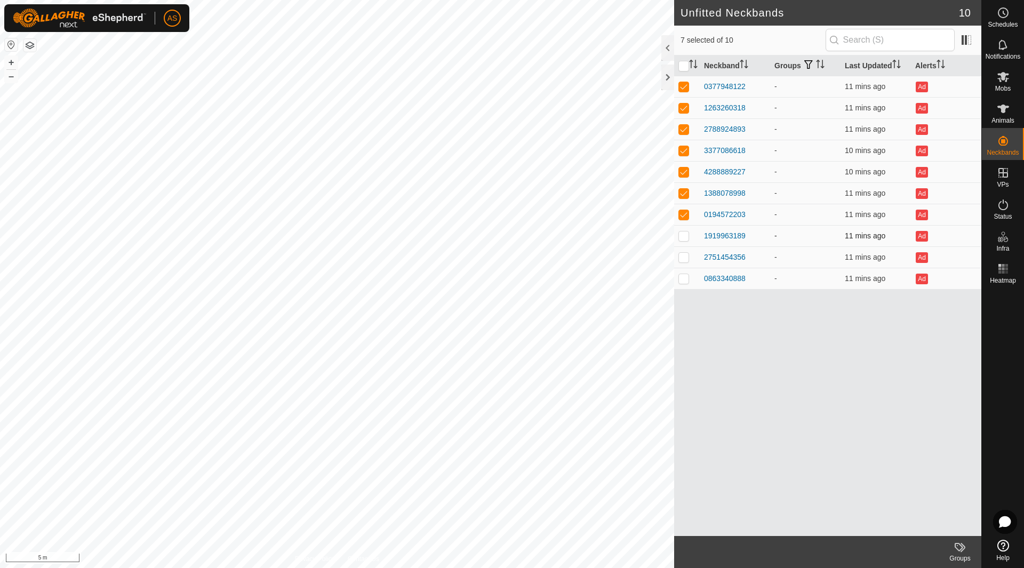
checkbox input "true"
click at [684, 258] on p-checkbox at bounding box center [683, 257] width 11 height 9
checkbox input "true"
click at [687, 279] on p-checkbox at bounding box center [683, 278] width 11 height 9
checkbox input "true"
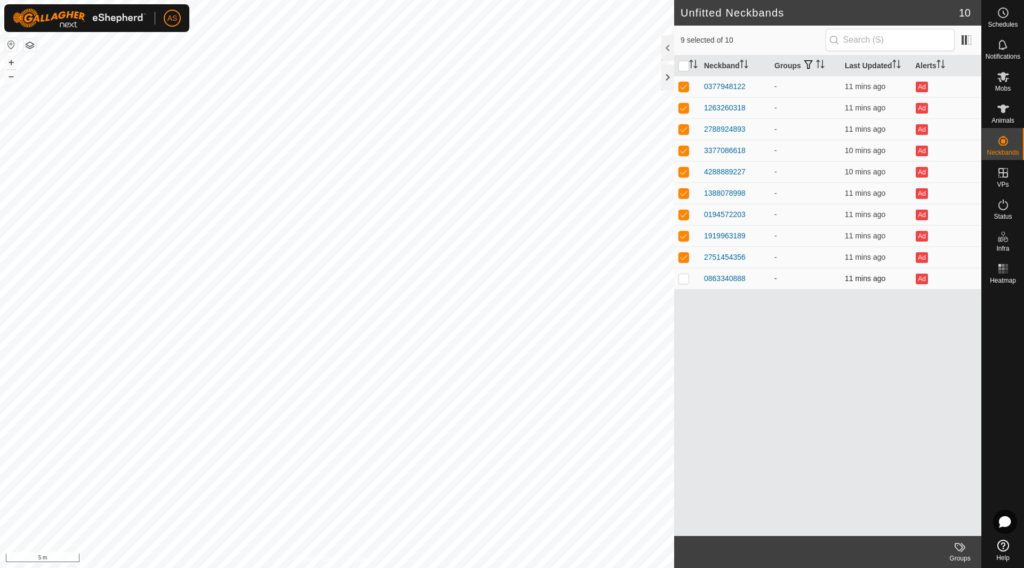
checkbox input "true"
click at [683, 66] on input "checkbox" at bounding box center [683, 66] width 11 height 11
checkbox input "false"
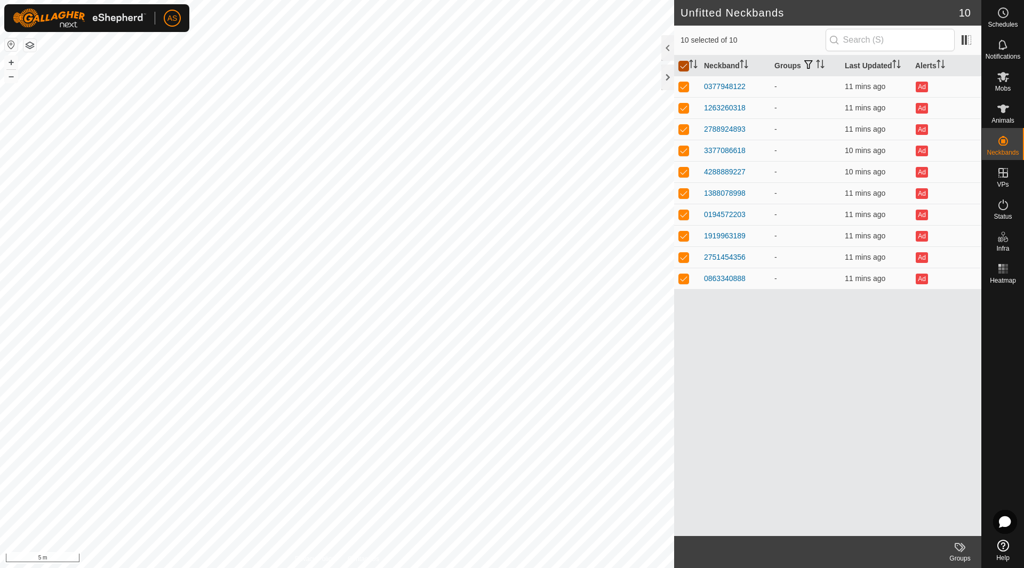
checkbox input "false"
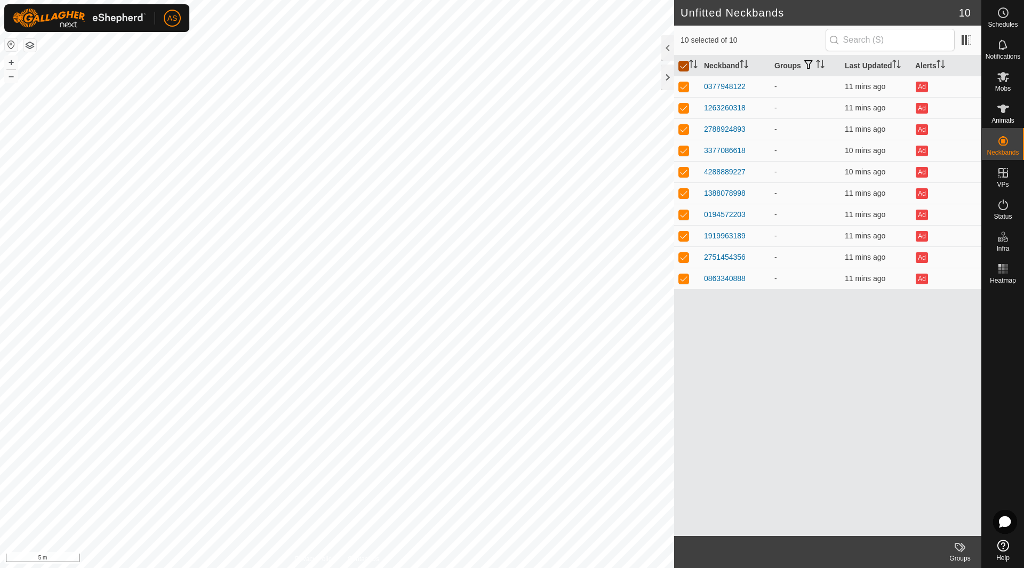
checkbox input "false"
click at [685, 276] on p-checkbox at bounding box center [683, 278] width 11 height 9
checkbox input "true"
click at [681, 260] on p-checkbox at bounding box center [683, 257] width 11 height 9
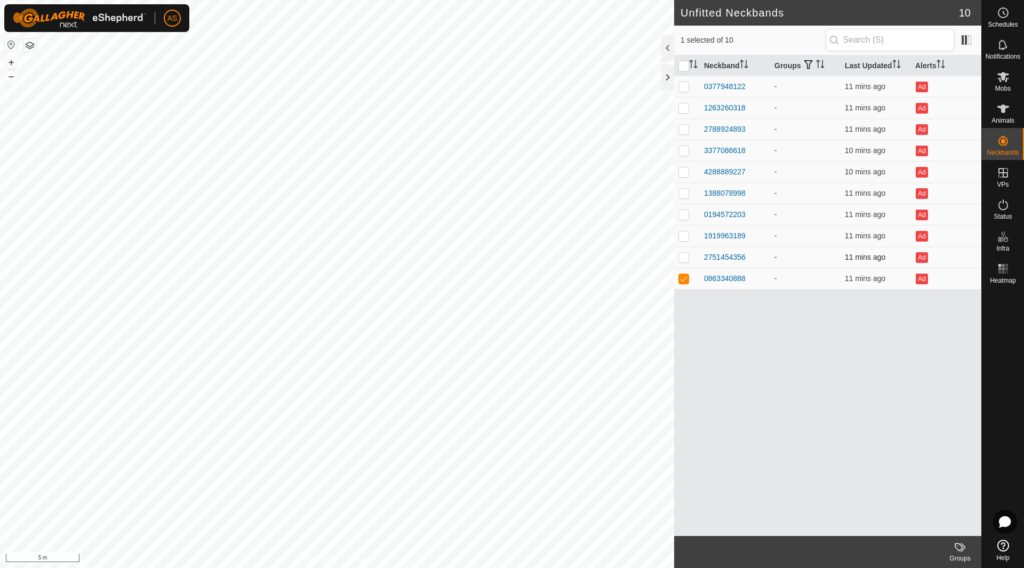
checkbox input "true"
click at [685, 239] on p-checkbox at bounding box center [683, 235] width 11 height 9
checkbox input "true"
click at [686, 219] on td at bounding box center [687, 214] width 26 height 21
checkbox input "true"
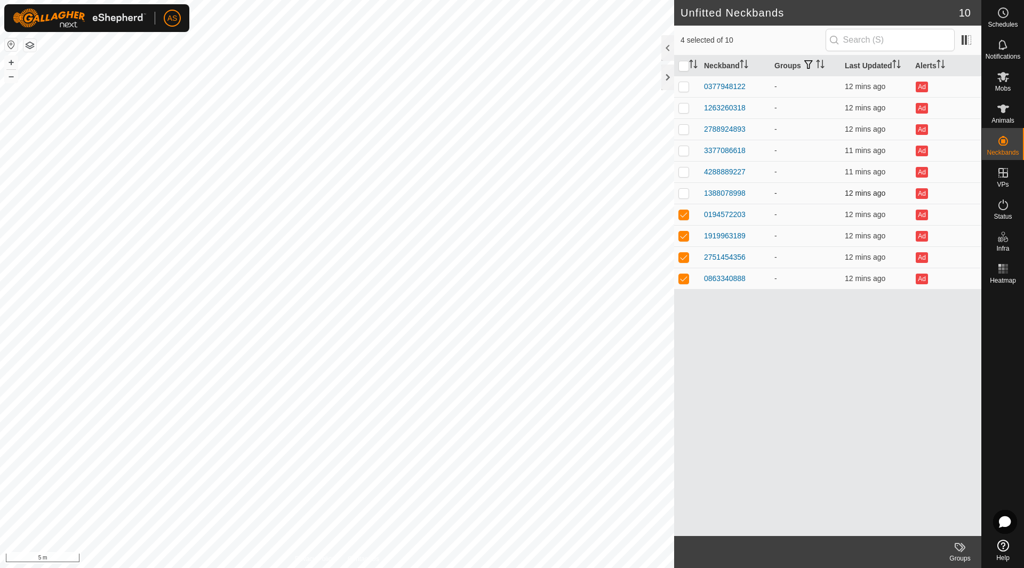
click at [683, 191] on p-checkbox at bounding box center [683, 193] width 11 height 9
checkbox input "true"
click at [686, 176] on td at bounding box center [687, 171] width 26 height 21
checkbox input "true"
click at [680, 152] on p-checkbox at bounding box center [683, 150] width 11 height 9
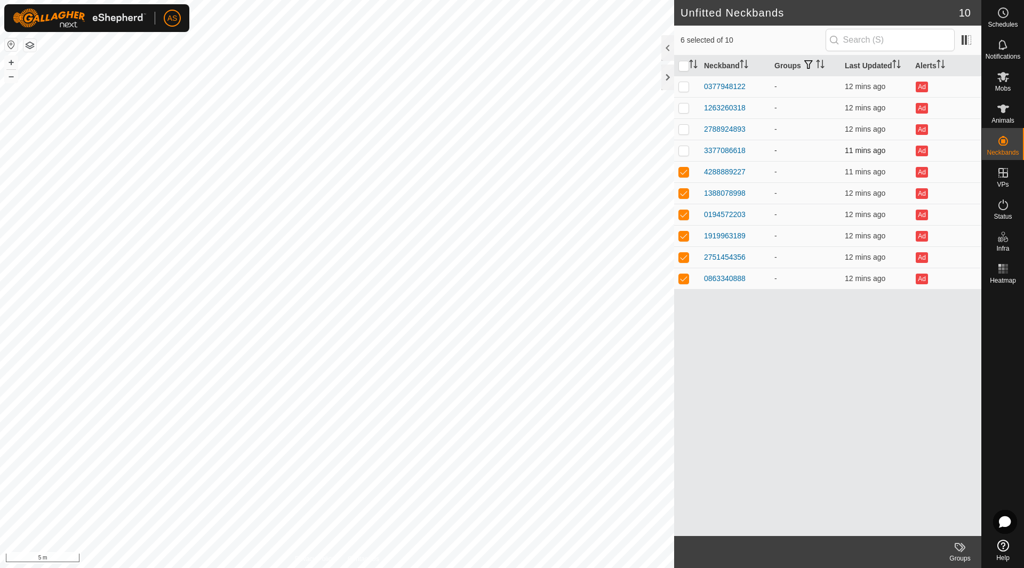
checkbox input "true"
click at [683, 132] on p-checkbox at bounding box center [683, 129] width 11 height 9
checkbox input "true"
click at [683, 111] on p-checkbox at bounding box center [683, 107] width 11 height 9
checkbox input "true"
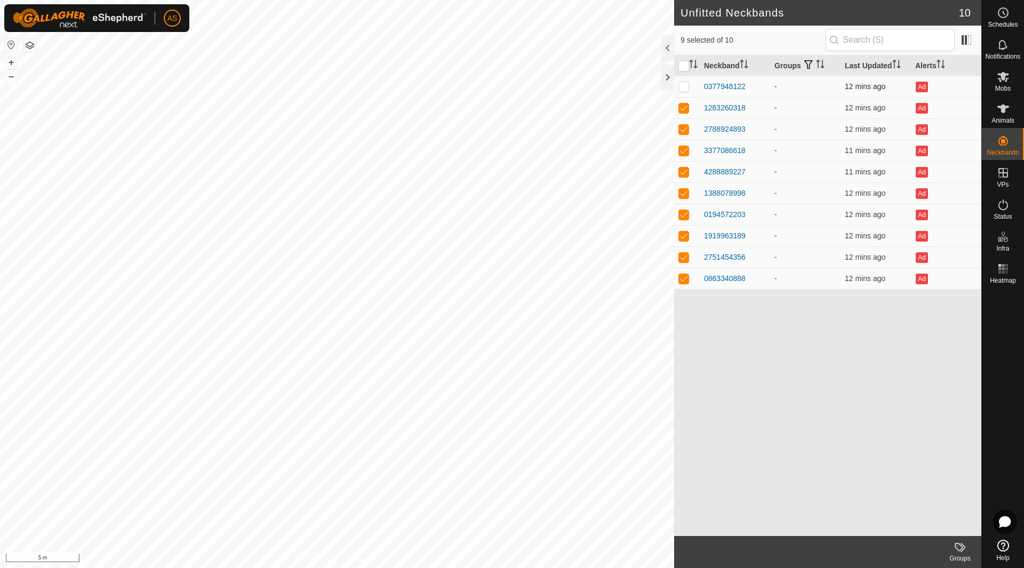
click at [683, 90] on p-checkbox at bounding box center [683, 86] width 11 height 9
checkbox input "true"
click at [668, 76] on div at bounding box center [667, 78] width 13 height 26
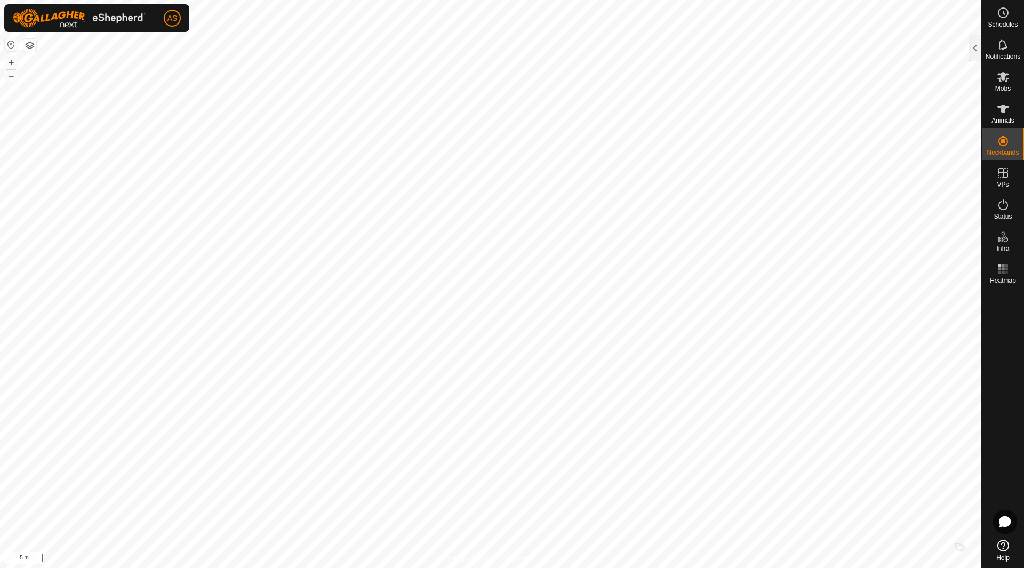
checkbox input "false"
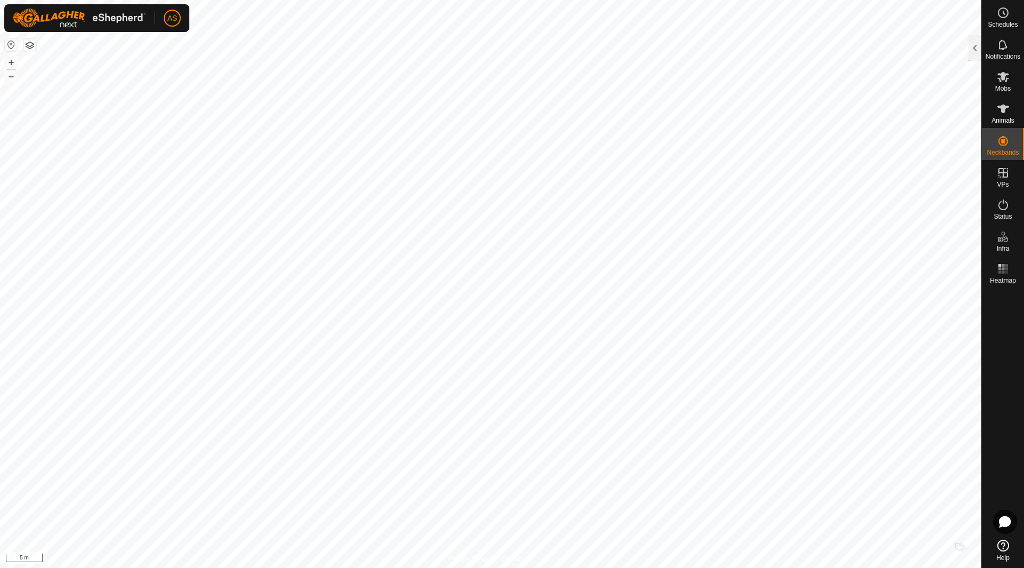
checkbox input "false"
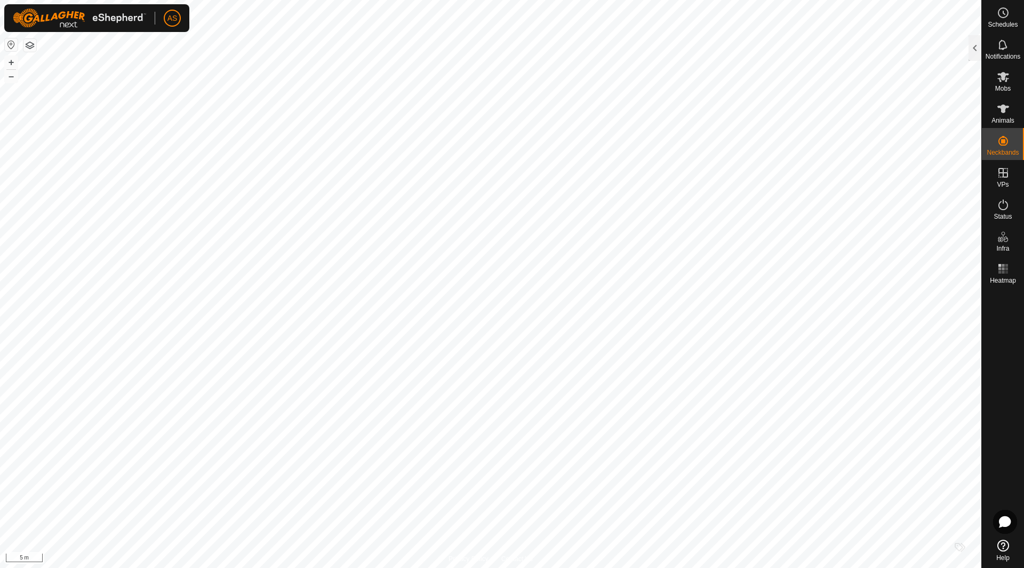
checkbox input "false"
click at [971, 52] on div at bounding box center [974, 48] width 13 height 26
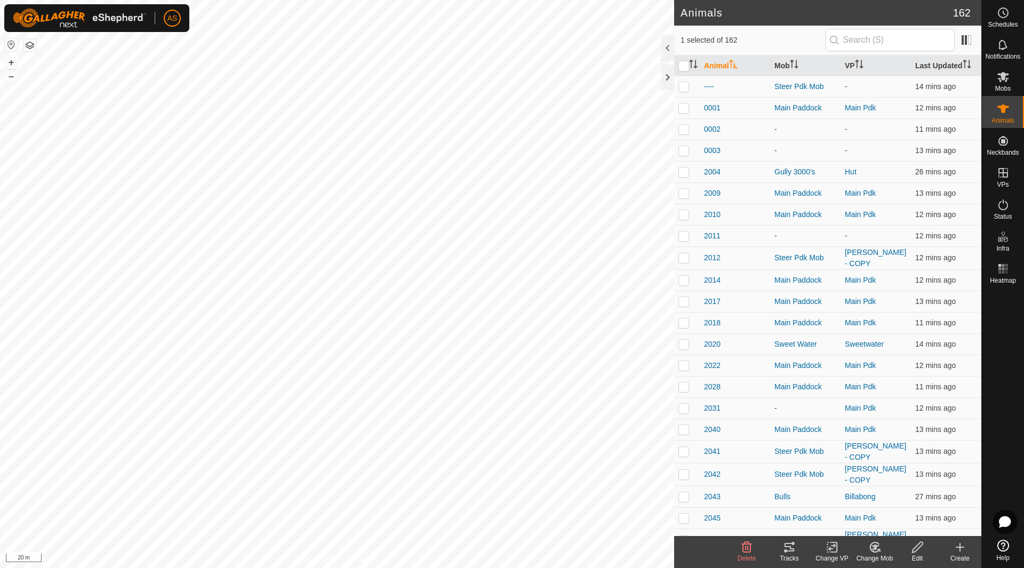
click at [792, 545] on icon at bounding box center [789, 547] width 13 height 13
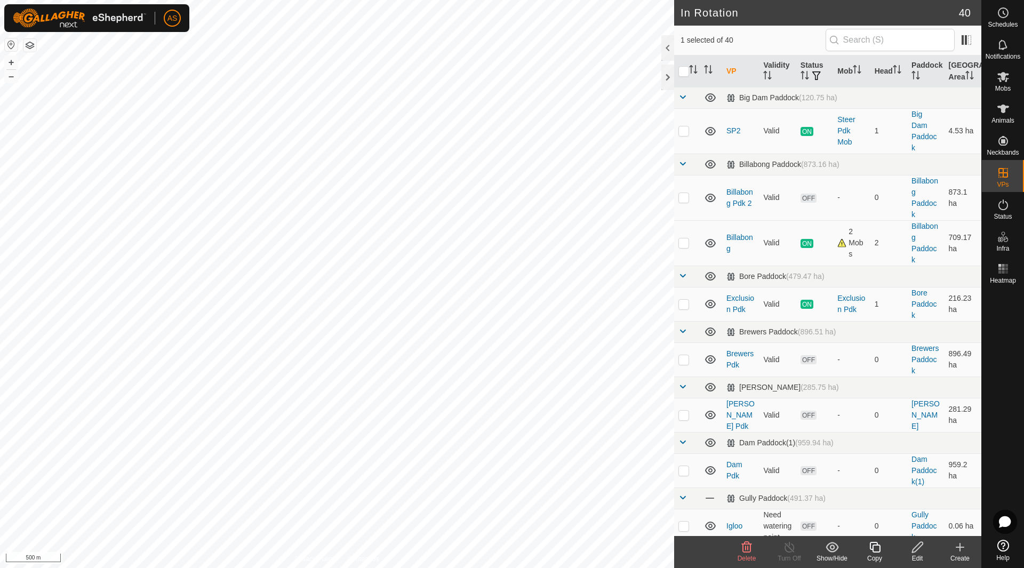
click at [913, 550] on icon at bounding box center [917, 547] width 11 height 11
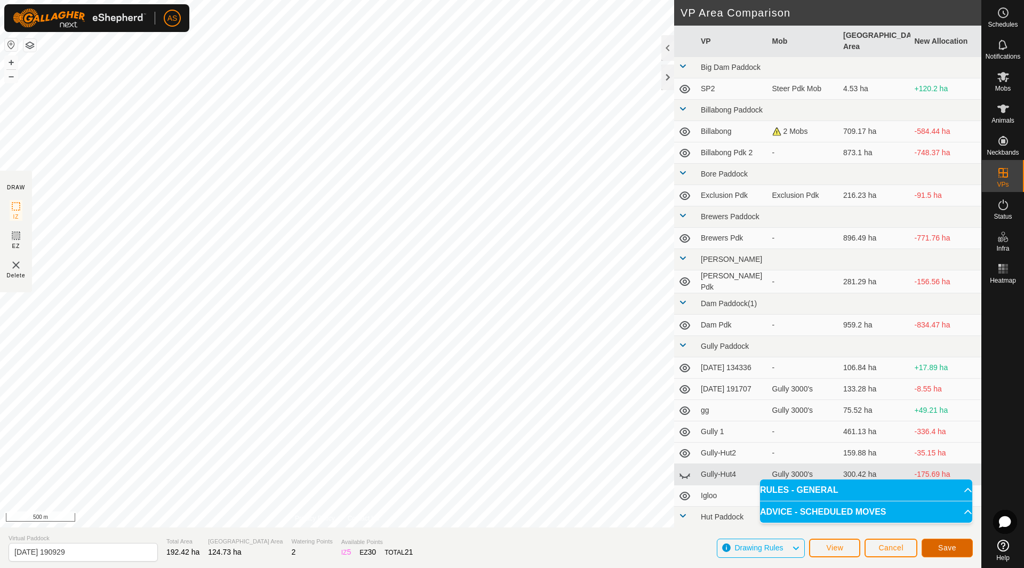
click at [943, 545] on span "Save" at bounding box center [947, 547] width 18 height 9
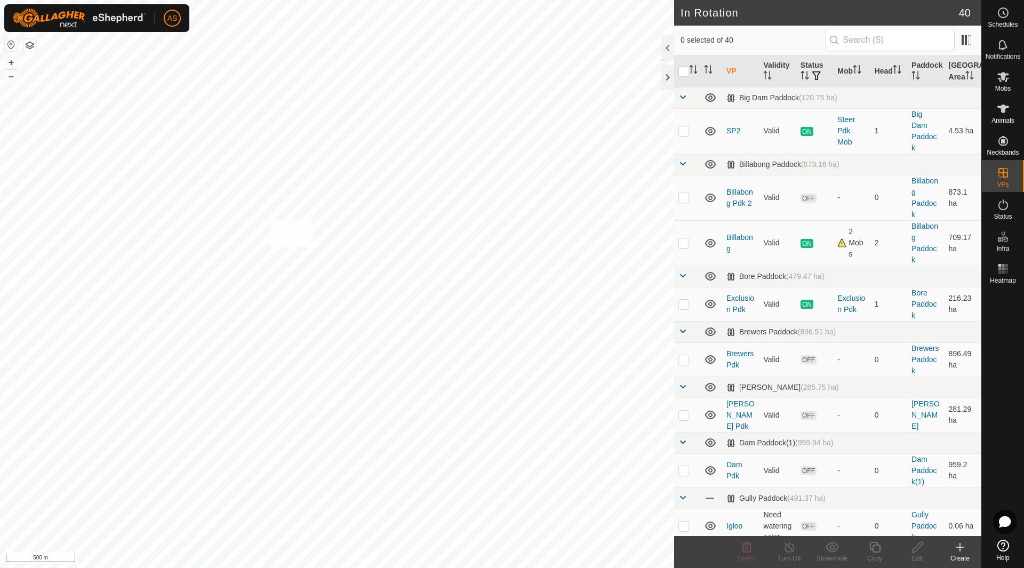
checkbox input "true"
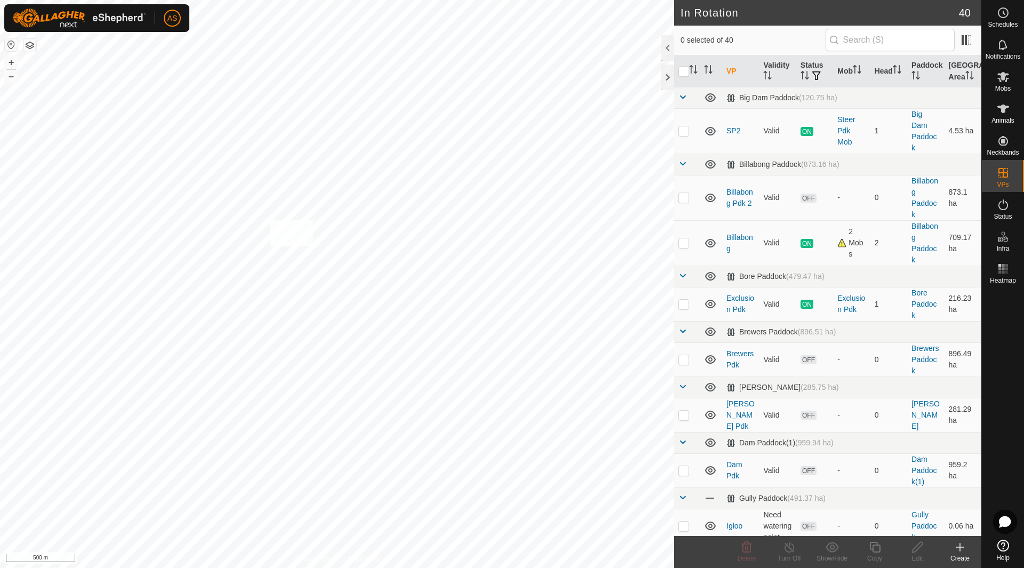
checkbox input "true"
click at [1000, 117] on span "Animals" at bounding box center [1002, 120] width 23 height 6
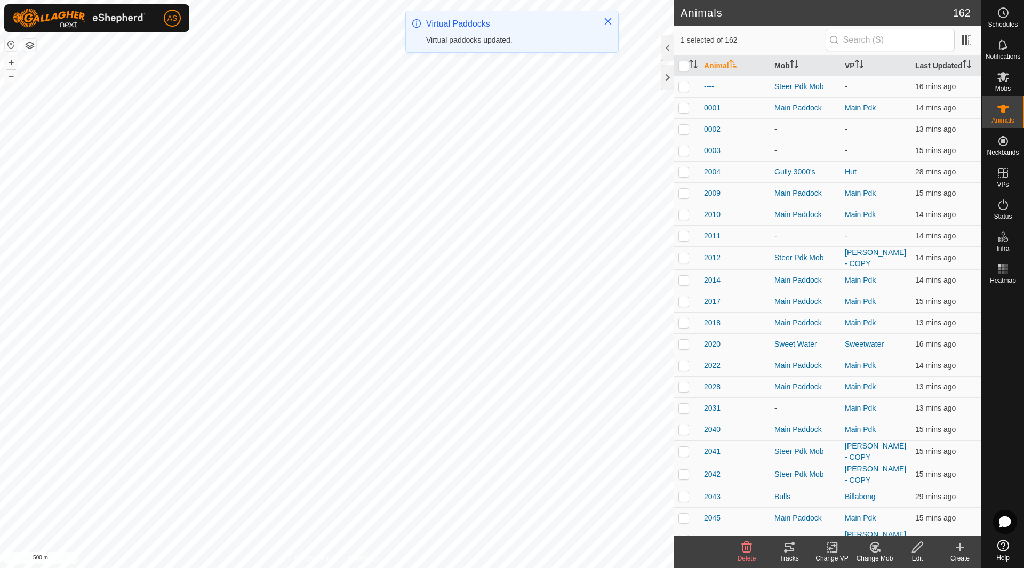
checkbox input "true"
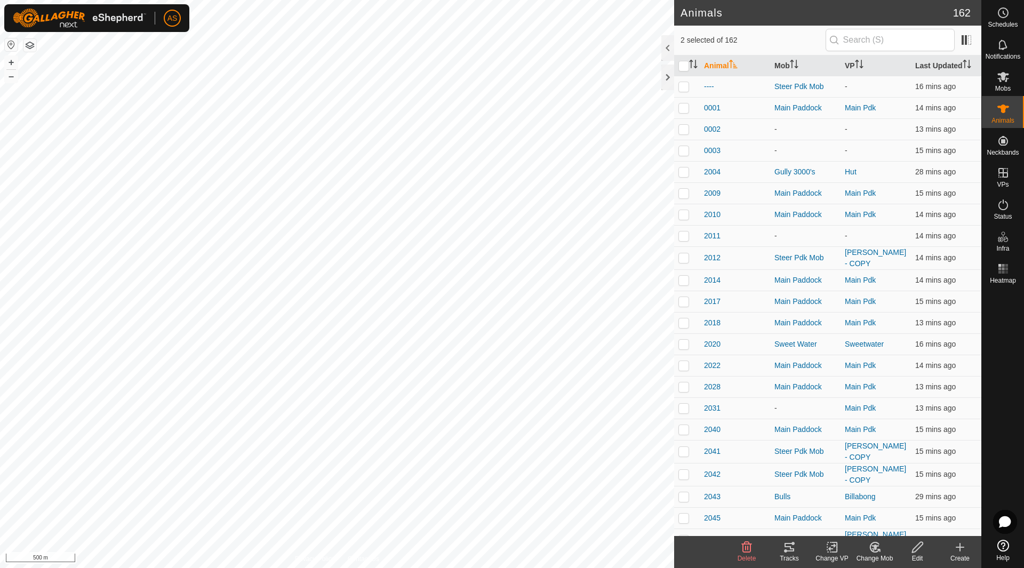
click at [828, 550] on icon at bounding box center [831, 547] width 13 height 13
click at [849, 508] on link "Choose VP..." at bounding box center [864, 500] width 106 height 21
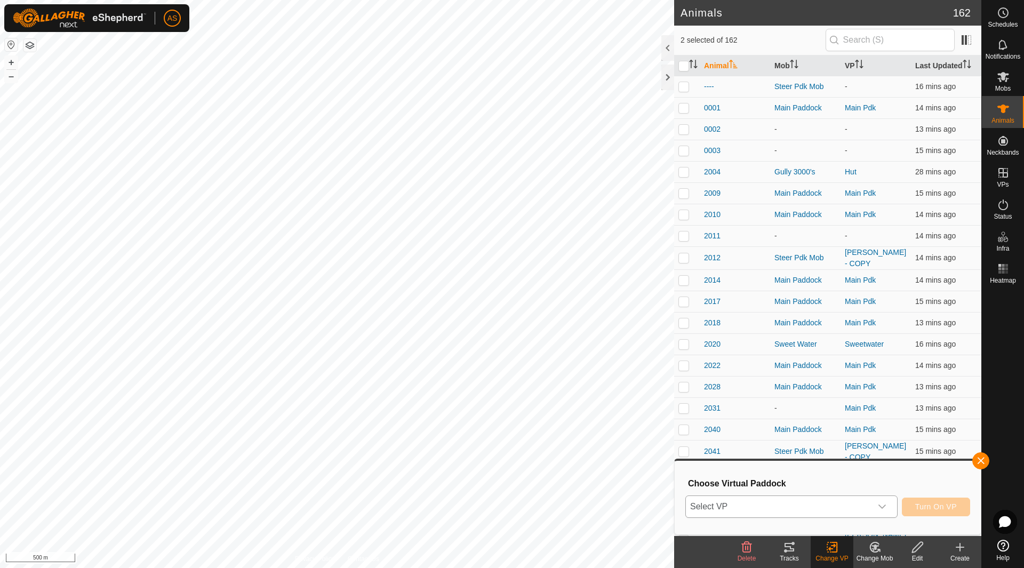
click at [825, 511] on span "Select VP" at bounding box center [779, 506] width 186 height 21
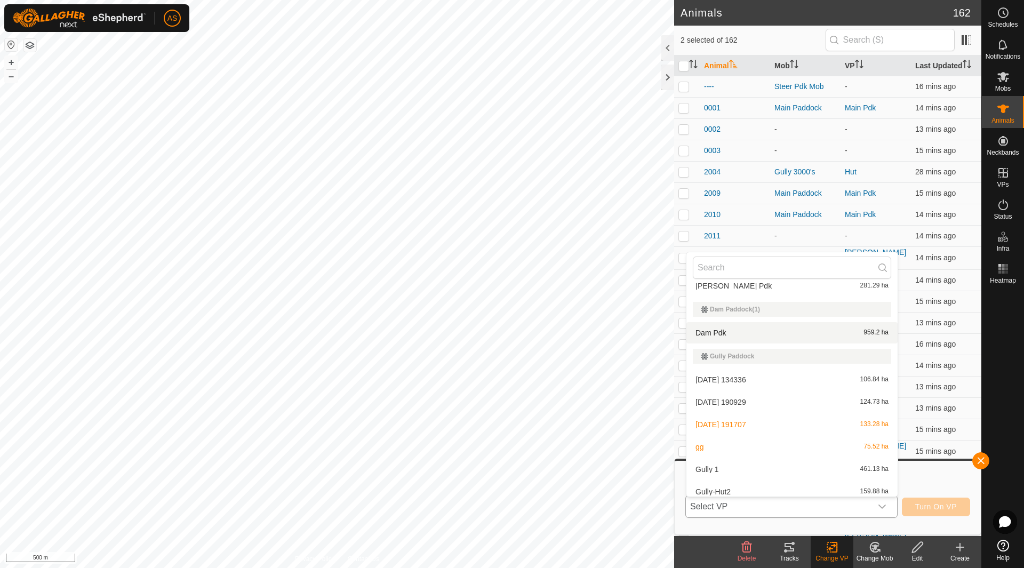
scroll to position [267, 0]
click at [712, 422] on li "gg 75.52 ha" at bounding box center [791, 422] width 211 height 21
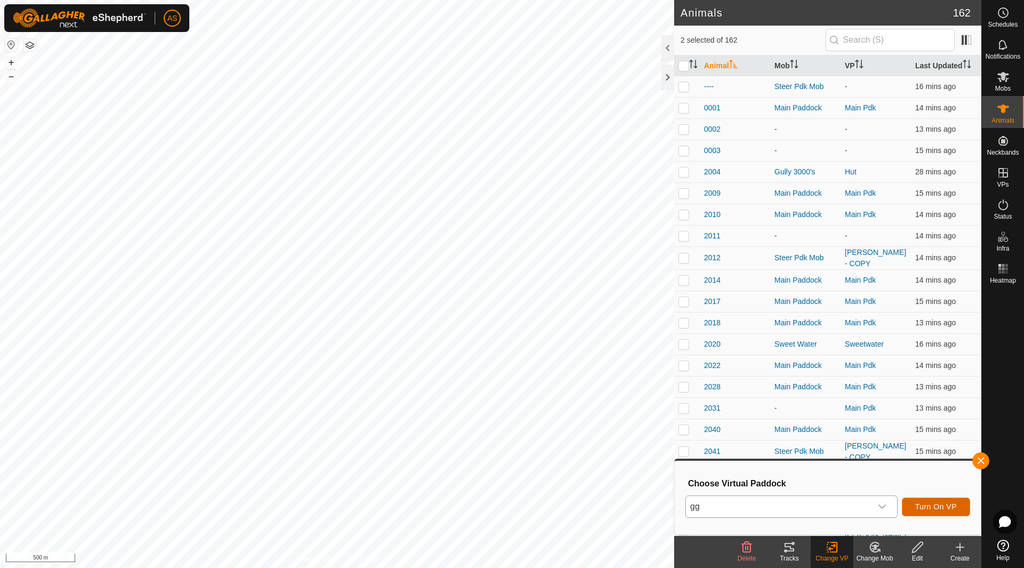
click at [922, 508] on span "Turn On VP" at bounding box center [936, 506] width 42 height 9
